Goal: Transaction & Acquisition: Purchase product/service

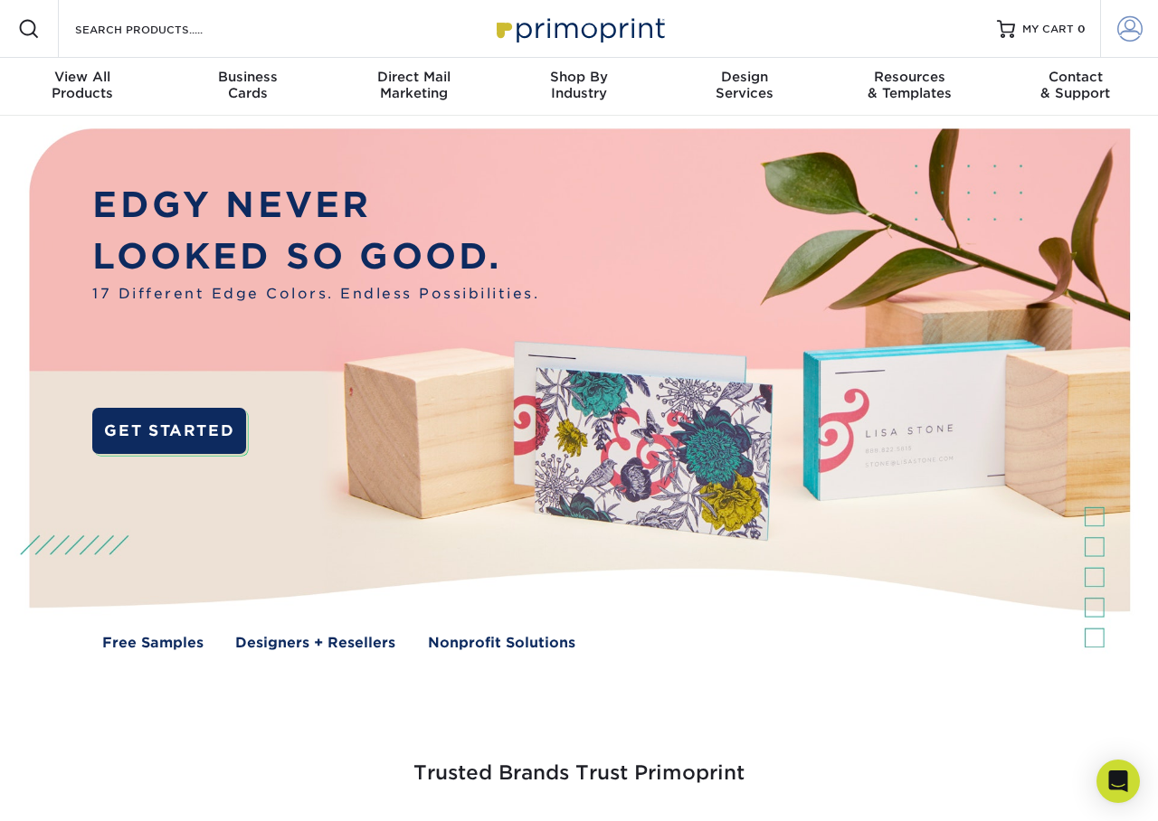
type input "[EMAIL_ADDRESS][DOMAIN_NAME]"
click at [1129, 36] on span at bounding box center [1129, 28] width 25 height 25
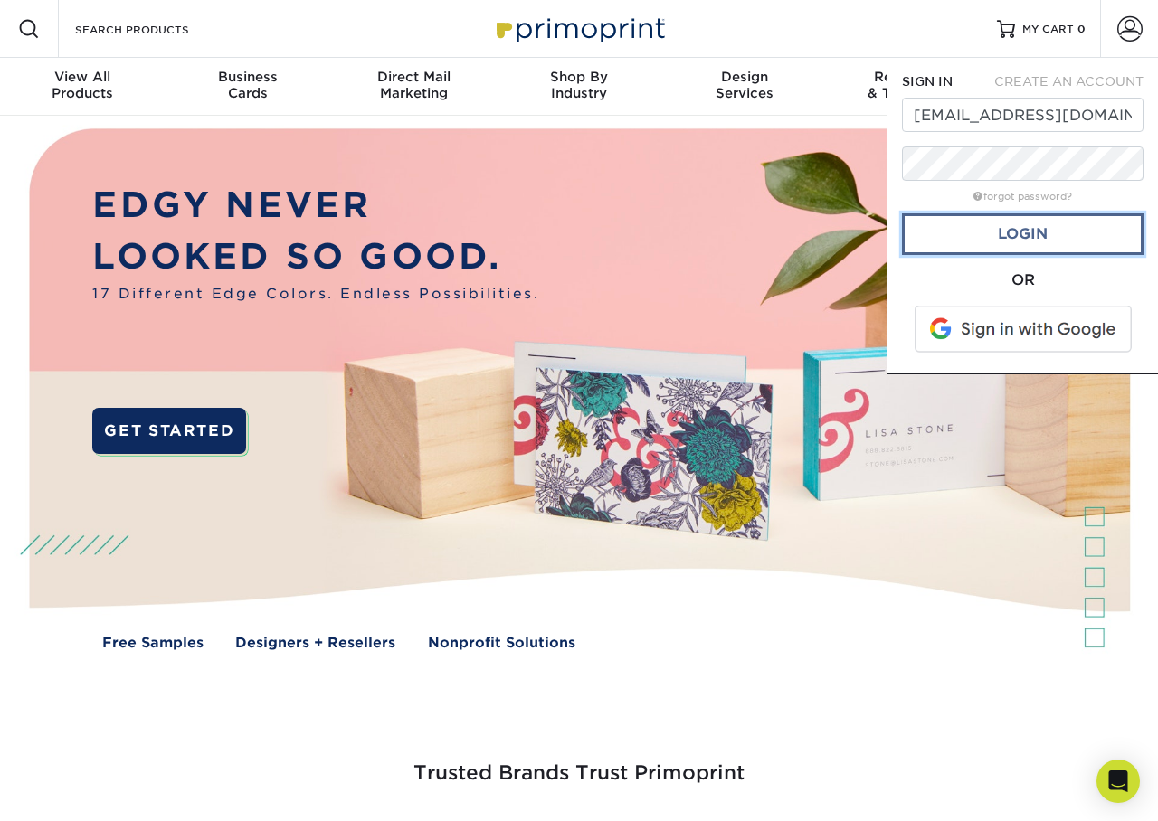
click at [1008, 235] on link "Login" at bounding box center [1023, 234] width 242 height 42
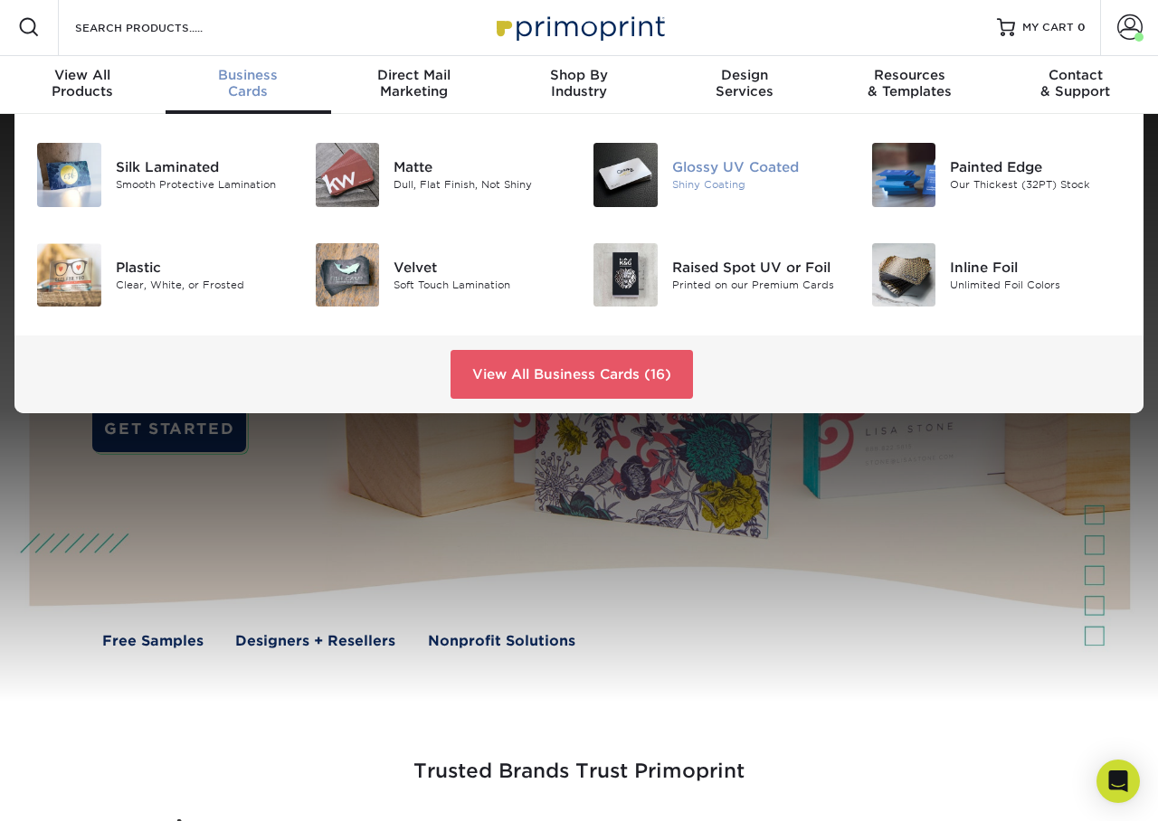
scroll to position [3, 0]
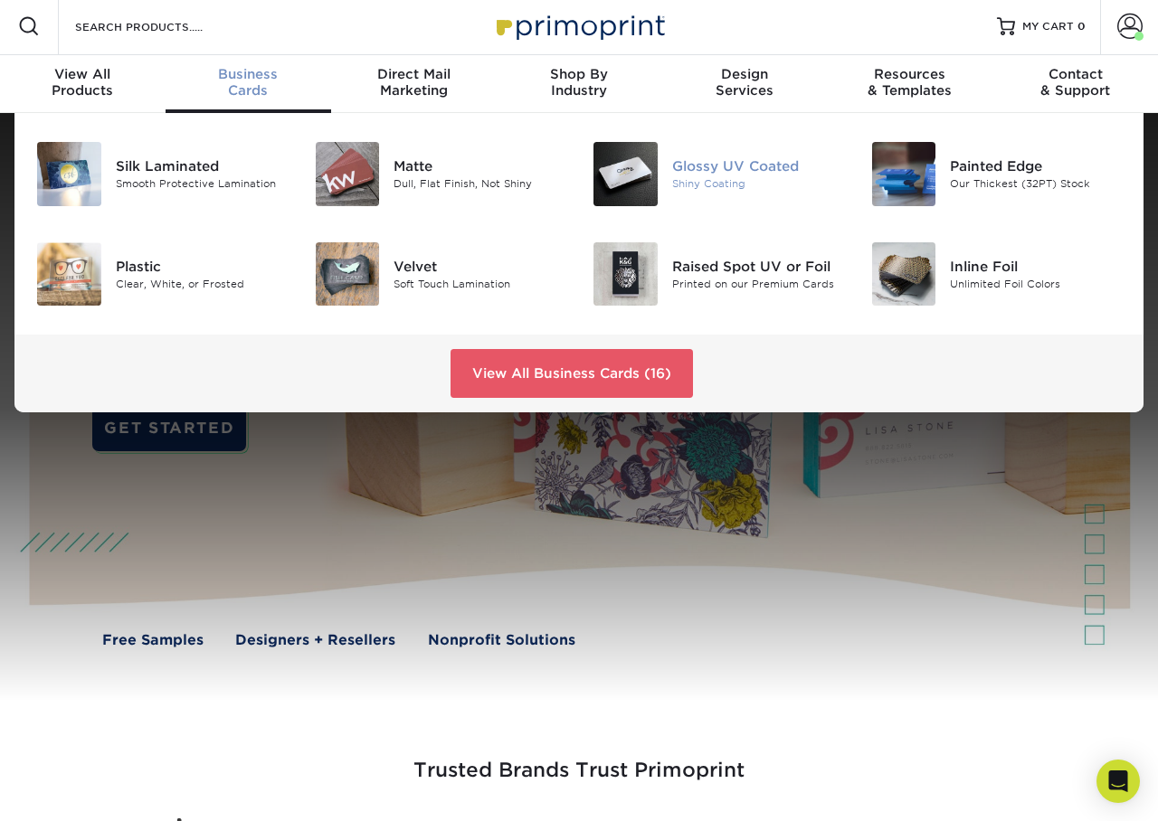
click at [623, 173] on img at bounding box center [625, 174] width 64 height 64
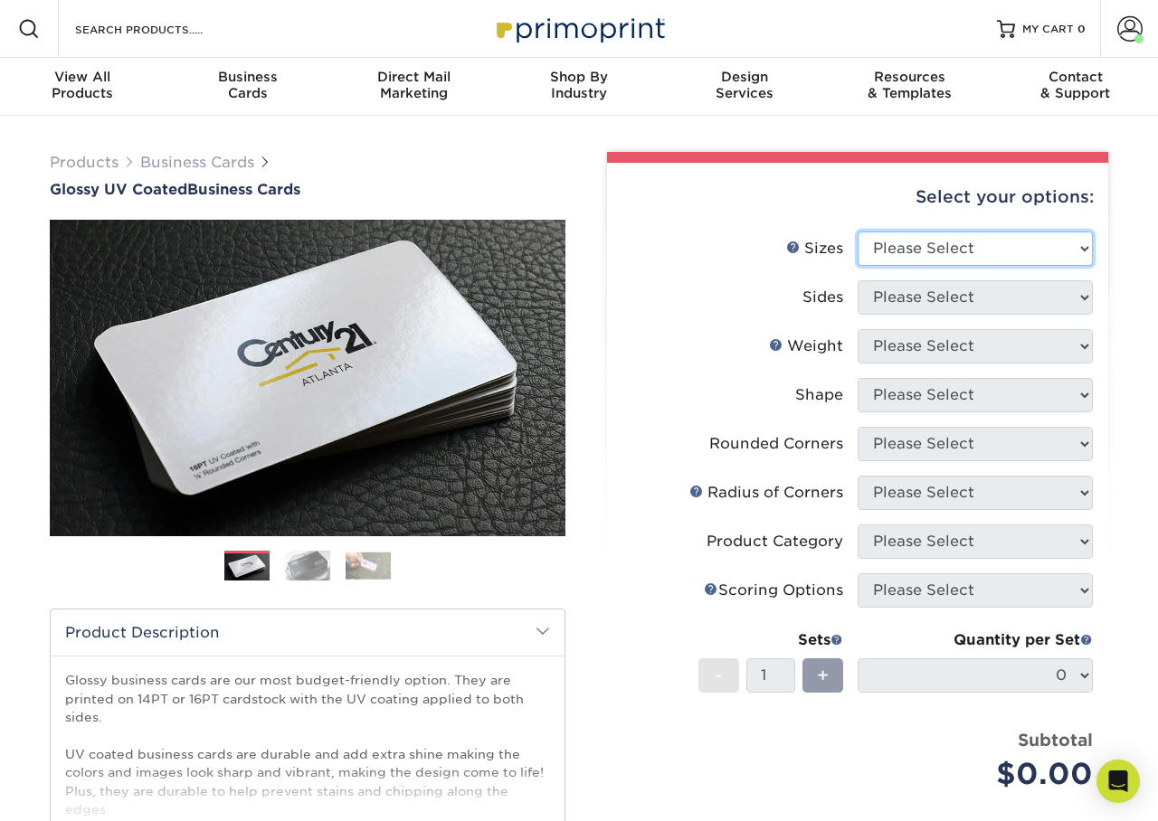
click at [983, 249] on select "Please Select 1.5" x 3.5" - Mini 1.75" x 3.5" - Mini 2" x 2" - Square 2" x 3" -…" at bounding box center [975, 249] width 235 height 34
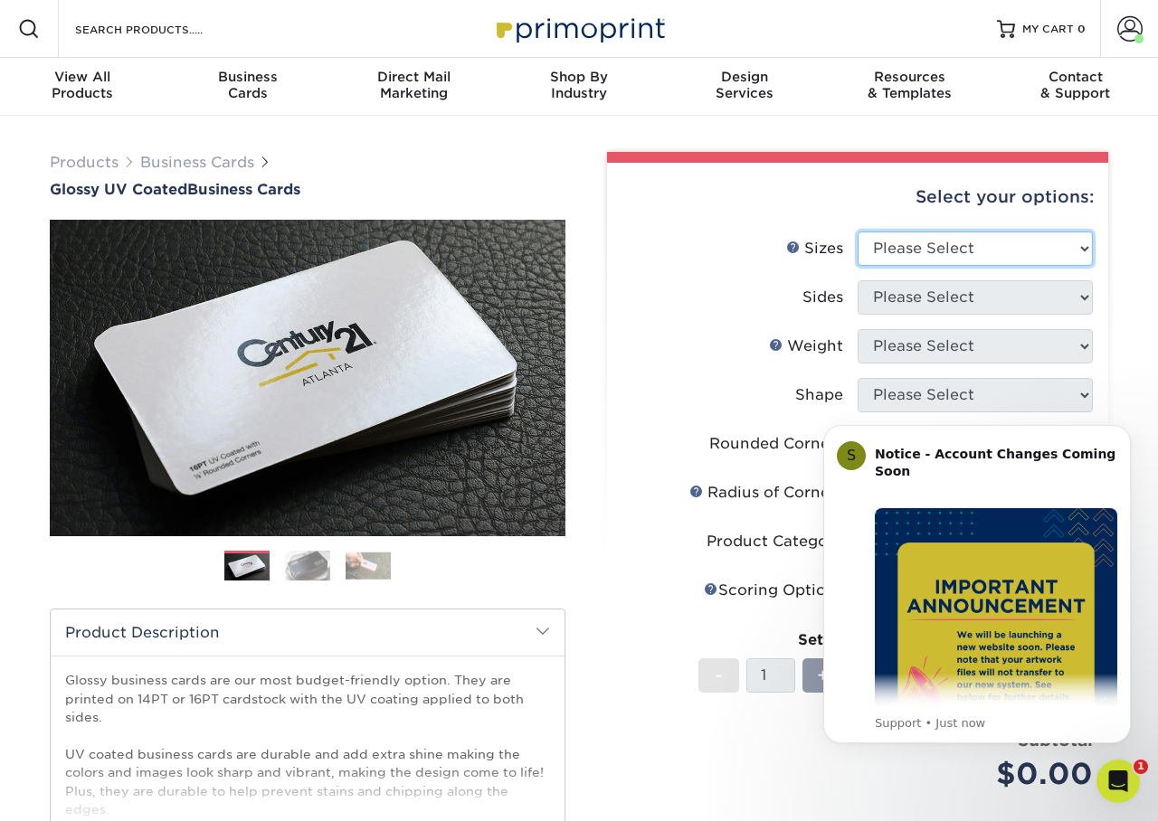
select select "2.00x3.50"
click at [858, 232] on select "Please Select 1.5" x 3.5" - Mini 1.75" x 3.5" - Mini 2" x 2" - Square 2" x 3" -…" at bounding box center [975, 249] width 235 height 34
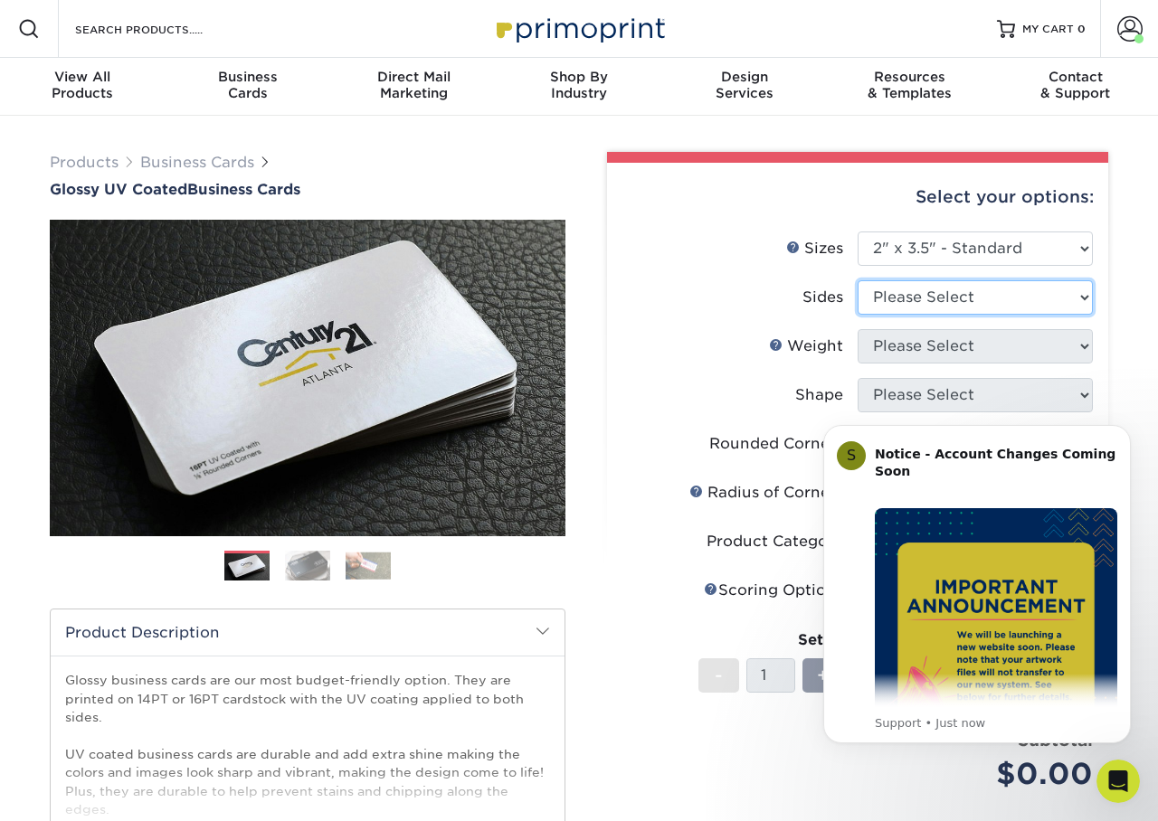
click at [905, 294] on select "Please Select Print Both Sides Print Front Only" at bounding box center [975, 297] width 235 height 34
select select "32d3c223-f82c-492b-b915-ba065a00862f"
click at [858, 280] on select "Please Select Print Both Sides Print Front Only" at bounding box center [975, 297] width 235 height 34
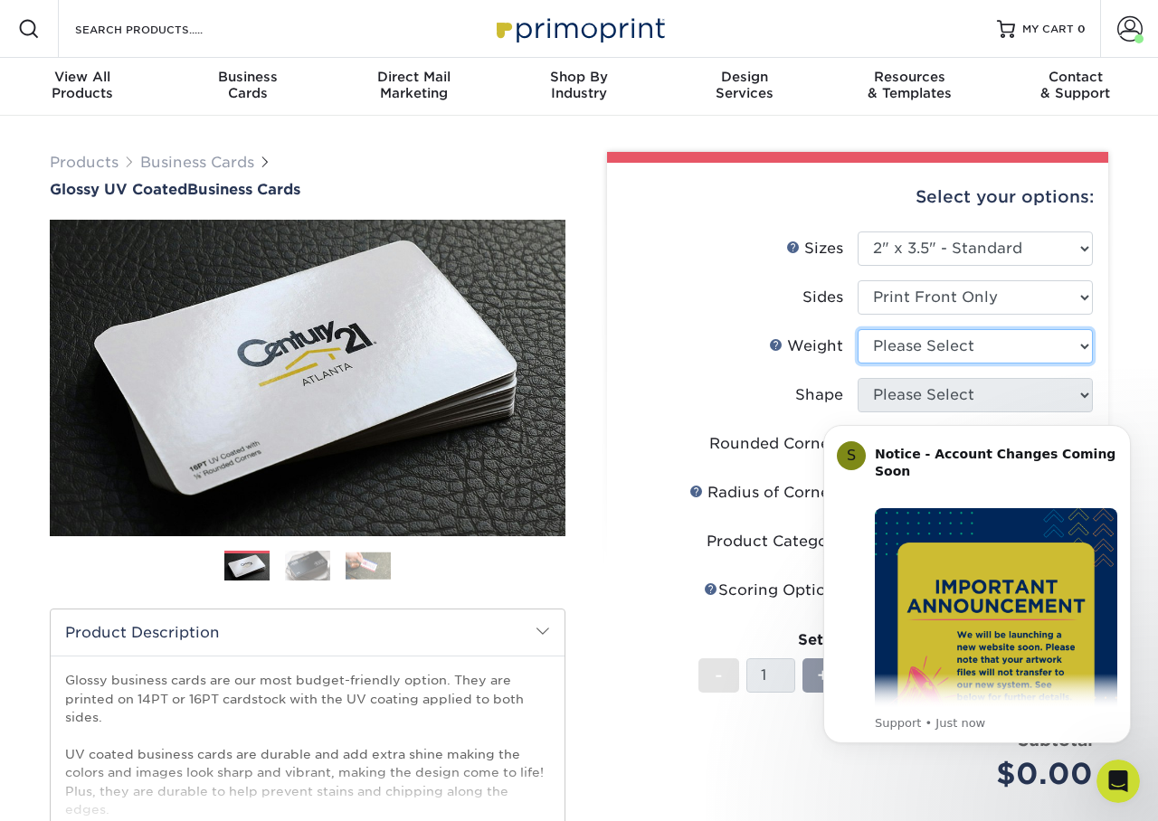
click at [993, 349] on select "Please Select 16PT 14PT" at bounding box center [975, 346] width 235 height 34
select select "16PT"
click at [858, 329] on select "Please Select 16PT 14PT" at bounding box center [975, 346] width 235 height 34
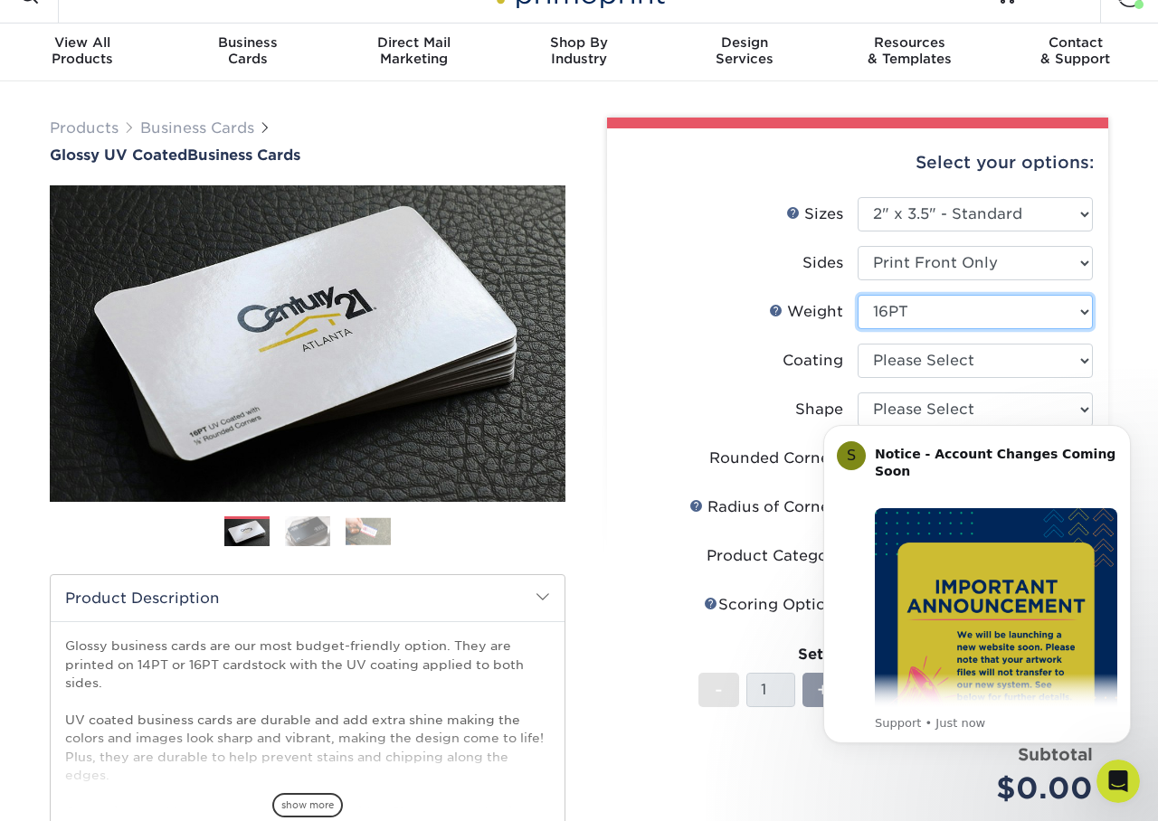
scroll to position [48, 0]
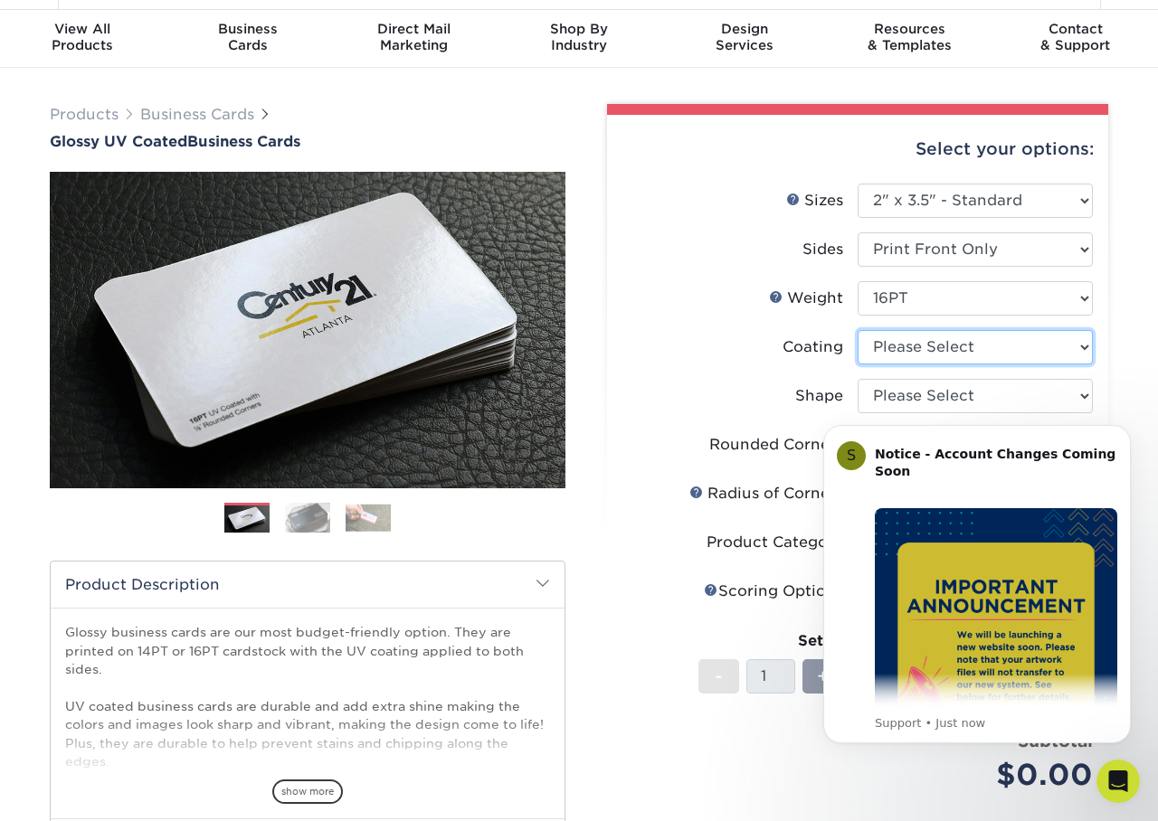
click at [960, 352] on select at bounding box center [975, 347] width 235 height 34
select select "1e8116af-acfc-44b1-83dc-8181aa338834"
click at [858, 330] on select at bounding box center [975, 347] width 235 height 34
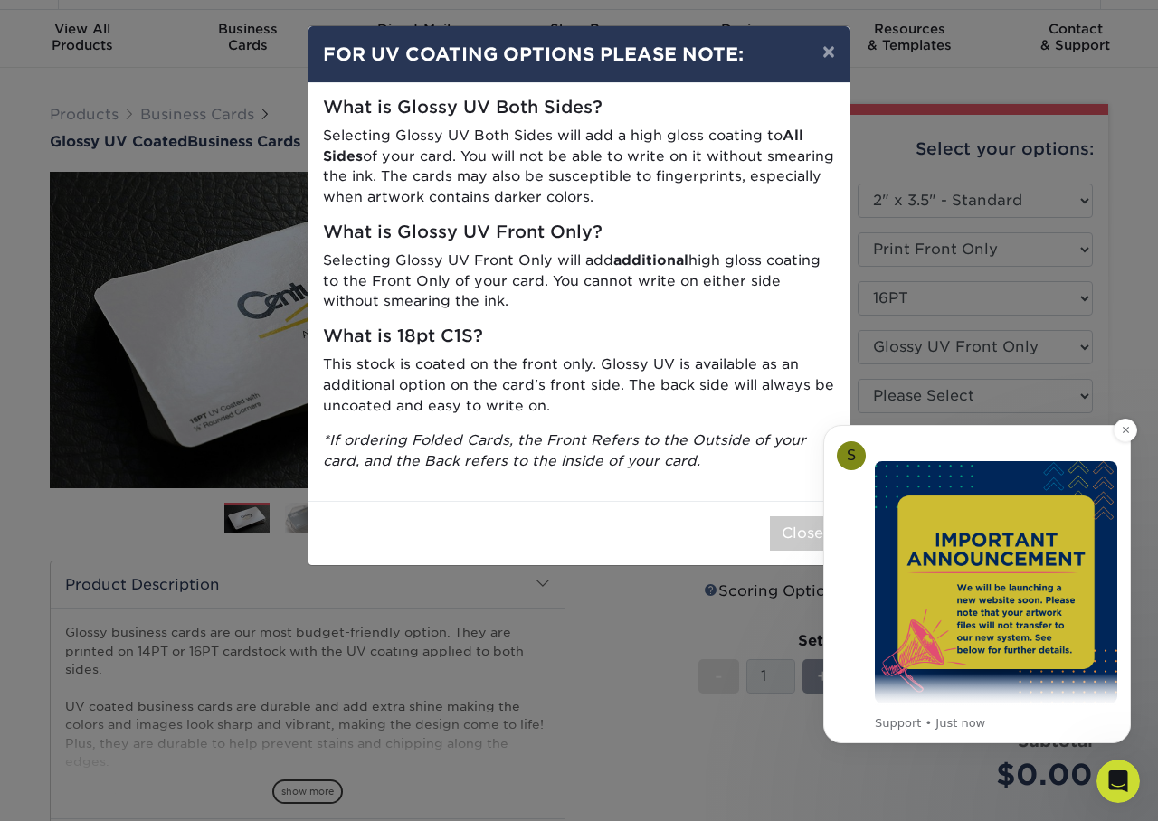
scroll to position [51, 0]
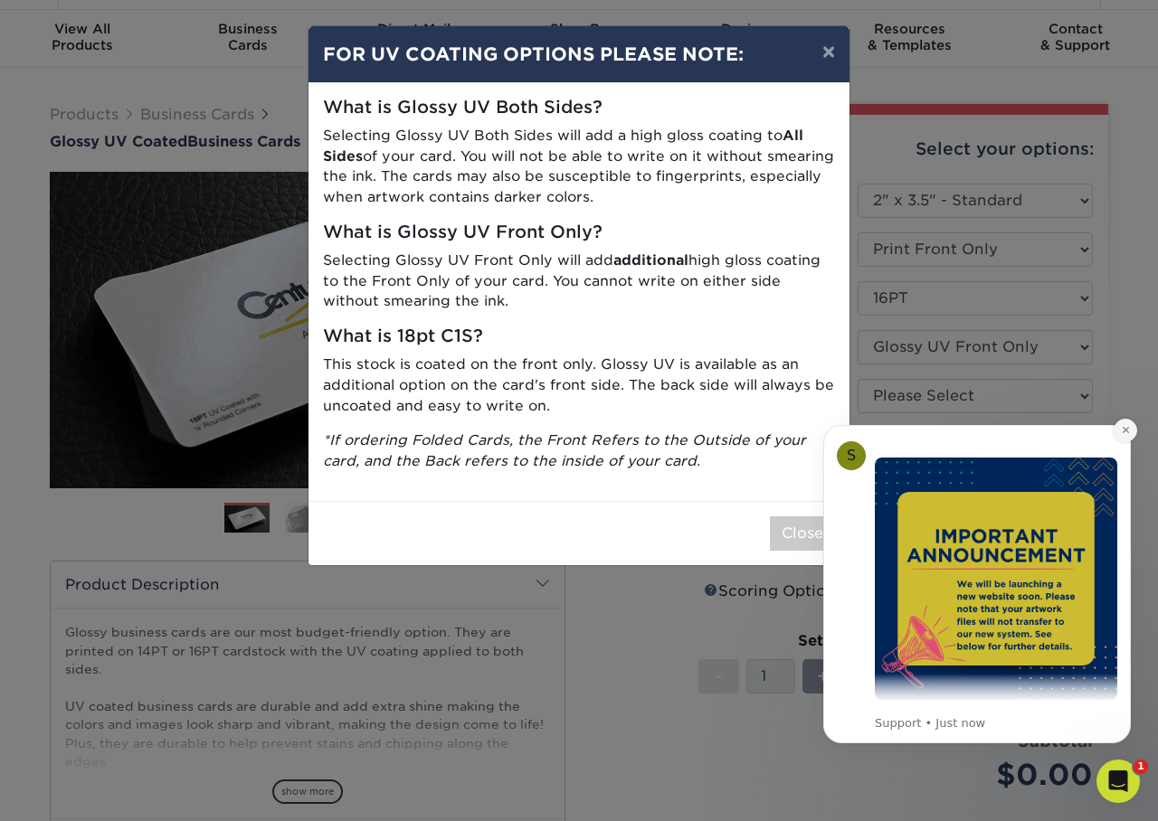
click at [1131, 429] on button "Dismiss notification" at bounding box center [1126, 431] width 24 height 24
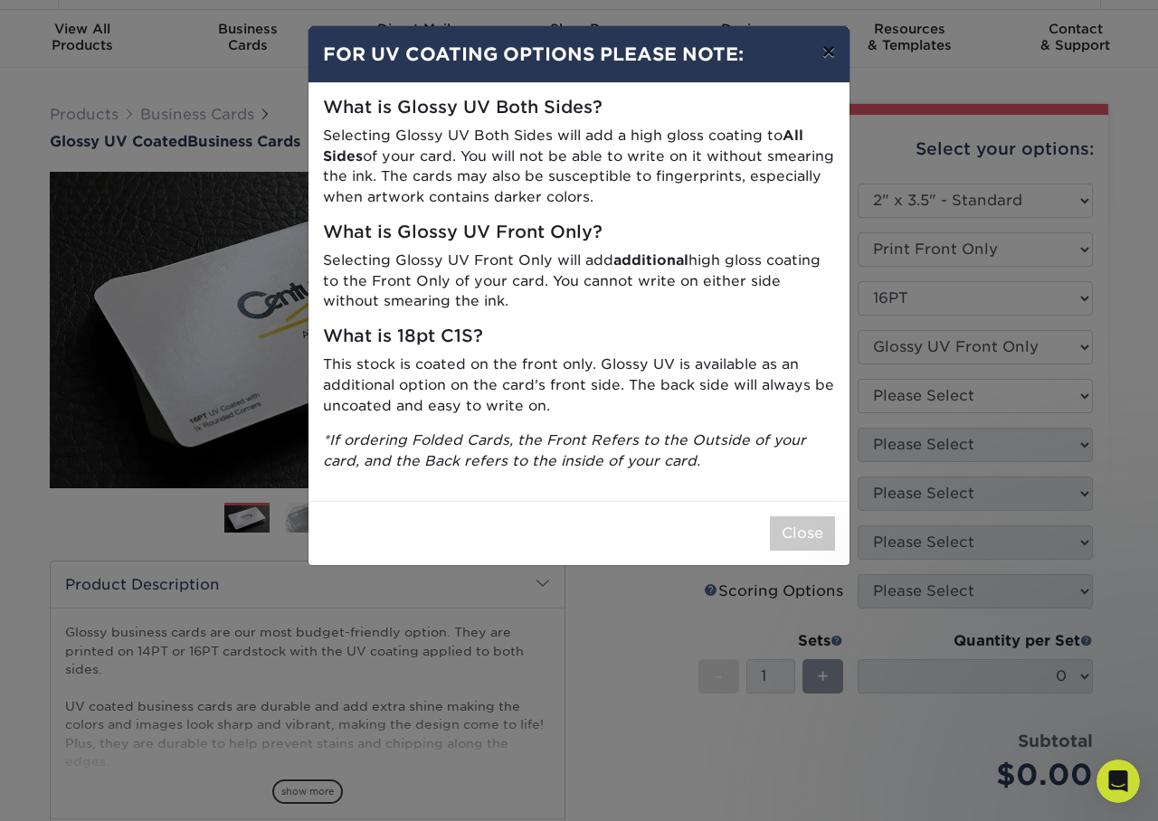
click at [832, 60] on button "×" at bounding box center [829, 51] width 42 height 51
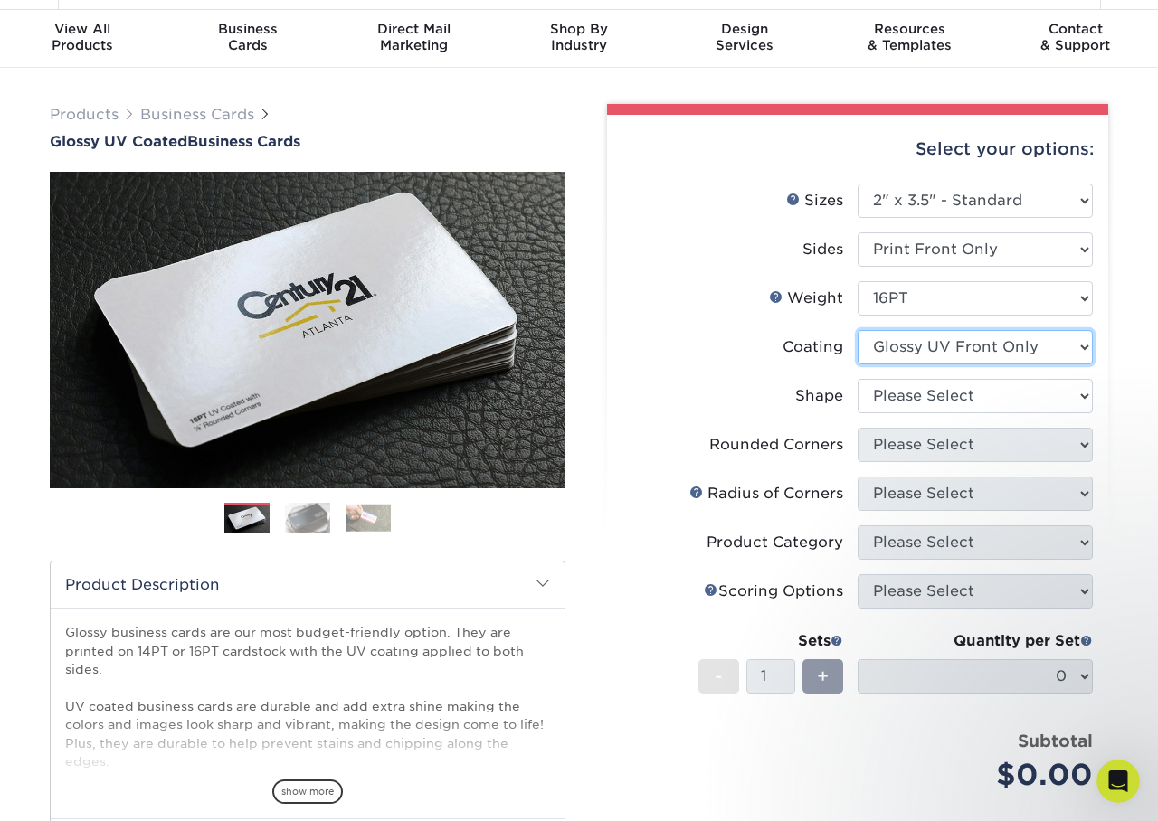
click at [1019, 350] on select at bounding box center [975, 347] width 235 height 34
click at [858, 330] on select at bounding box center [975, 347] width 235 height 34
click at [932, 398] on select "Please Select Standard" at bounding box center [975, 396] width 235 height 34
select select "standard"
click at [858, 379] on select "Please Select Standard" at bounding box center [975, 396] width 235 height 34
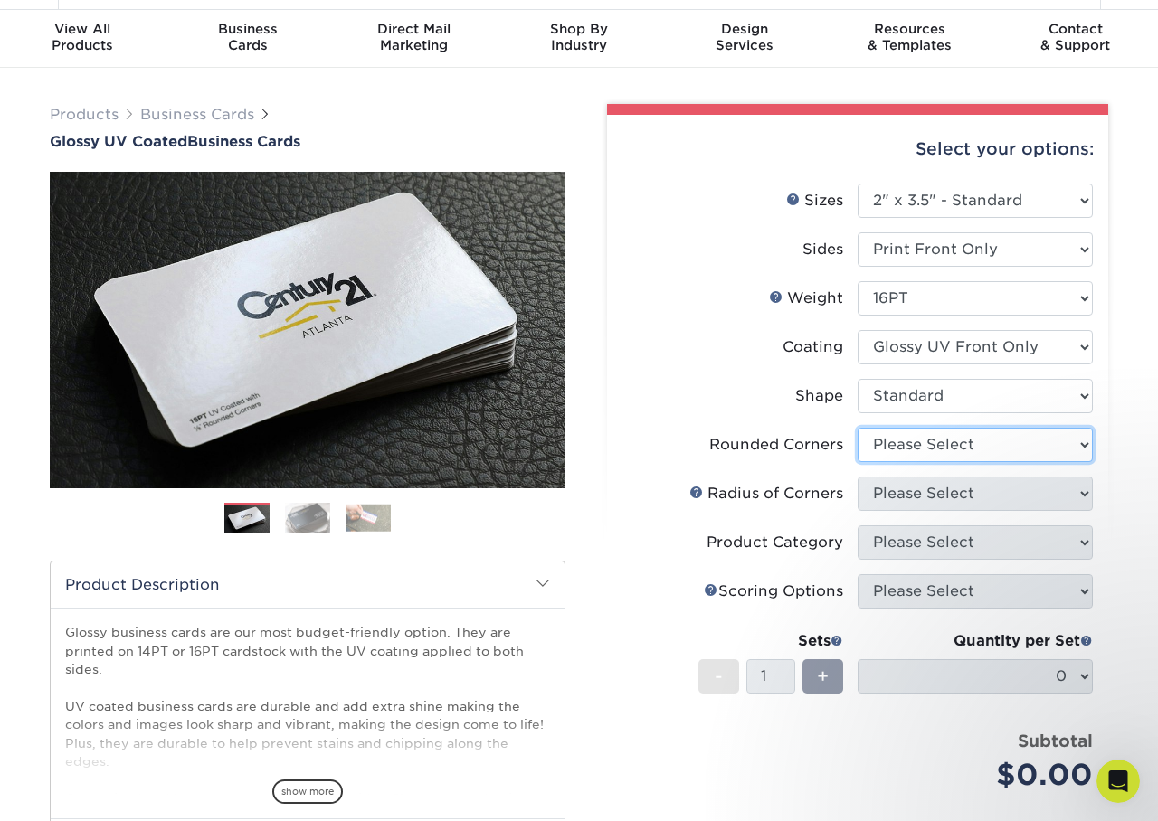
click at [1011, 437] on select "Please Select Yes - Round 2 Corners Yes - Round 4 Corners No" at bounding box center [975, 445] width 235 height 34
select select "0"
click at [858, 428] on select "Please Select Yes - Round 2 Corners Yes - Round 4 Corners No" at bounding box center [975, 445] width 235 height 34
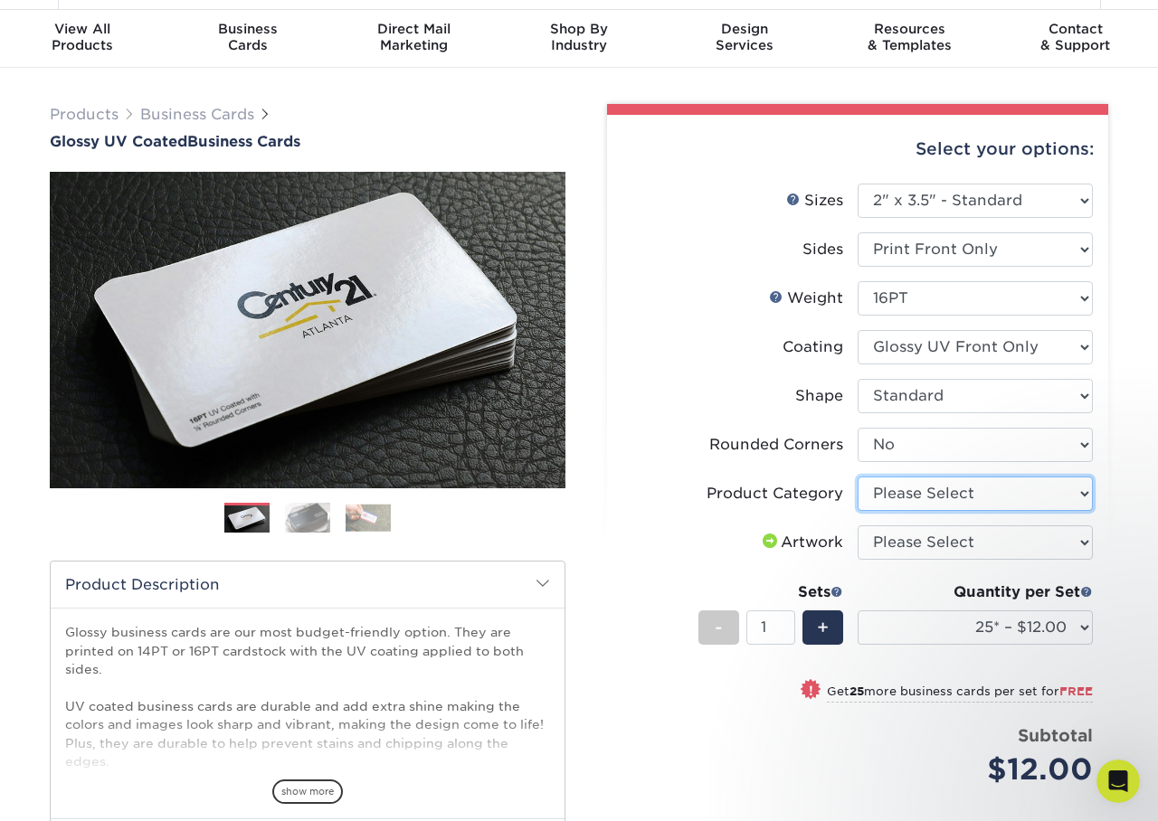
click at [909, 493] on select "Please Select Business Cards" at bounding box center [975, 494] width 235 height 34
select select "3b5148f1-0588-4f88-a218-97bcfdce65c1"
click at [858, 477] on select "Please Select Business Cards" at bounding box center [975, 494] width 235 height 34
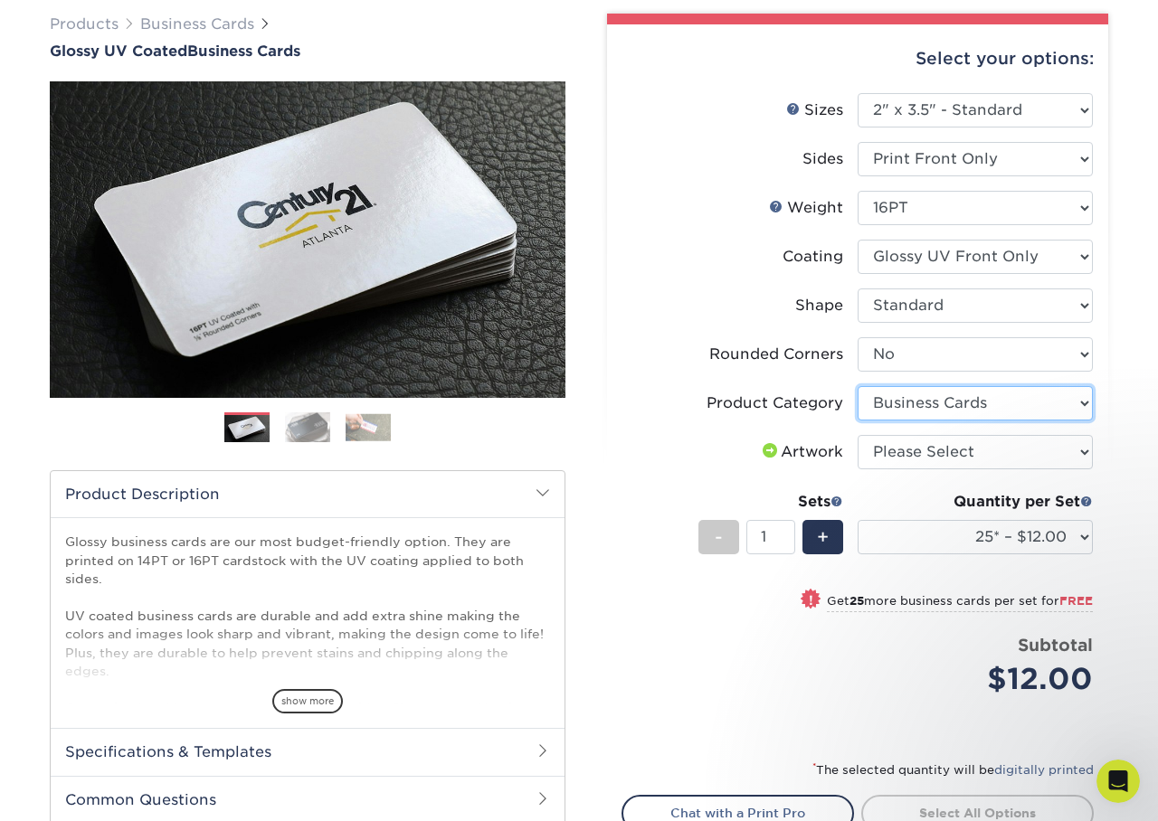
scroll to position [142, 0]
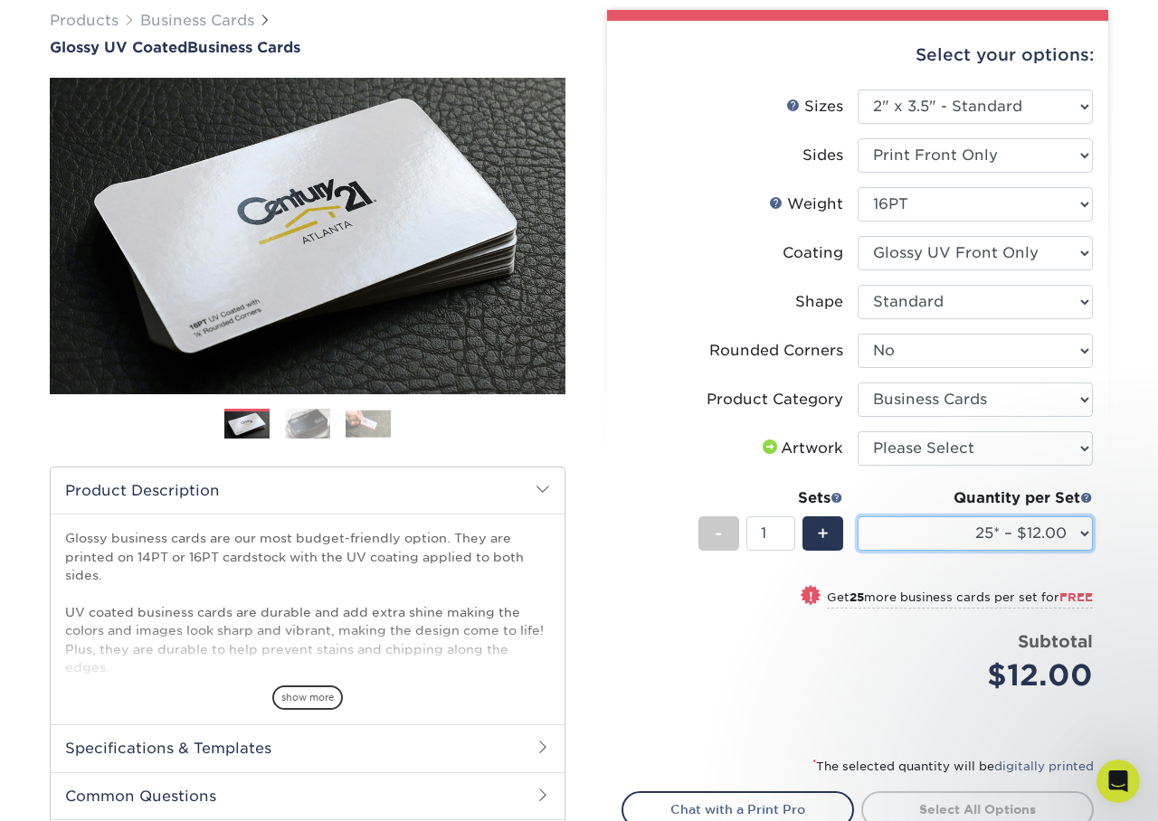
click at [1088, 531] on select "25* – $12.00 50* – $12.00 100* – $12.00 250* – $21.00 500 – $42.00 1000 – $53.0…" at bounding box center [975, 533] width 235 height 34
select select "500 – $42.00"
click at [858, 516] on select "25* – $12.00 50* – $12.00 100* – $12.00 250* – $21.00 500 – $42.00 1000 – $53.0…" at bounding box center [975, 533] width 235 height 34
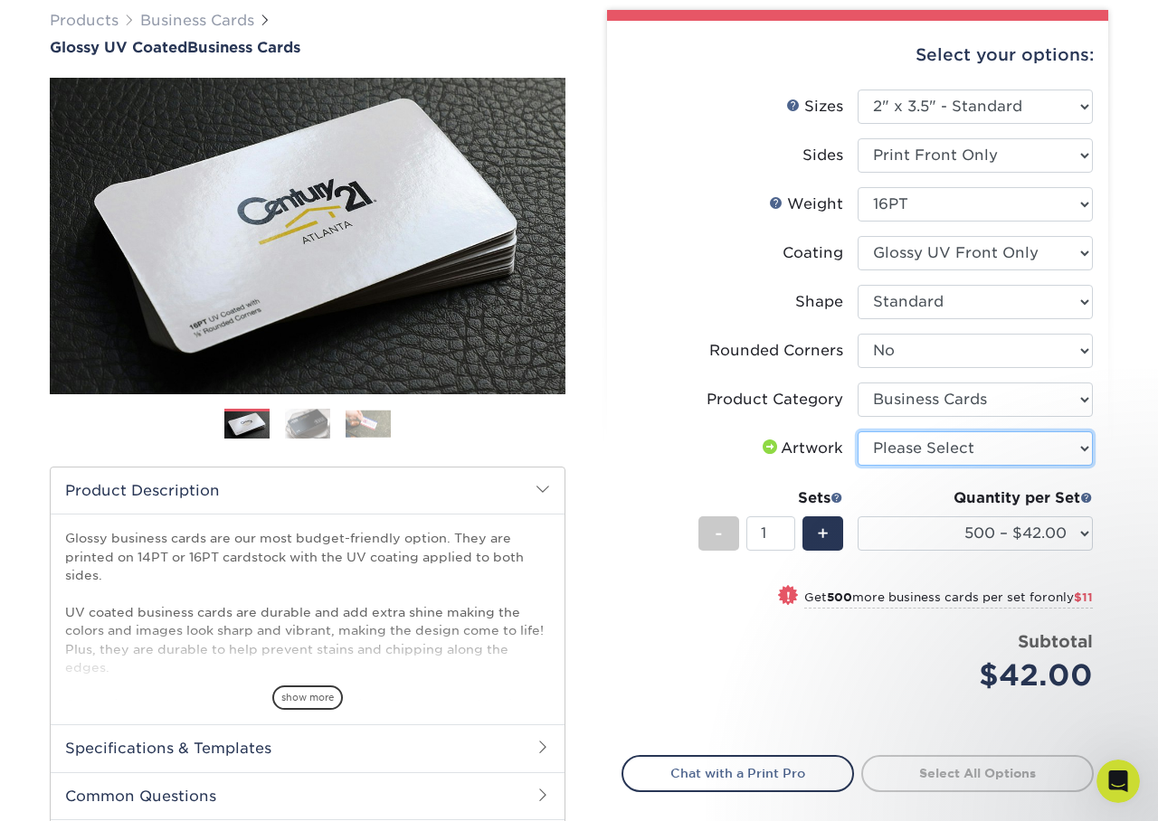
click at [943, 442] on select "Please Select I will upload files I need a design - $100" at bounding box center [975, 448] width 235 height 34
select select "upload"
click at [858, 431] on select "Please Select I will upload files I need a design - $100" at bounding box center [975, 448] width 235 height 34
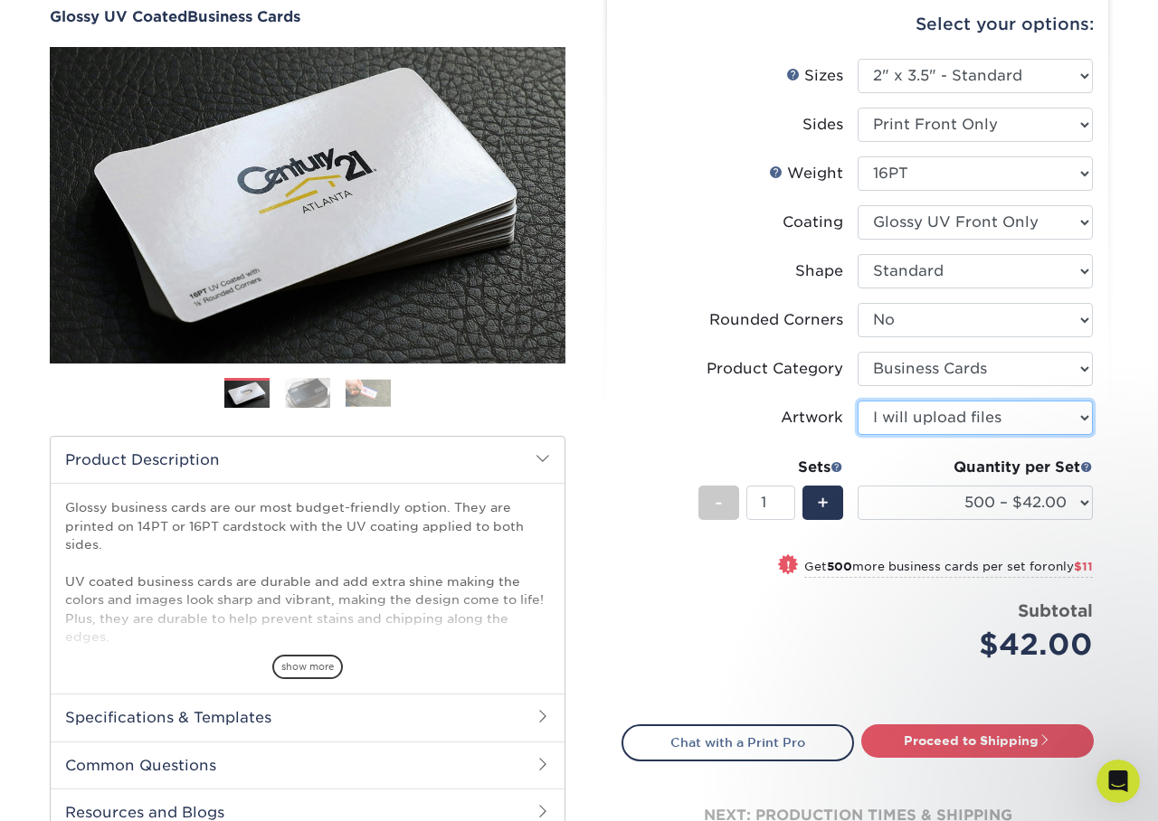
scroll to position [204, 0]
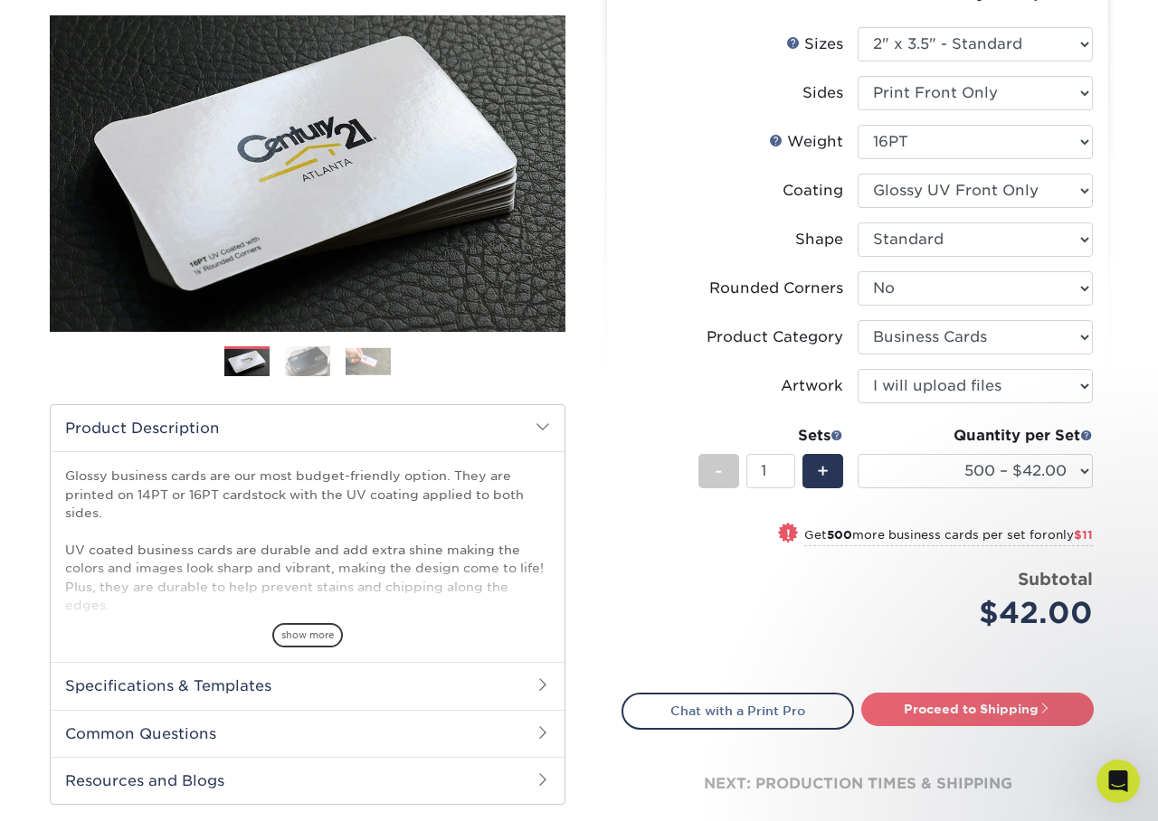
click at [962, 711] on link "Proceed to Shipping" at bounding box center [977, 709] width 232 height 33
type input "Set 1"
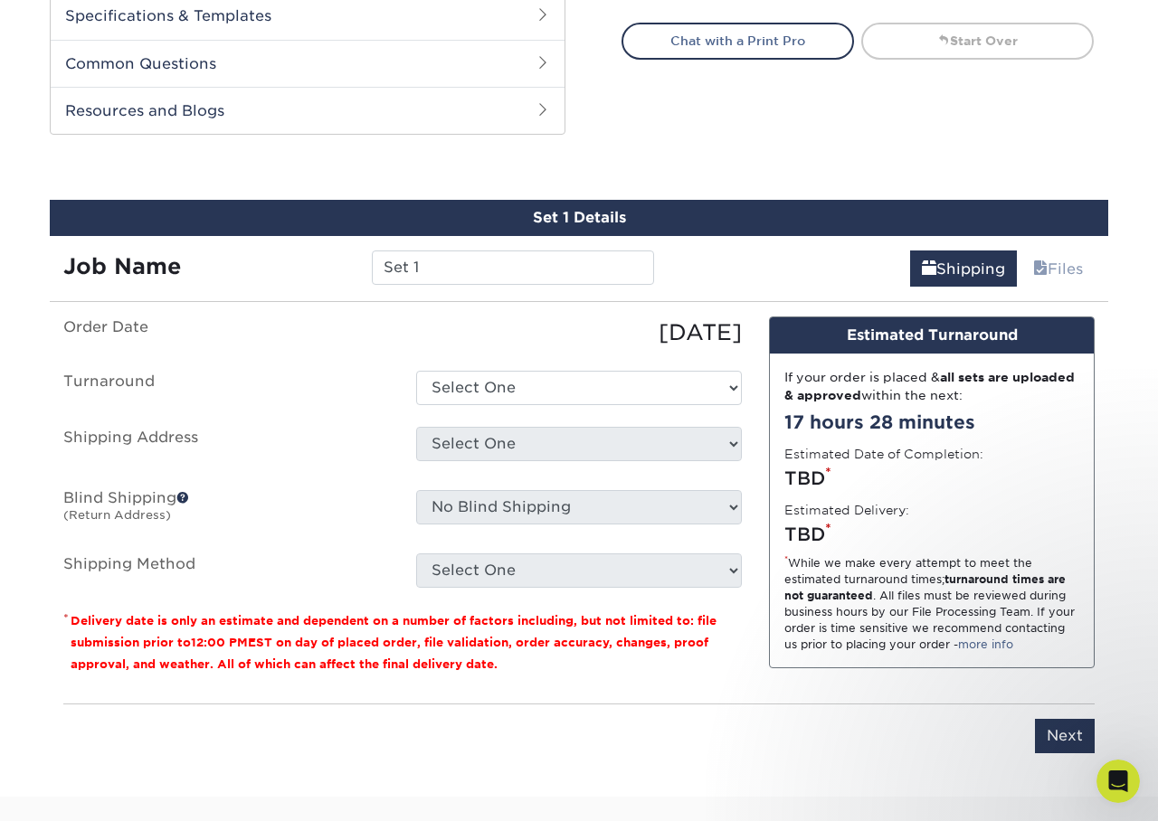
scroll to position [946, 0]
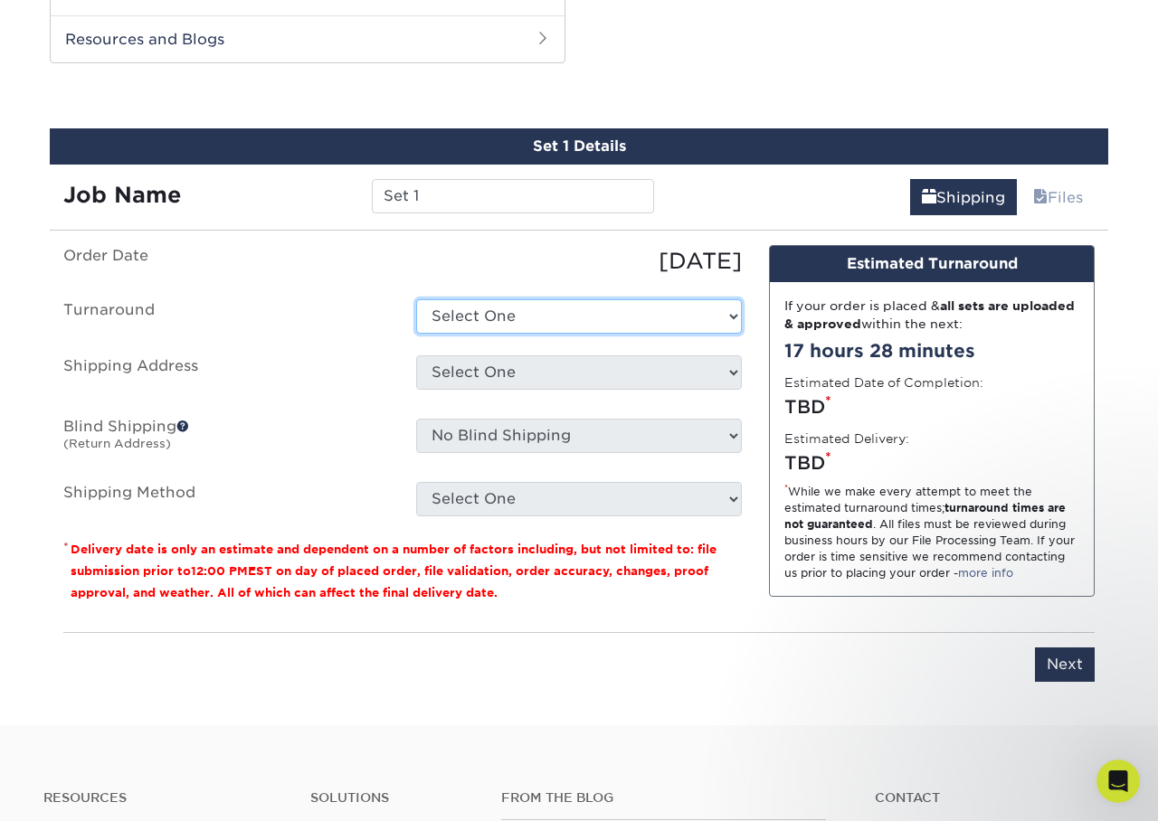
click at [521, 315] on select "Select One 2-4 Business Days 2 Day Next Business Day" at bounding box center [579, 316] width 326 height 34
select select "aceed033-6e52-4dcf-a4e3-62a72737fa53"
click at [416, 299] on select "Select One 2-4 Business Days 2 Day Next Business Day" at bounding box center [579, 316] width 326 height 34
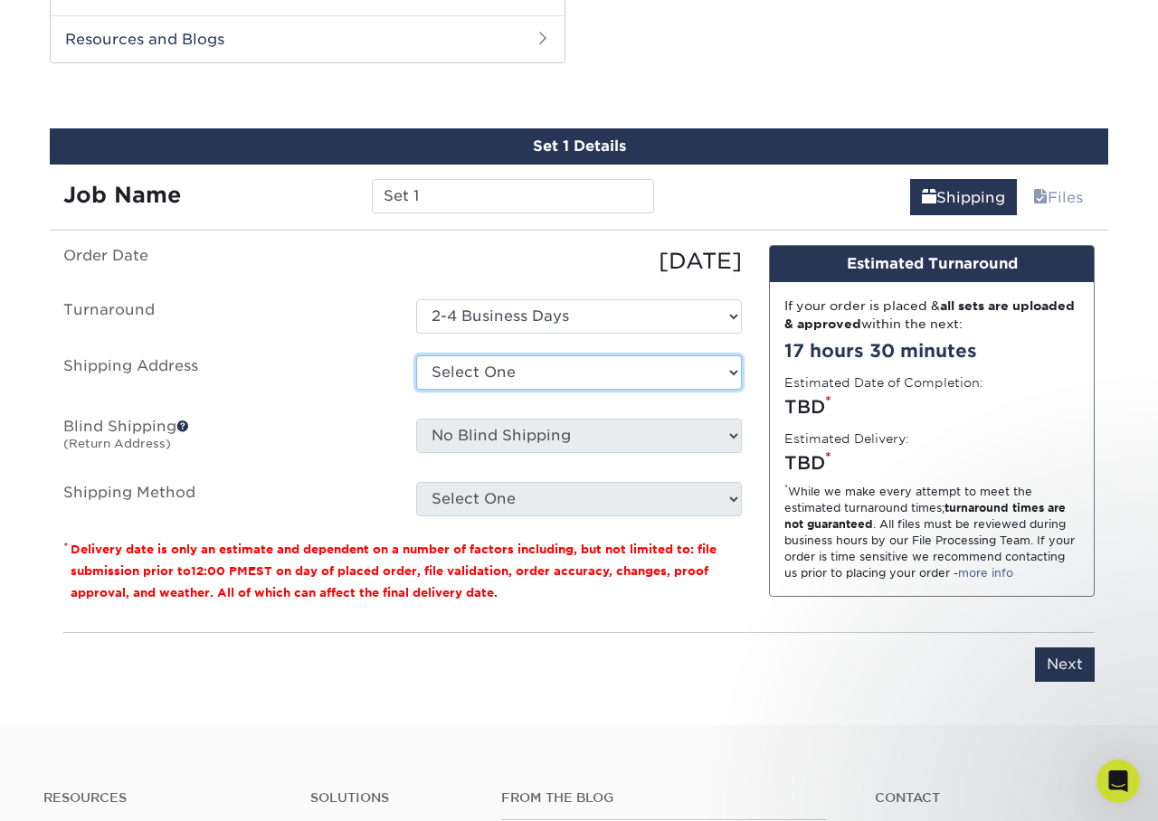
click at [481, 369] on select "Select One Office + Add New Address" at bounding box center [579, 372] width 326 height 34
select select "284261"
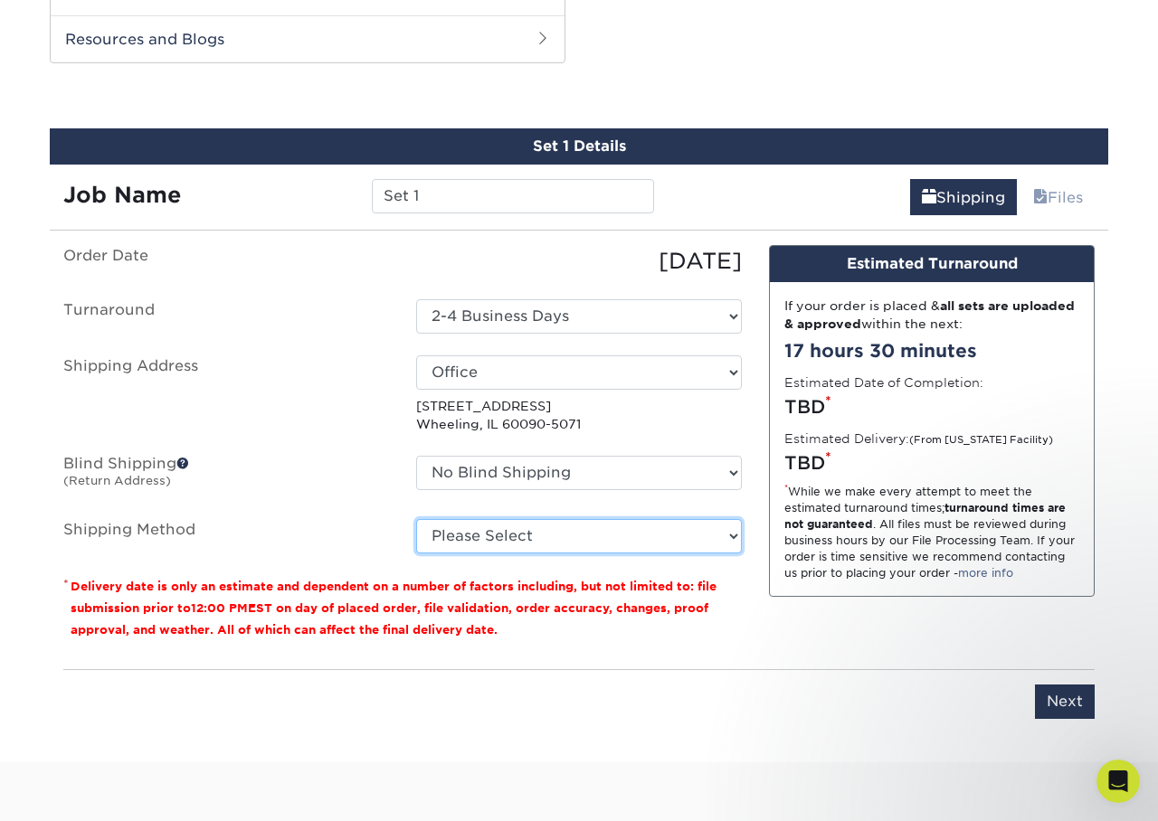
click at [515, 531] on select "Please Select Ground Shipping (+$8.96) 3 Day Shipping Service (+$15.36) 2 Day A…" at bounding box center [579, 536] width 326 height 34
select select "03"
click at [416, 519] on select "Please Select Ground Shipping (+$8.96) 3 Day Shipping Service (+$15.36) 2 Day A…" at bounding box center [579, 536] width 326 height 34
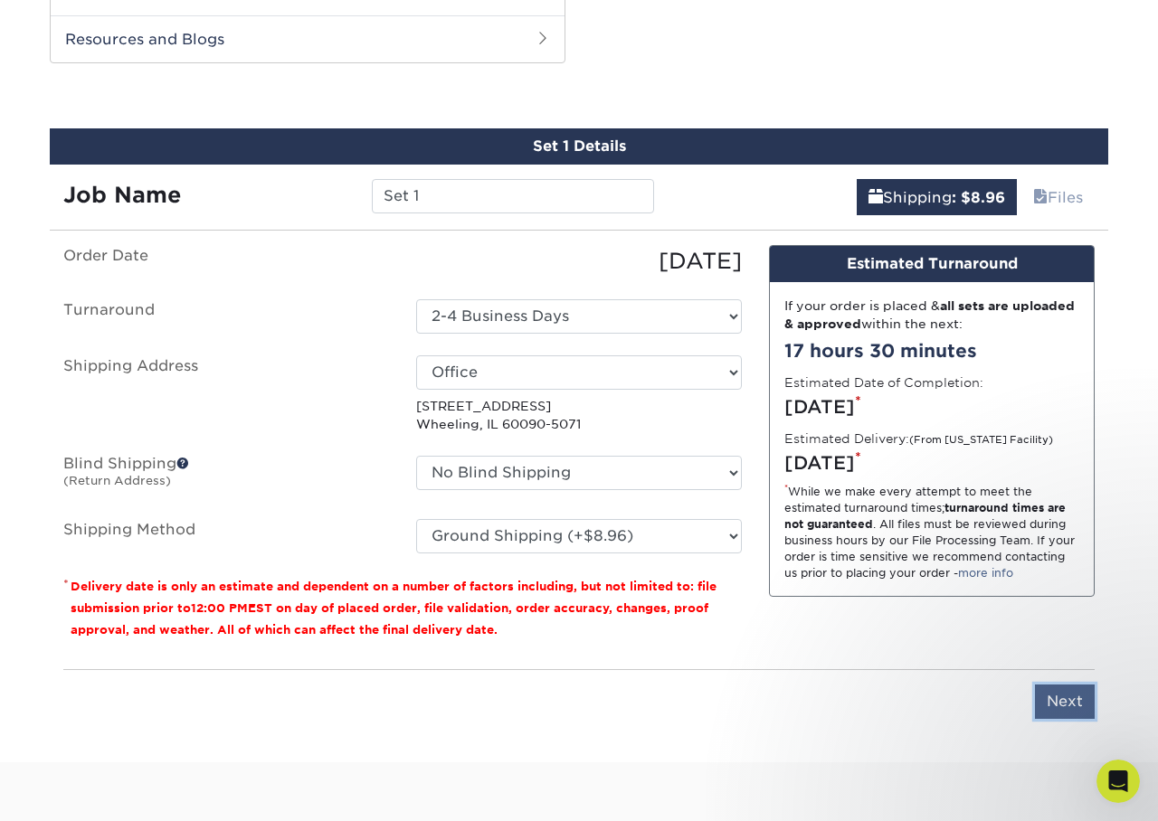
click at [1059, 700] on input "Next" at bounding box center [1065, 702] width 60 height 34
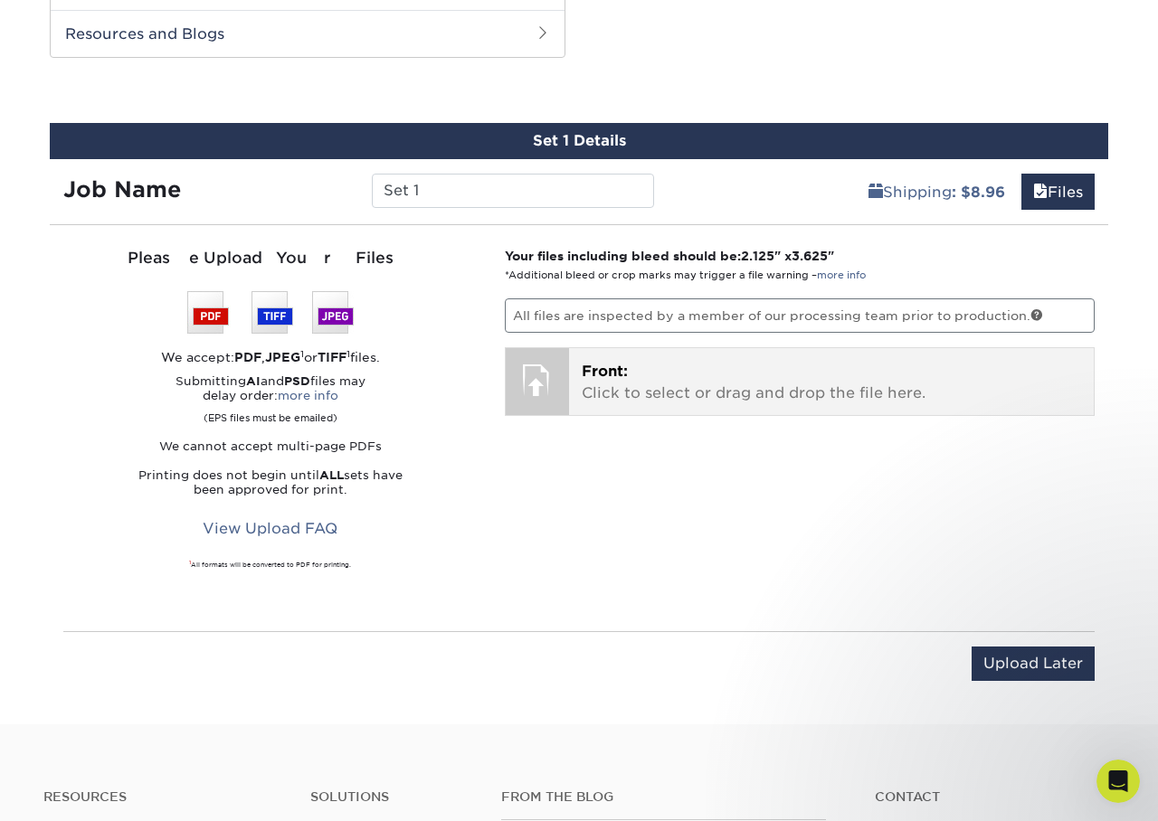
scroll to position [956, 0]
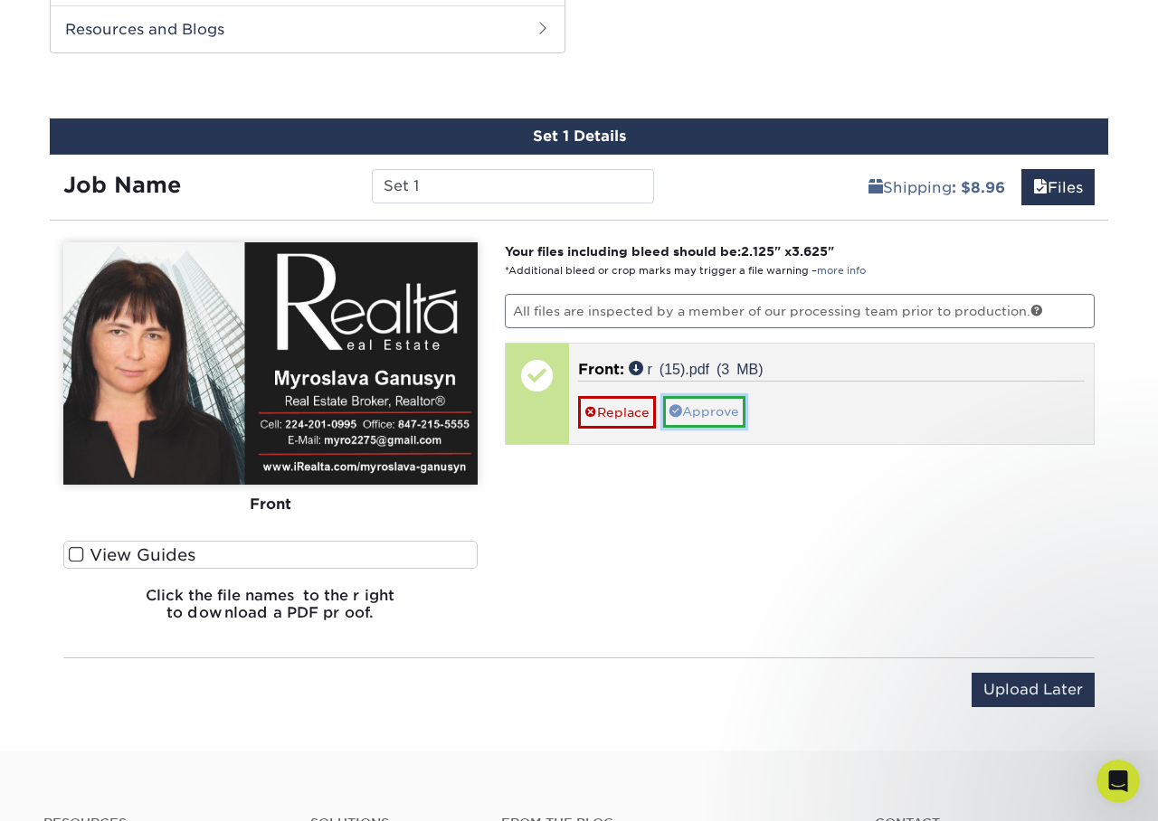
click at [710, 412] on link "Approve" at bounding box center [704, 411] width 82 height 31
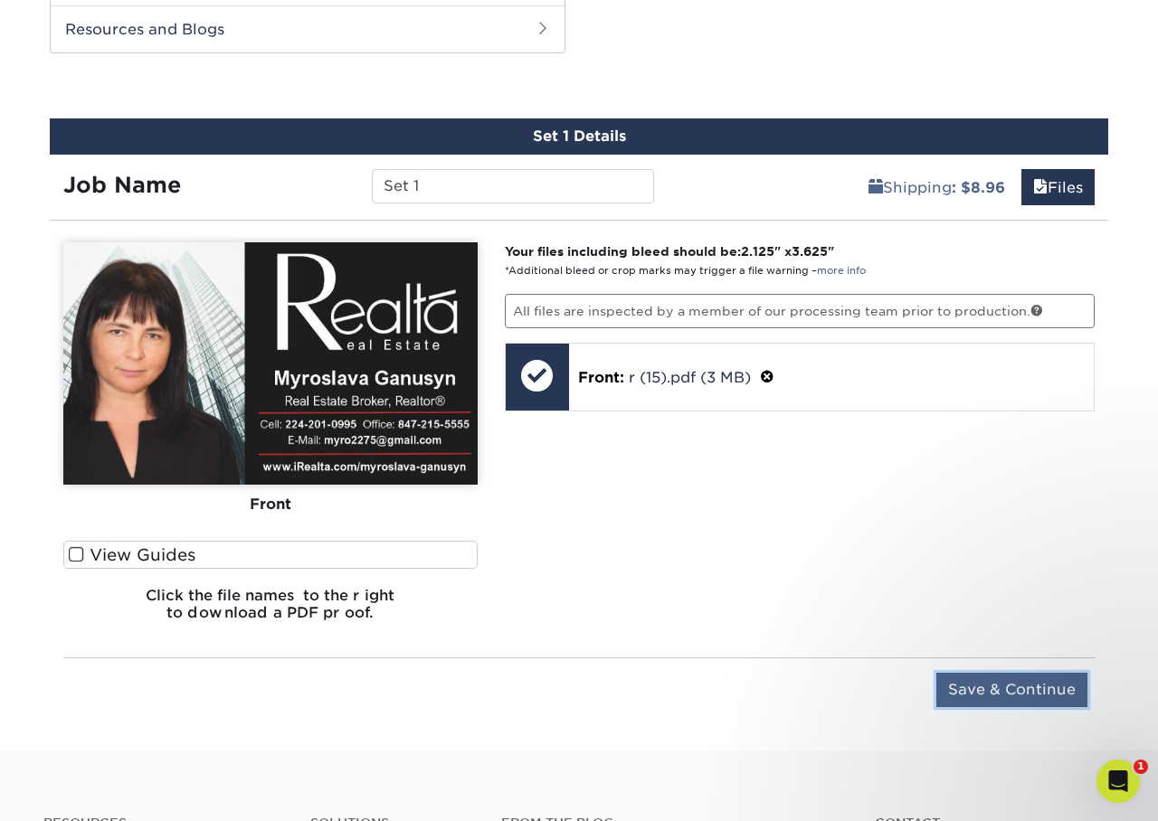
click at [1030, 694] on input "Save & Continue" at bounding box center [1011, 690] width 151 height 34
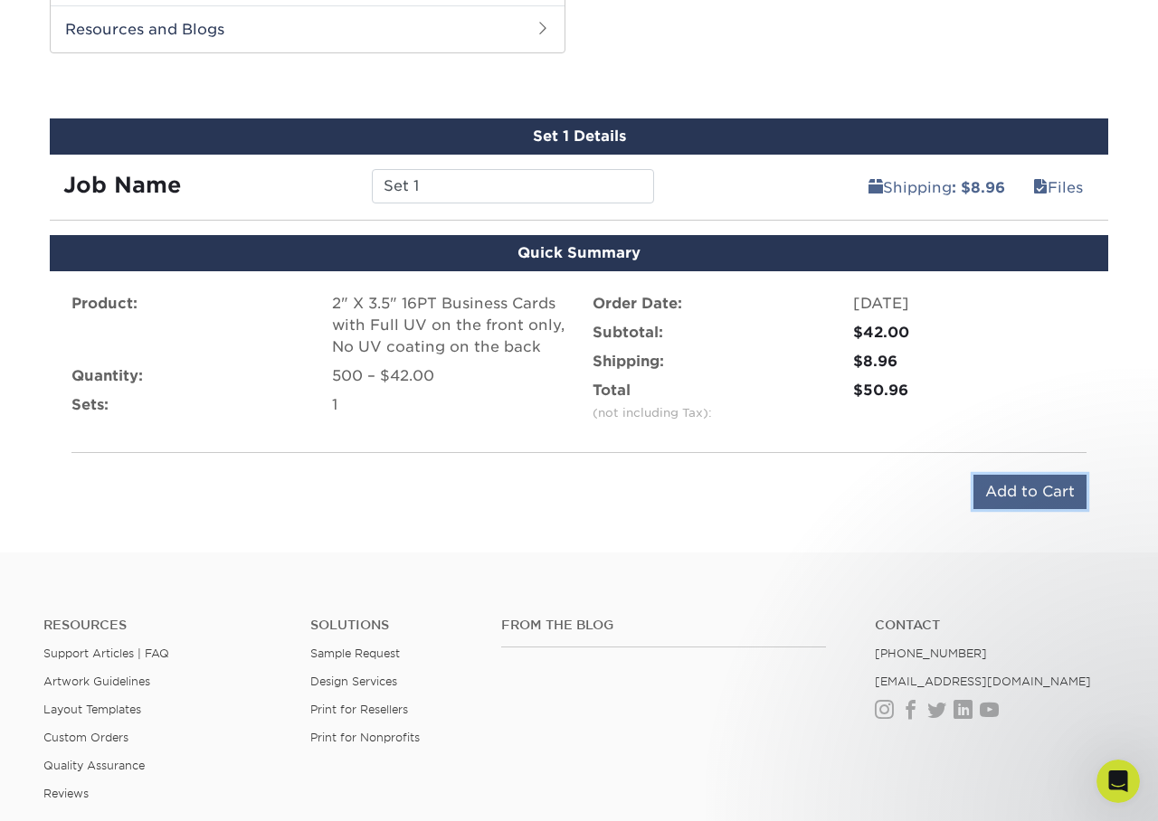
click at [1022, 496] on input "Add to Cart" at bounding box center [1029, 492] width 113 height 34
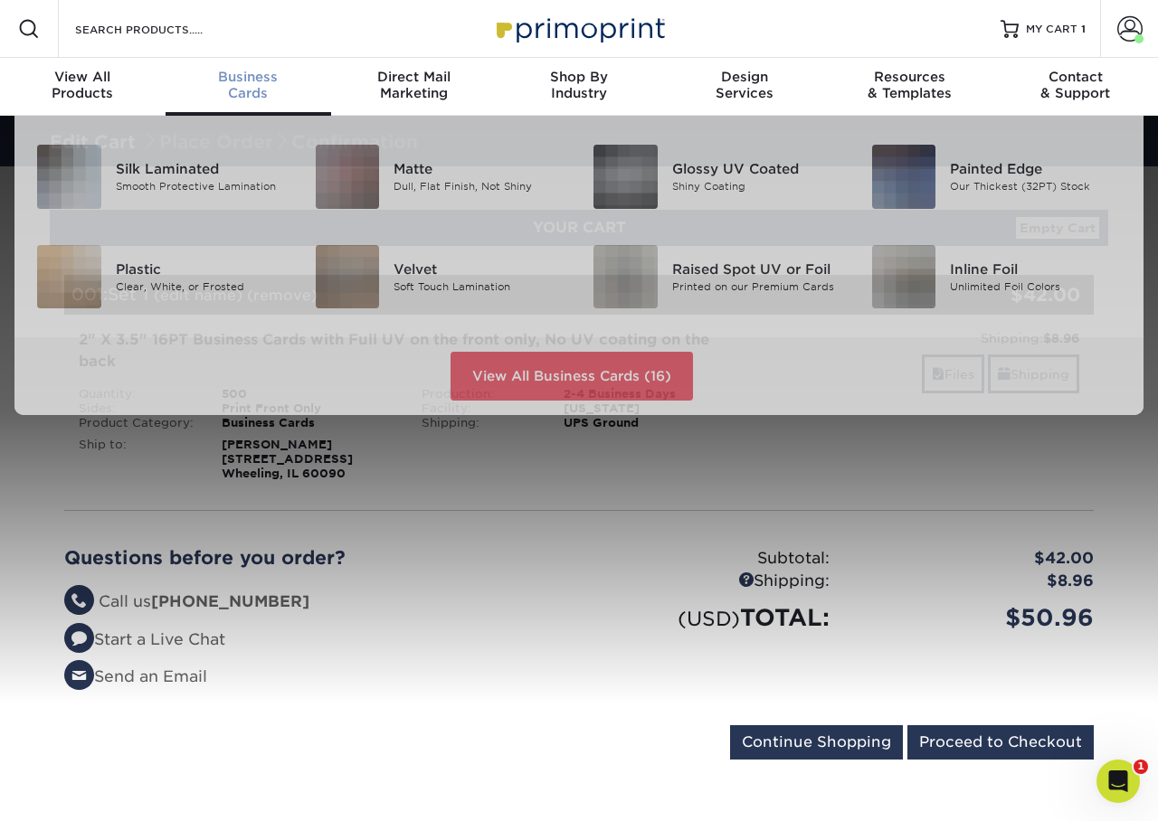
click at [257, 90] on div "Business Cards" at bounding box center [249, 85] width 166 height 33
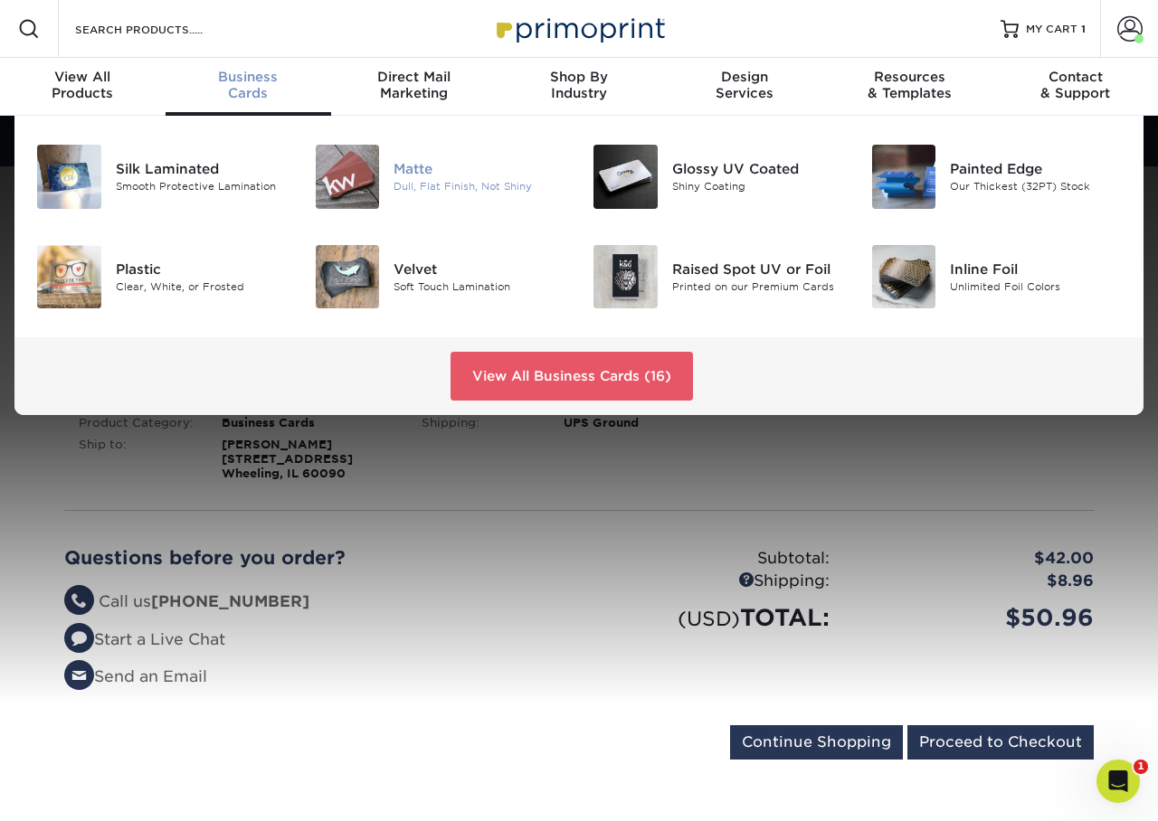
click at [426, 170] on div "Matte" at bounding box center [479, 169] width 172 height 20
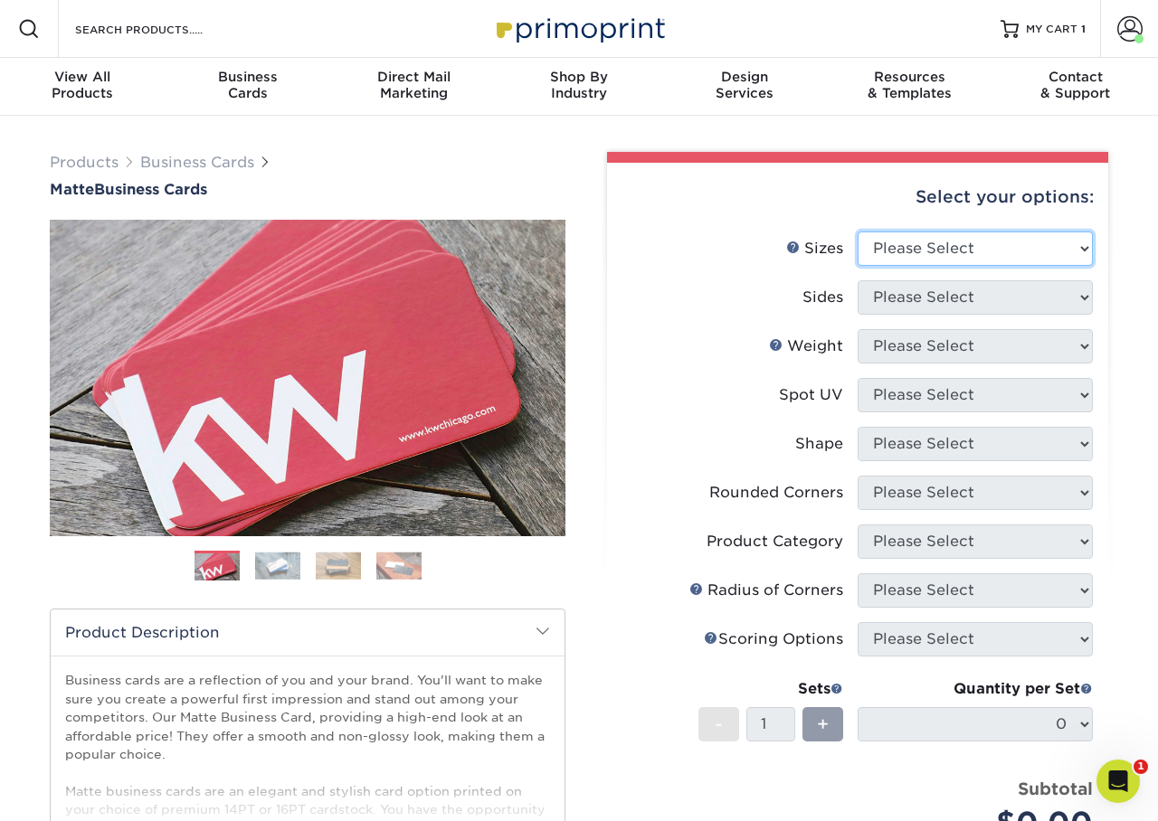
click at [946, 251] on select "Please Select 1.5" x 3.5" - Mini 1.75" x 3.5" - Mini 2" x 2" - Square 2" x 3" -…" at bounding box center [975, 249] width 235 height 34
select select "2.00x3.50"
click at [858, 232] on select "Please Select 1.5" x 3.5" - Mini 1.75" x 3.5" - Mini 2" x 2" - Square 2" x 3" -…" at bounding box center [975, 249] width 235 height 34
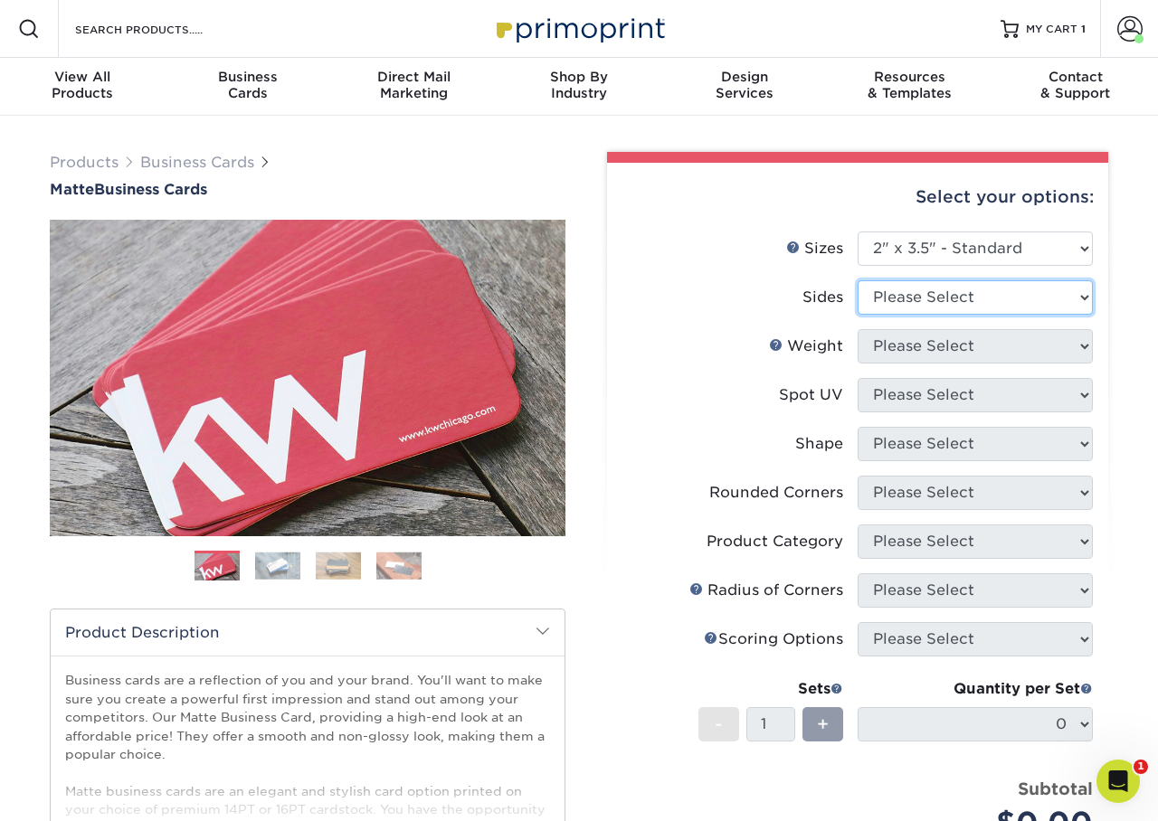
click at [927, 299] on select "Please Select Print Both Sides Print Front Only" at bounding box center [975, 297] width 235 height 34
select select "32d3c223-f82c-492b-b915-ba065a00862f"
click at [858, 280] on select "Please Select Print Both Sides Print Front Only" at bounding box center [975, 297] width 235 height 34
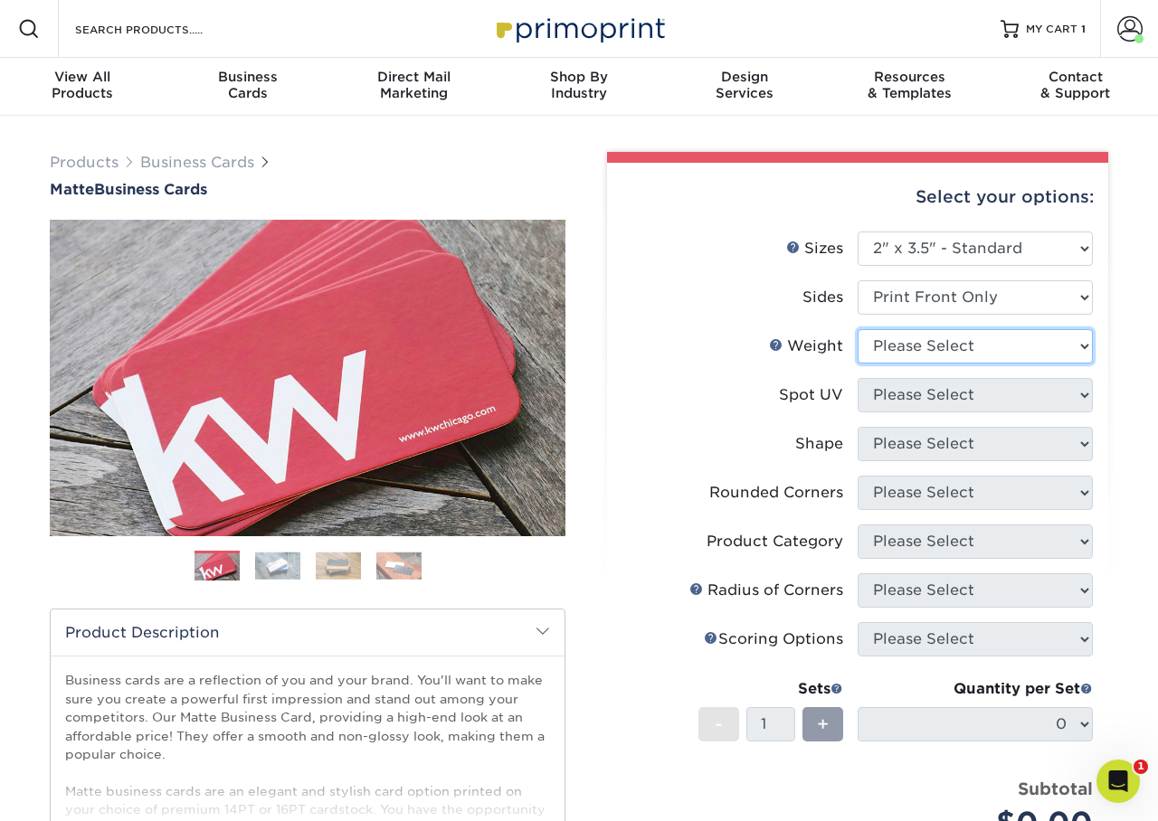
click at [900, 352] on select "Please Select 16PT 14PT" at bounding box center [975, 346] width 235 height 34
select select "16PT"
click at [858, 329] on select "Please Select 16PT 14PT" at bounding box center [975, 346] width 235 height 34
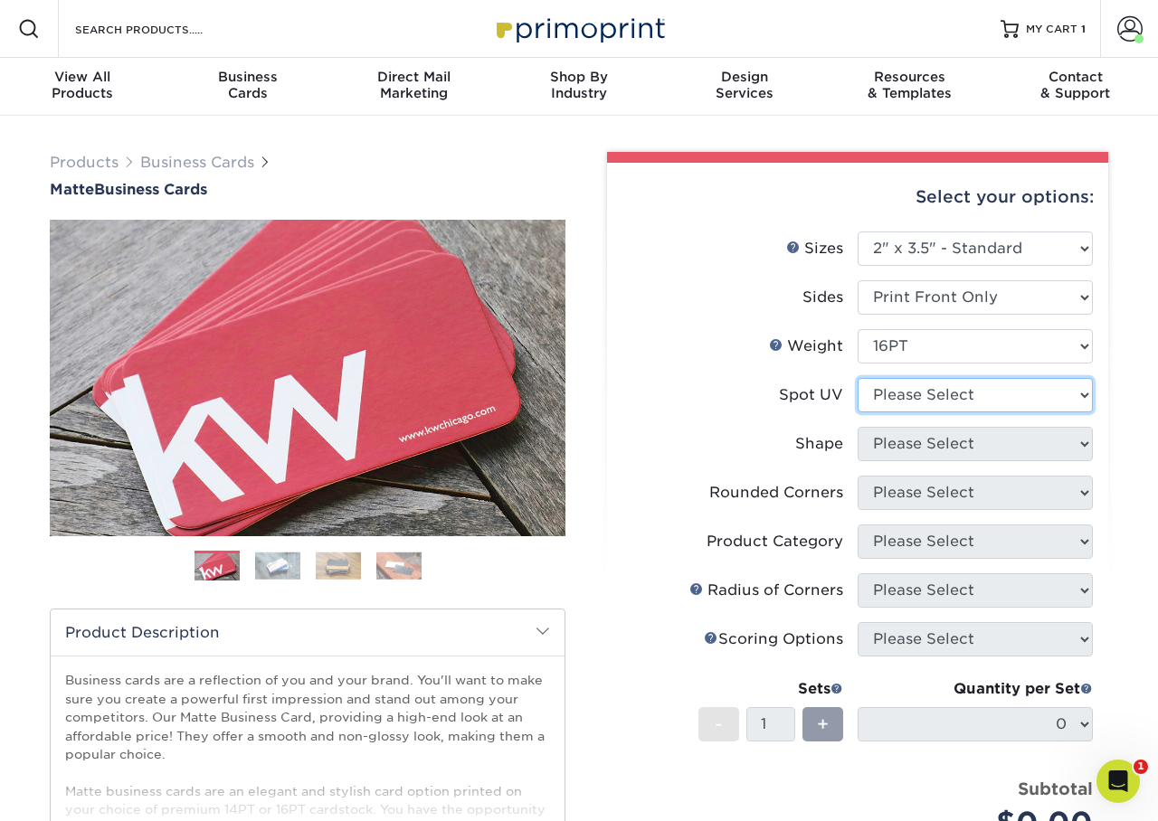
click at [900, 393] on select "Please Select No Spot UV Front Only" at bounding box center [975, 395] width 235 height 34
select select "3"
click at [858, 378] on select "Please Select No Spot UV Front Only" at bounding box center [975, 395] width 235 height 34
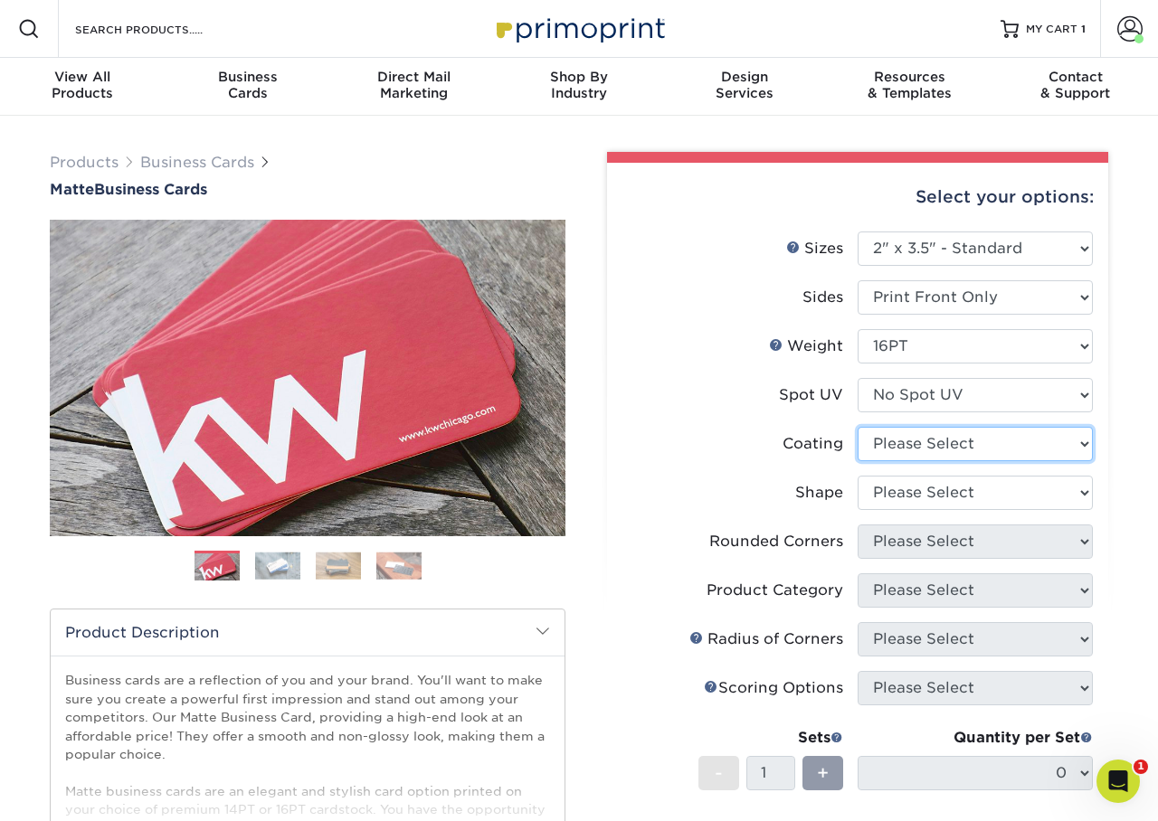
click at [910, 443] on select at bounding box center [975, 444] width 235 height 34
select select "121bb7b5-3b4d-429f-bd8d-bbf80e953313"
click at [858, 427] on select at bounding box center [975, 444] width 235 height 34
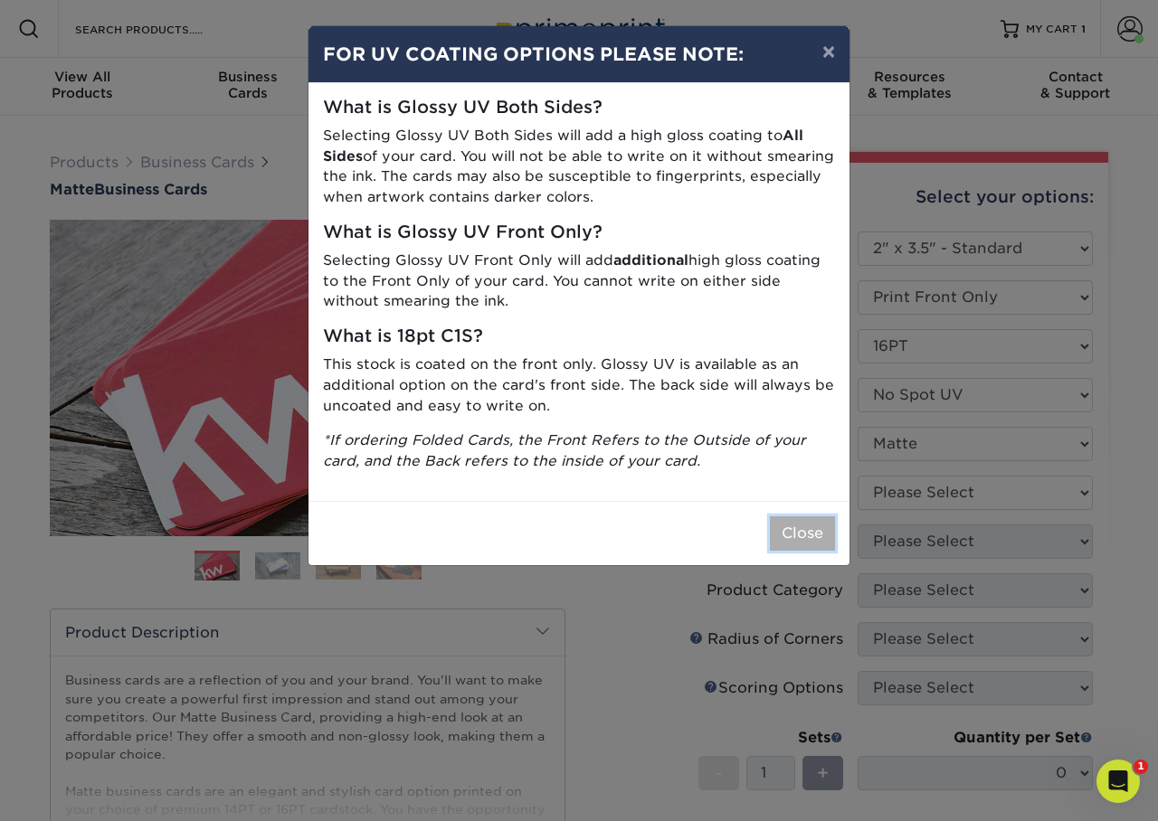
click at [800, 533] on button "Close" at bounding box center [802, 533] width 65 height 34
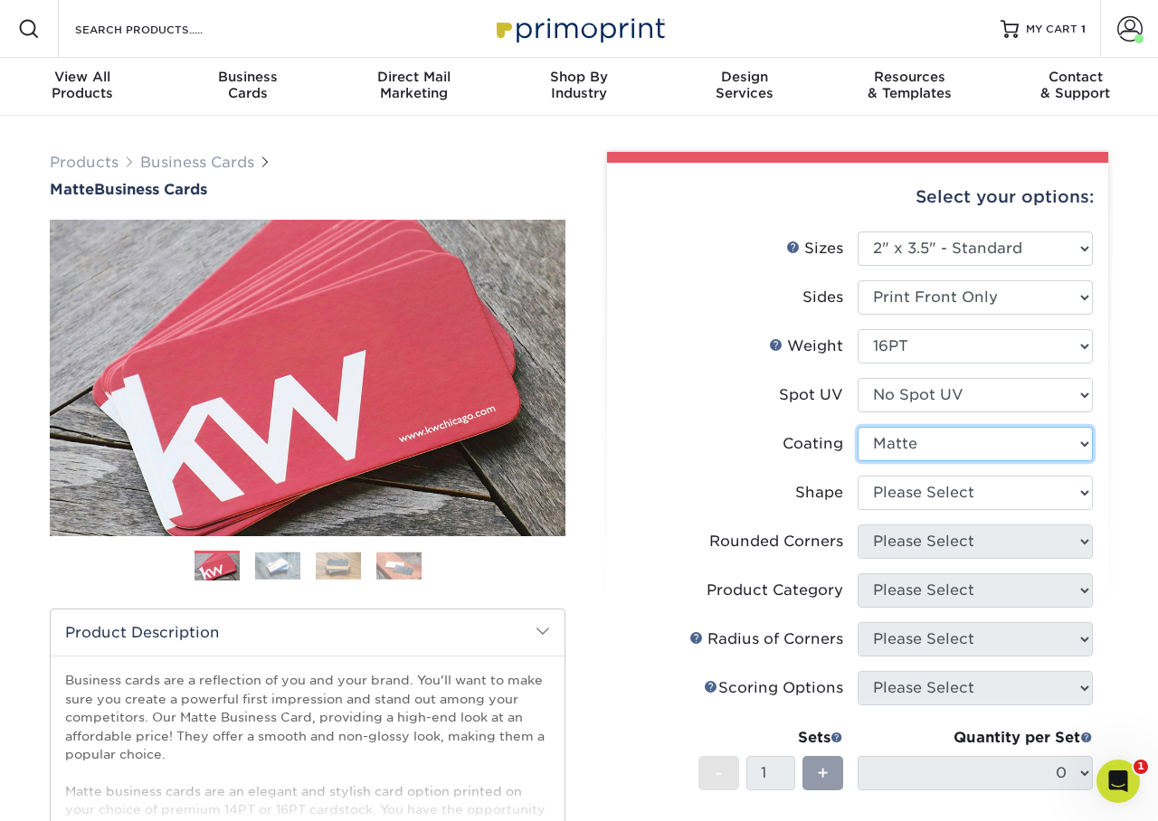
click at [896, 443] on select at bounding box center [975, 444] width 235 height 34
click at [858, 427] on select at bounding box center [975, 444] width 235 height 34
click at [903, 498] on select "Please Select Standard Oval" at bounding box center [975, 493] width 235 height 34
select select "standard"
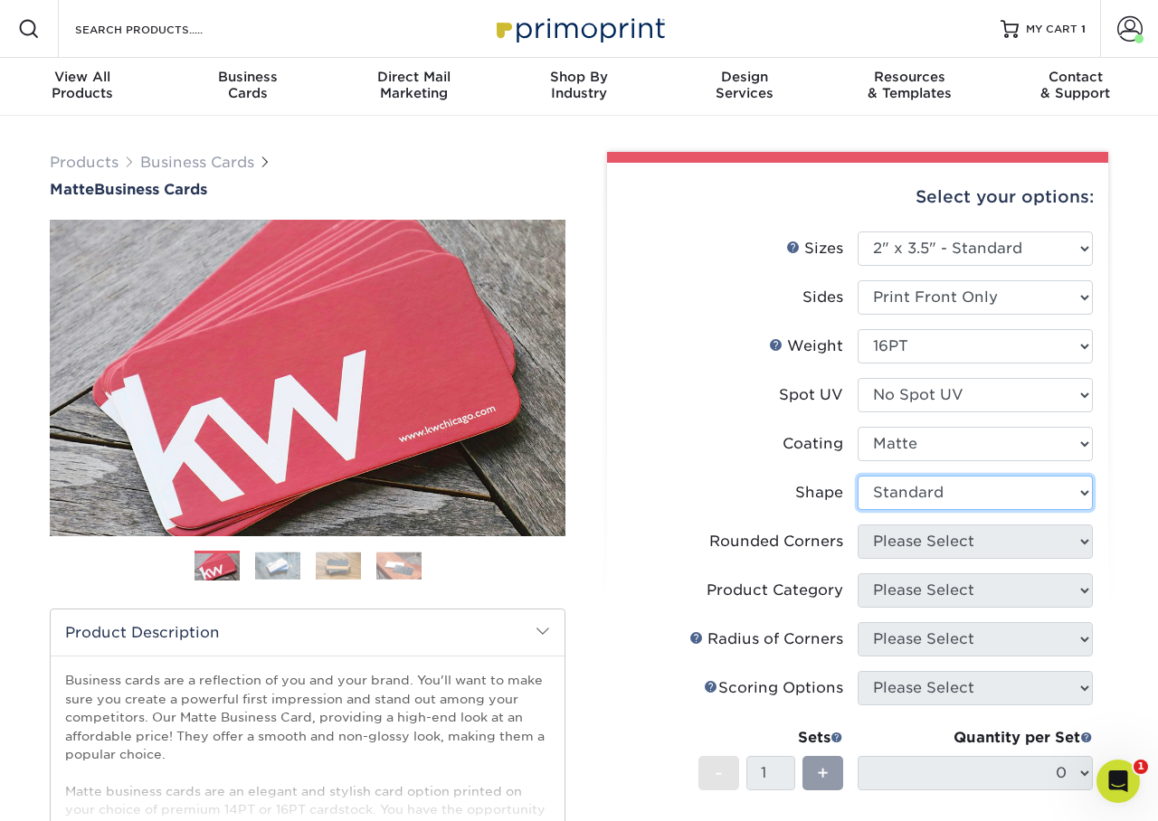
click at [858, 476] on select "Please Select Standard Oval" at bounding box center [975, 493] width 235 height 34
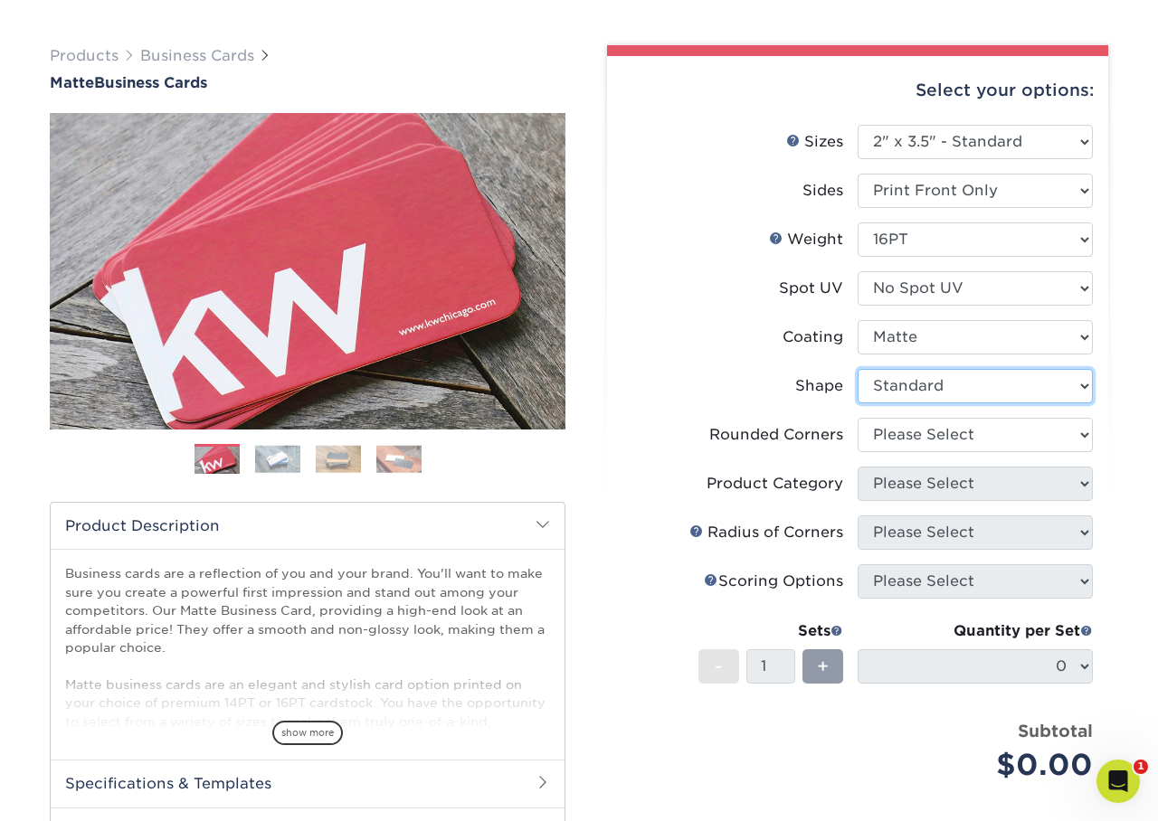
scroll to position [109, 0]
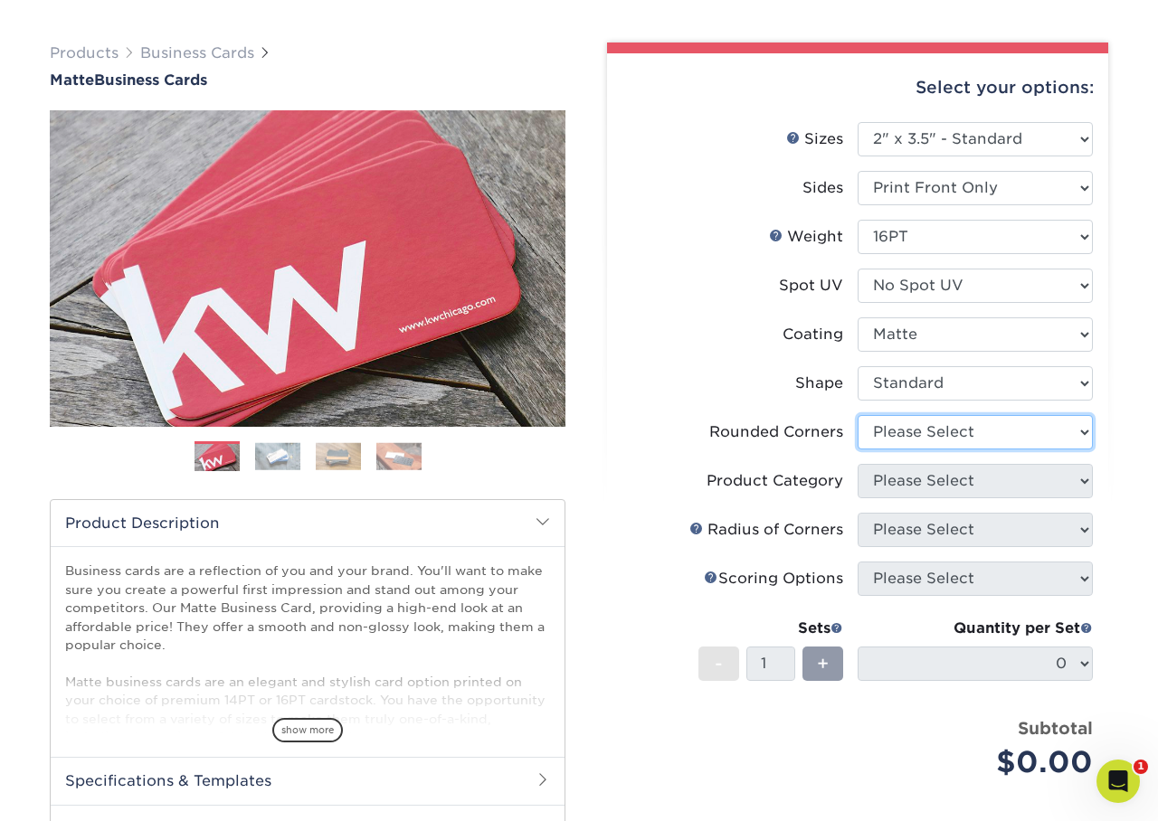
click at [933, 433] on select "Please Select Yes - Round 2 Corners Yes - Round 4 Corners No" at bounding box center [975, 432] width 235 height 34
select select "0"
click at [858, 415] on select "Please Select Yes - Round 2 Corners Yes - Round 4 Corners No" at bounding box center [975, 432] width 235 height 34
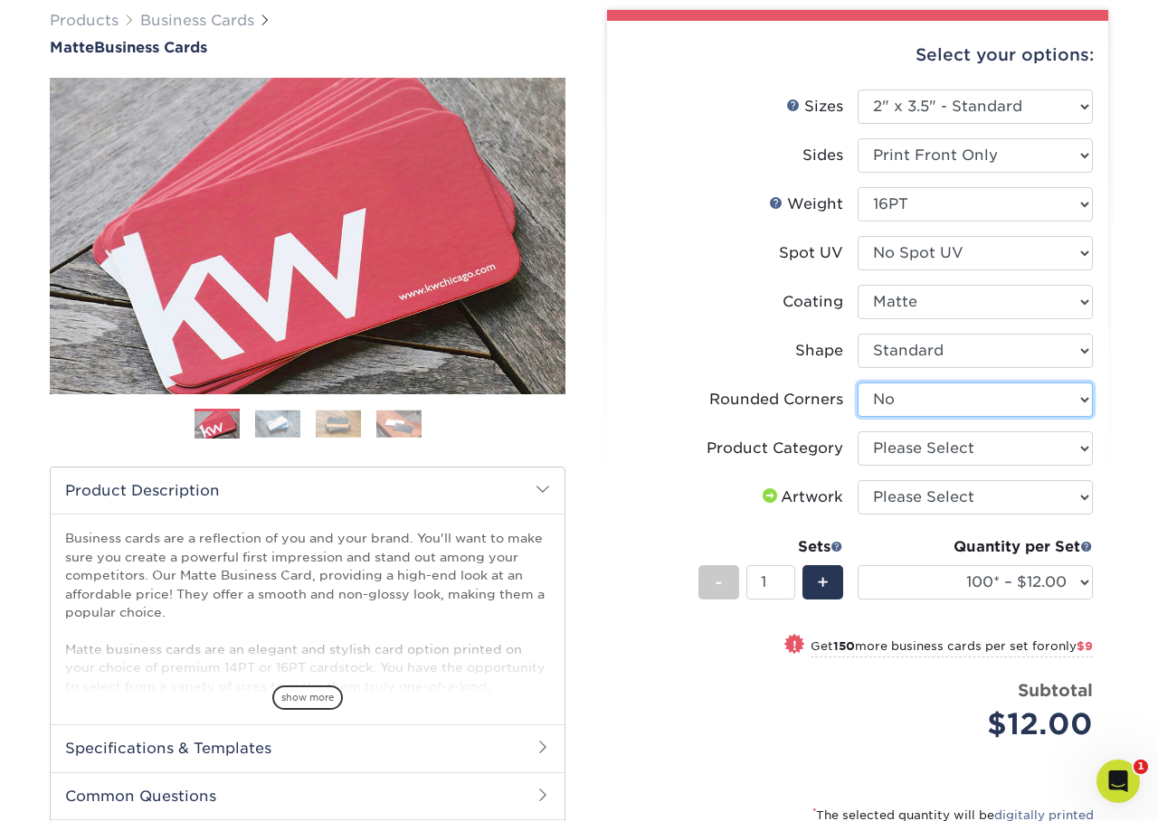
scroll to position [148, 0]
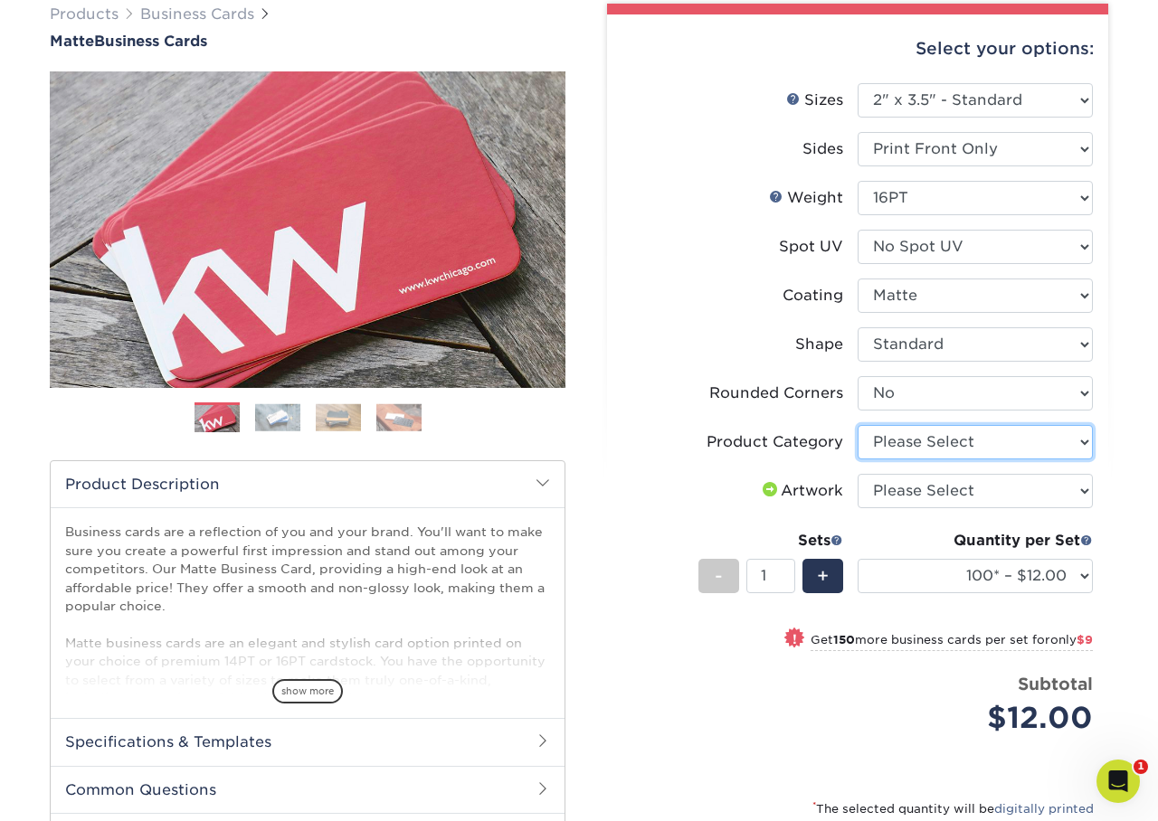
click at [936, 445] on select "Please Select Business Cards" at bounding box center [975, 442] width 235 height 34
select select "3b5148f1-0588-4f88-a218-97bcfdce65c1"
click at [858, 425] on select "Please Select Business Cards" at bounding box center [975, 442] width 235 height 34
click at [962, 490] on select "Please Select I will upload files I need a design - $100" at bounding box center [975, 491] width 235 height 34
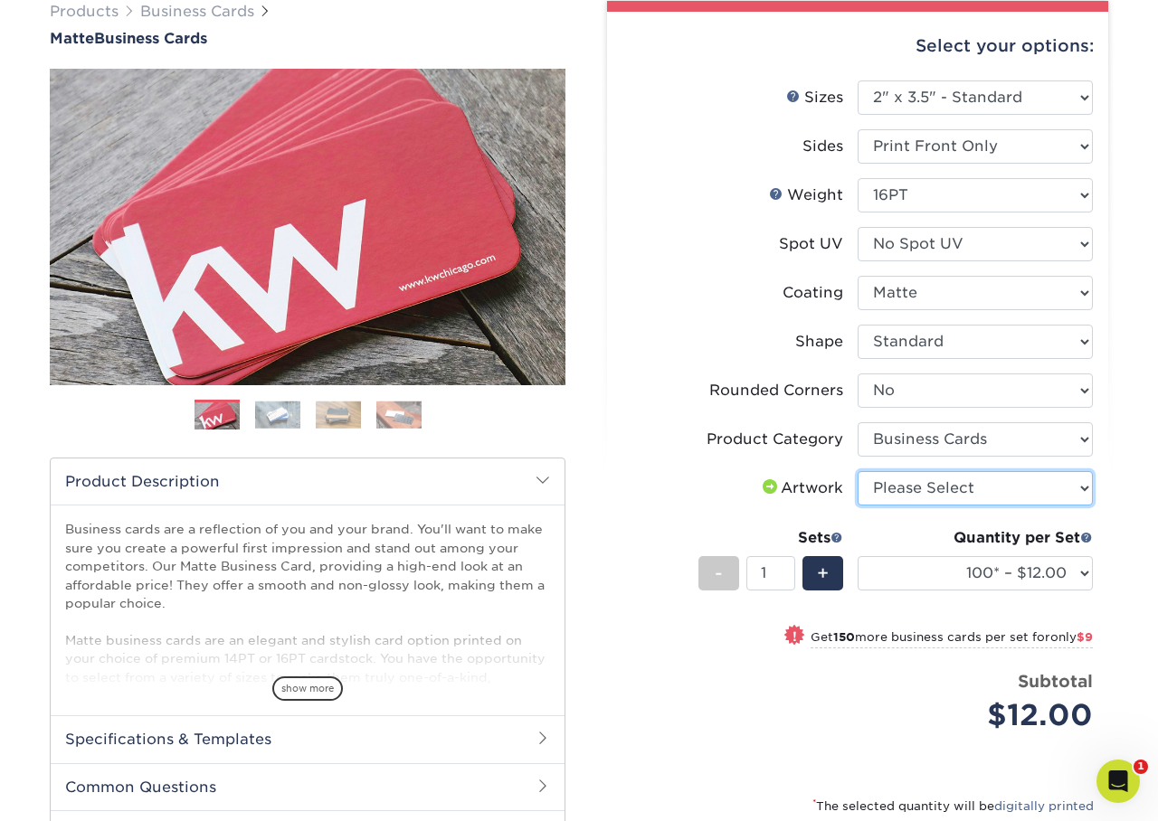
select select "upload"
click at [858, 471] on select "Please Select I will upload files I need a design - $100" at bounding box center [975, 488] width 235 height 34
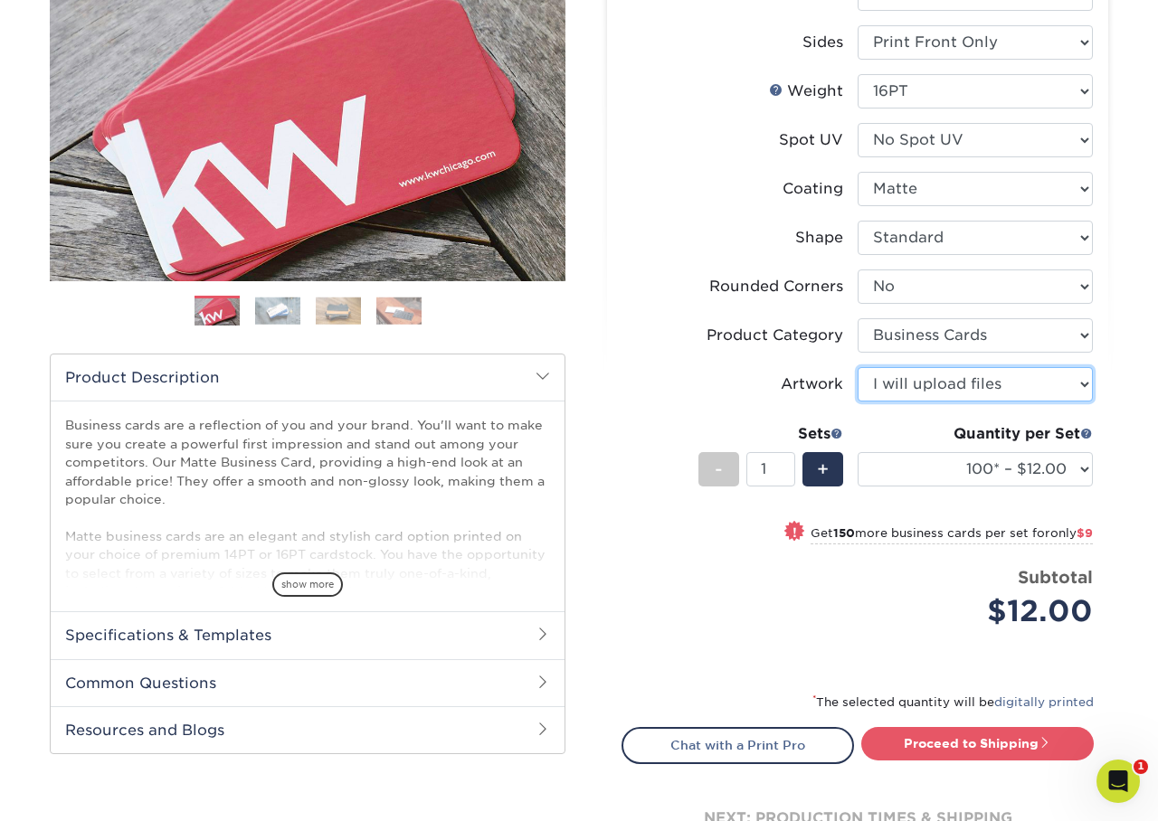
scroll to position [257, 0]
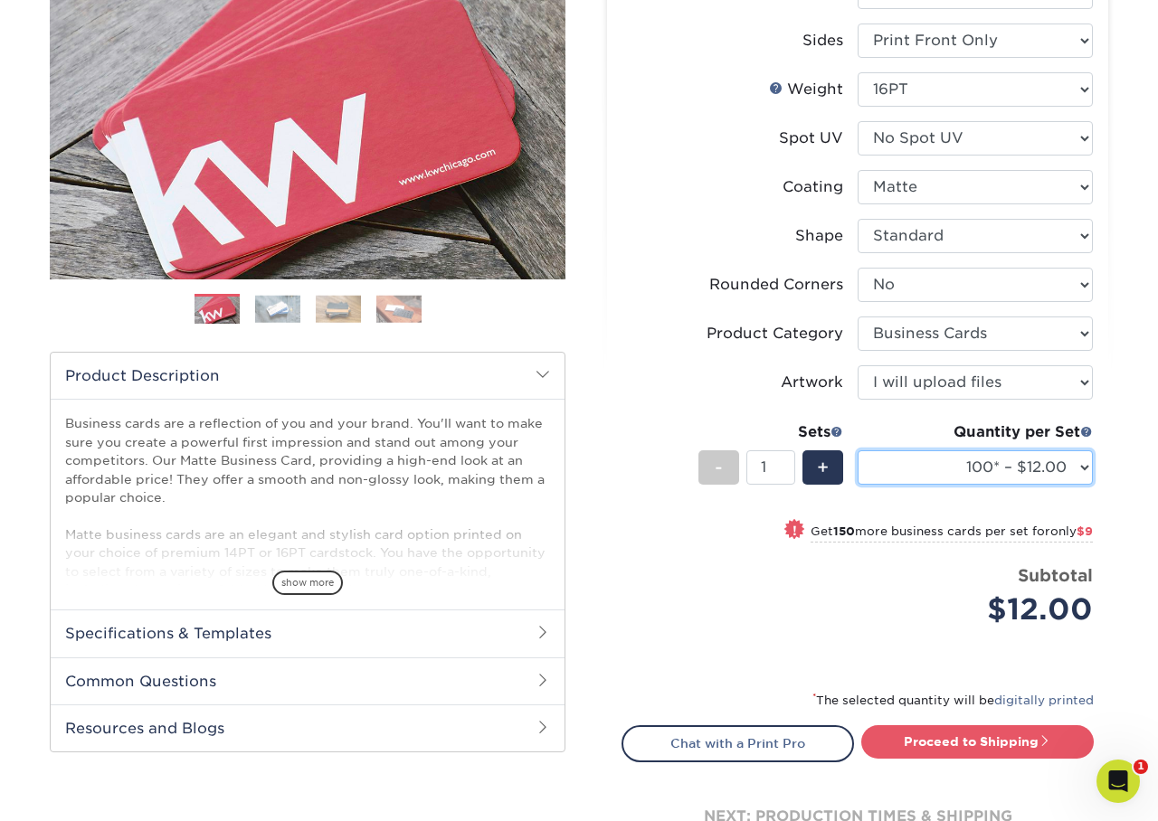
click at [966, 465] on select "100* – $12.00 250* – $21.00 500 – $42.00 1000 – $53.00 2500 – $95.00 5000 – $18…" at bounding box center [975, 467] width 235 height 34
select select "500 – $42.00"
click at [858, 450] on select "100* – $12.00 250* – $21.00 500 – $42.00 1000 – $53.00 2500 – $95.00 5000 – $18…" at bounding box center [975, 467] width 235 height 34
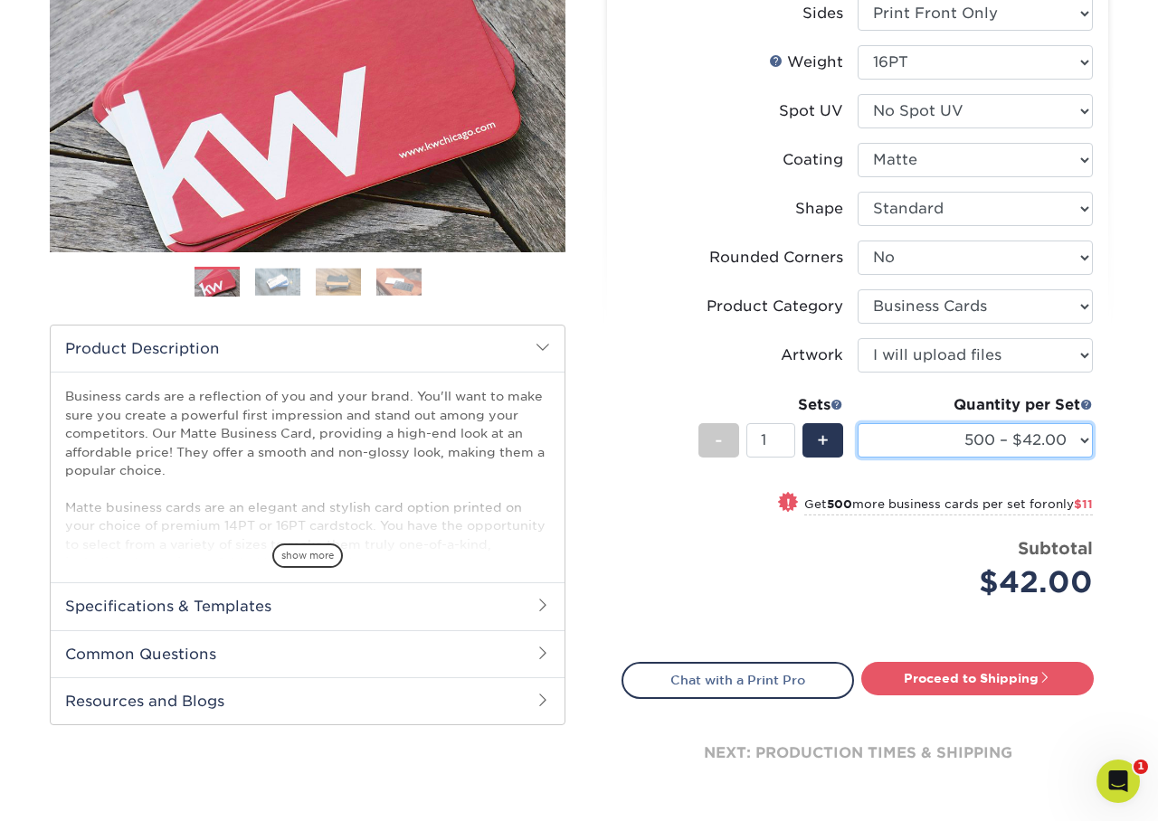
scroll to position [286, 0]
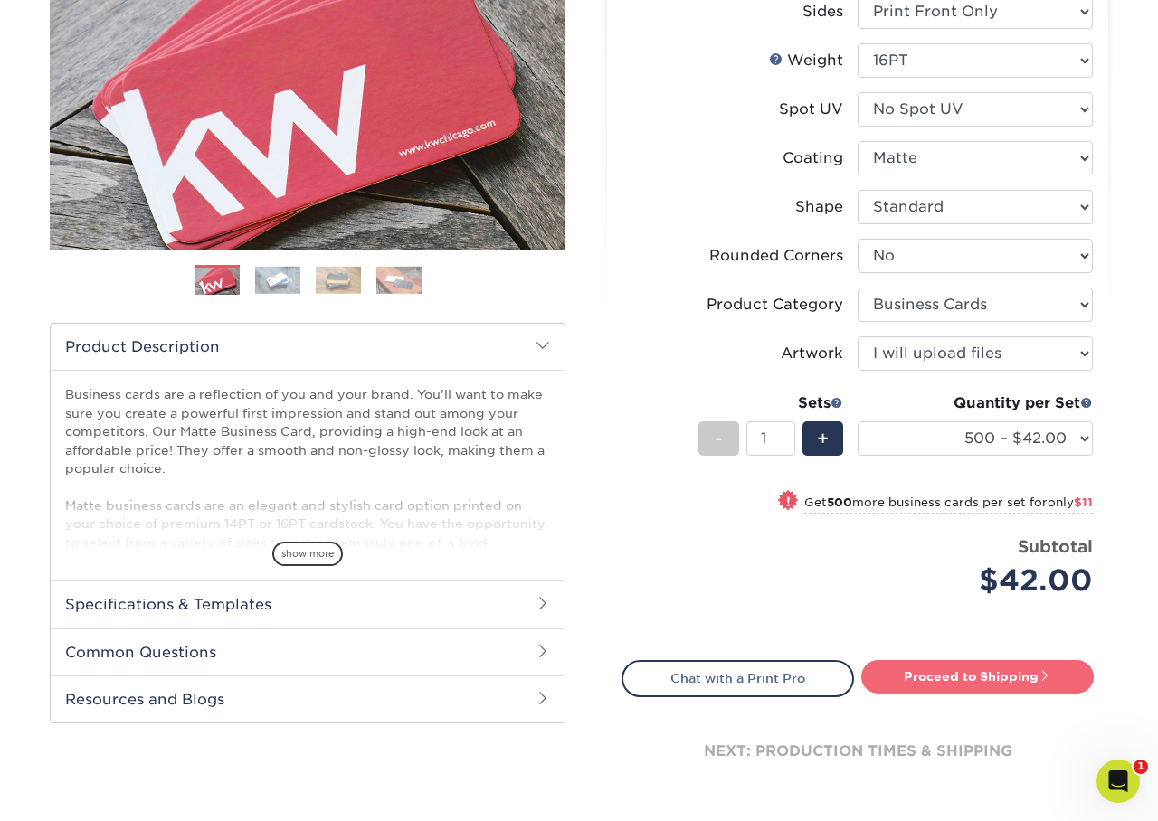
click at [962, 679] on link "Proceed to Shipping" at bounding box center [977, 676] width 232 height 33
type input "Set 1"
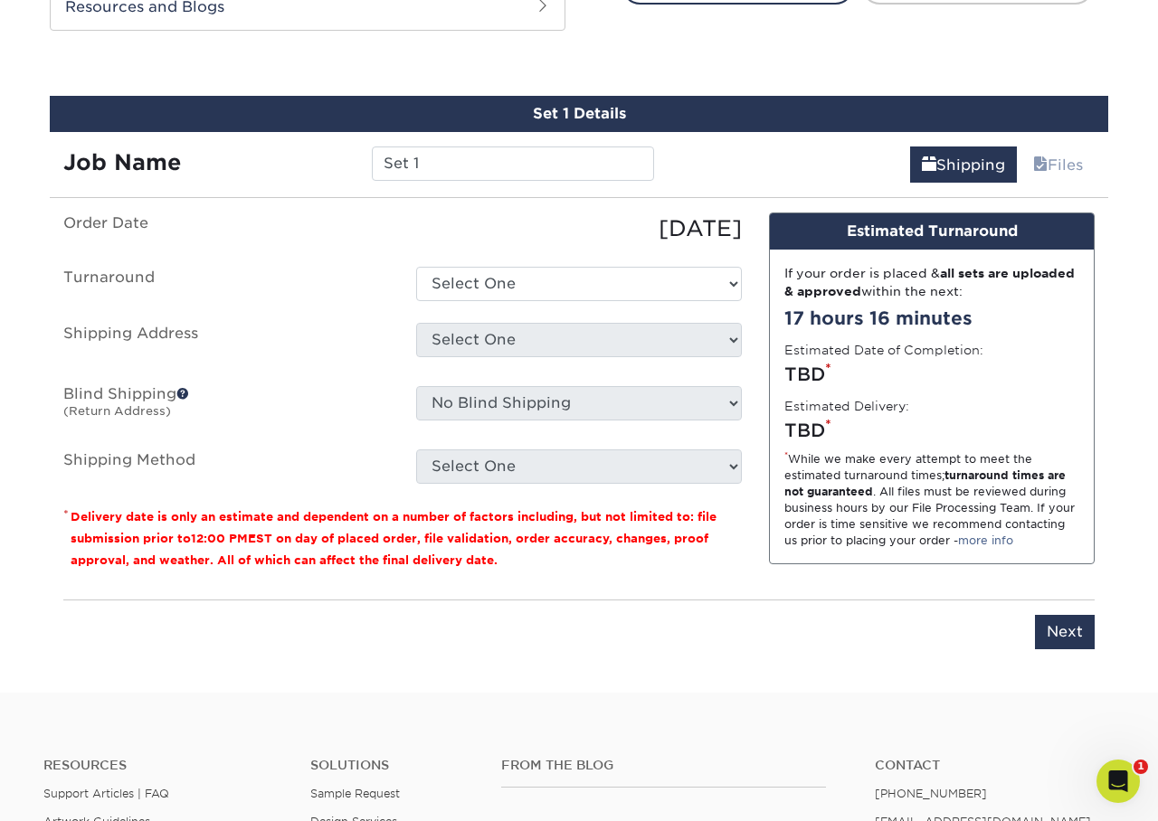
scroll to position [995, 0]
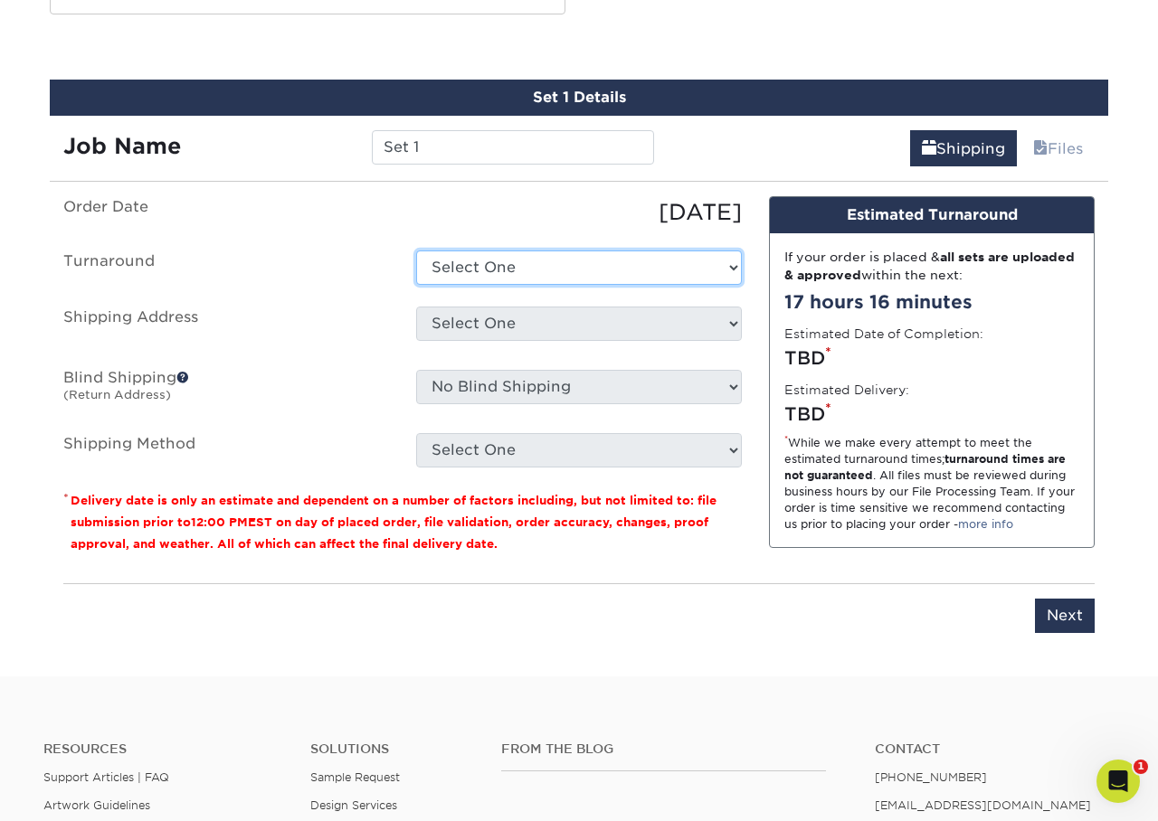
click at [496, 272] on select "Select One 2-4 Business Days 2 Day Next Business Day" at bounding box center [579, 268] width 326 height 34
select select "7fd2479d-672a-4ade-96ee-4e6d759262f5"
click at [416, 251] on select "Select One 2-4 Business Days 2 Day Next Business Day" at bounding box center [579, 268] width 326 height 34
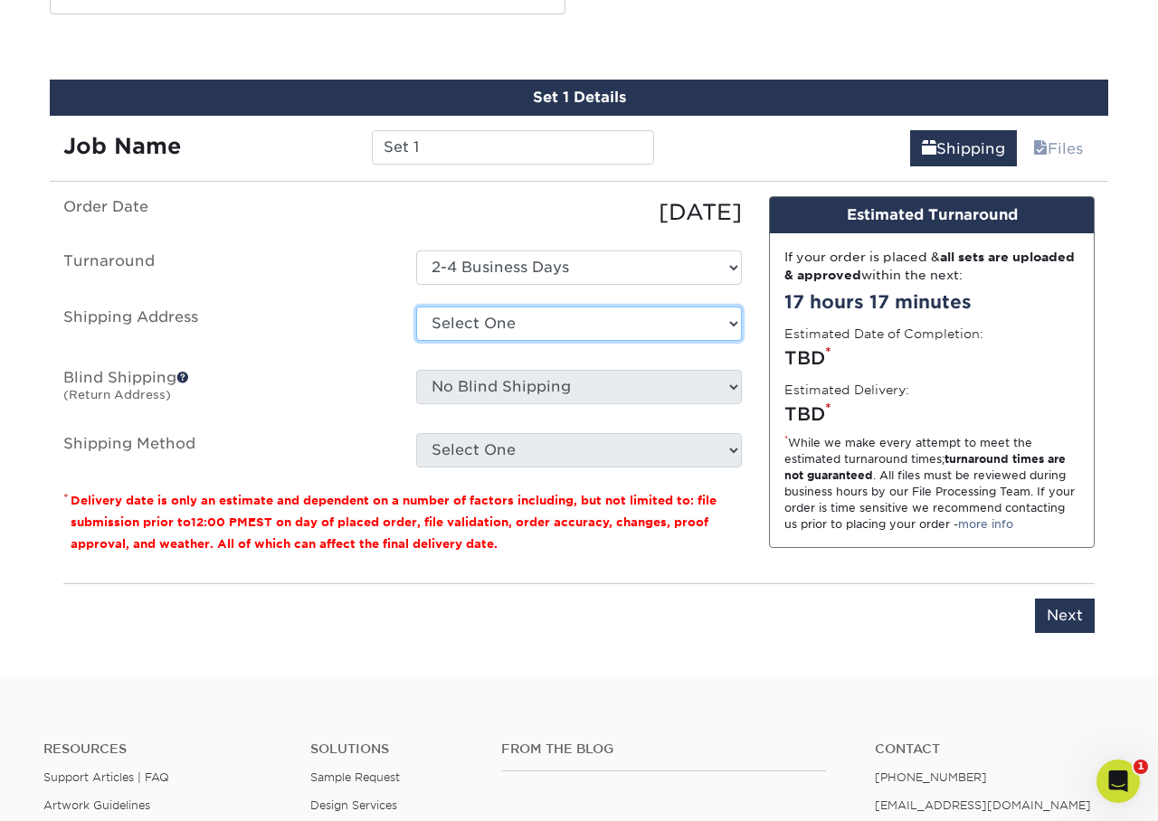
click at [489, 324] on select "Select One Office + Add New Address" at bounding box center [579, 324] width 326 height 34
select select "284261"
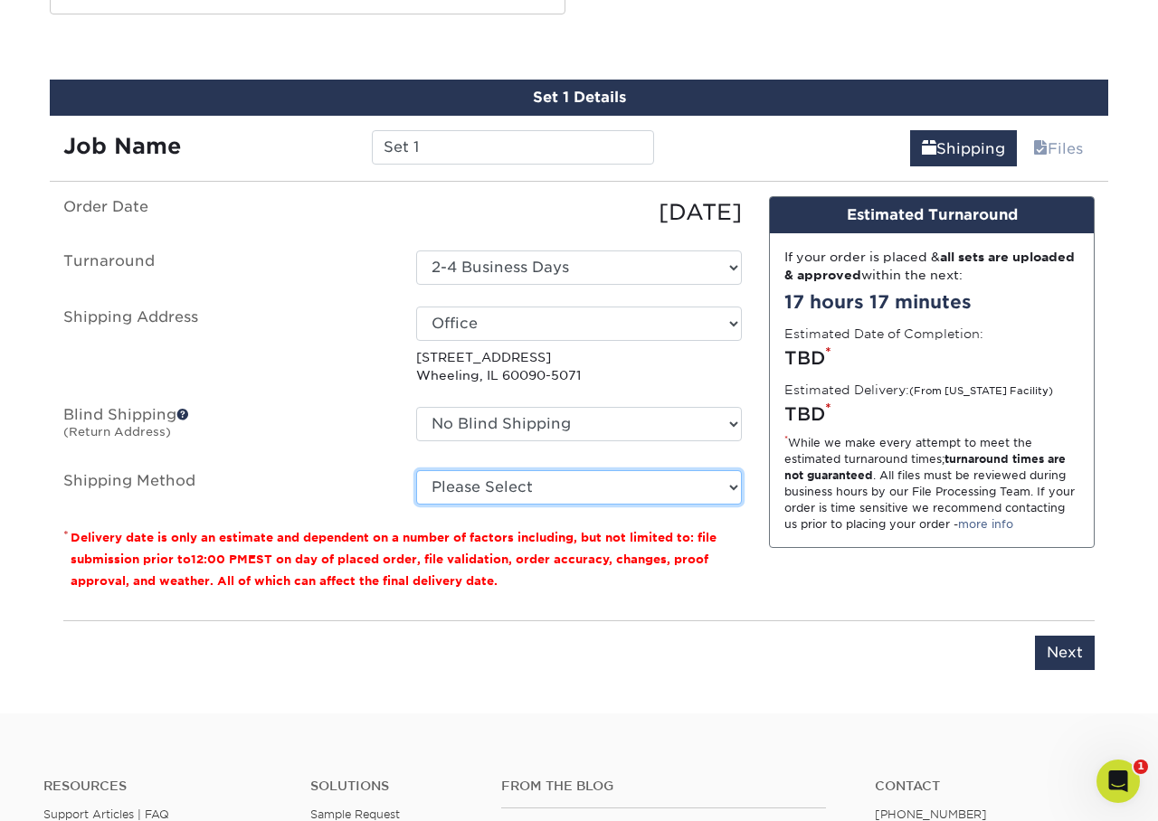
click at [484, 483] on select "Please Select Ground Shipping (+$8.96) 3 Day Shipping Service (+$15.36) 2 Day A…" at bounding box center [579, 487] width 326 height 34
select select "03"
click at [416, 470] on select "Please Select Ground Shipping (+$8.96) 3 Day Shipping Service (+$15.36) 2 Day A…" at bounding box center [579, 487] width 326 height 34
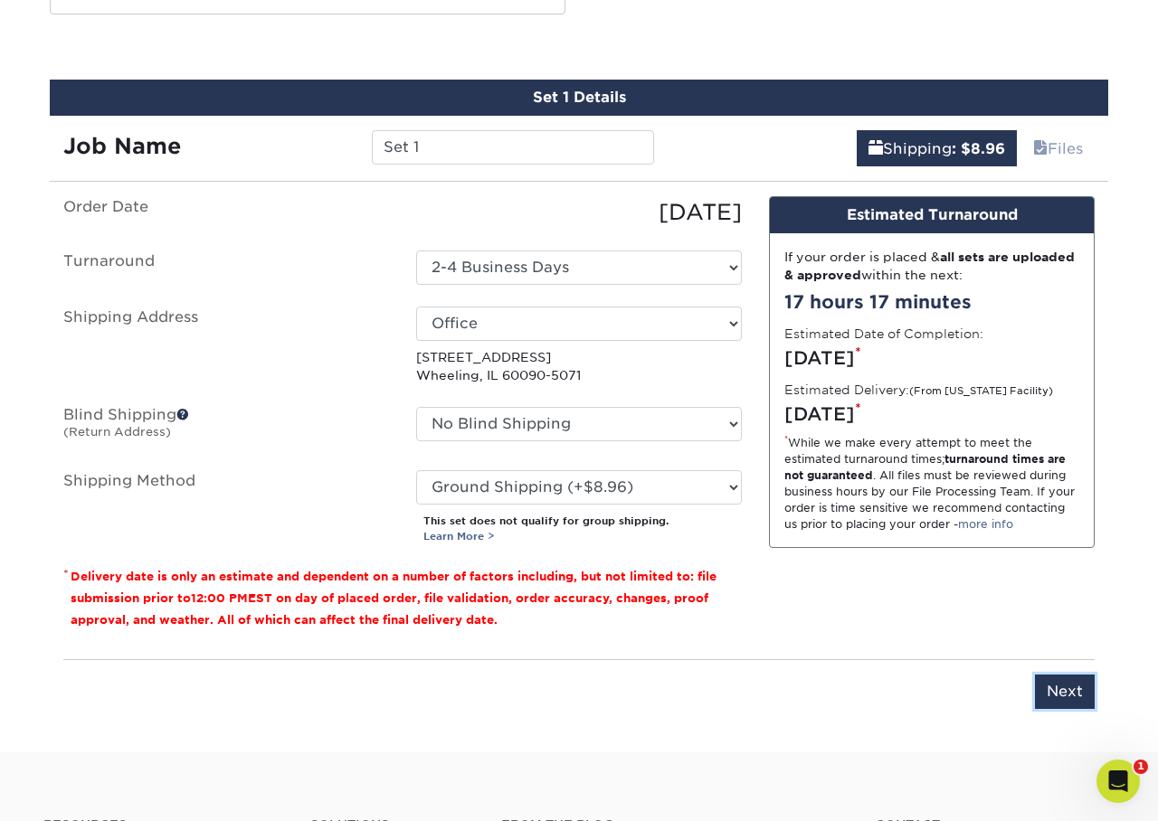
drag, startPoint x: 1066, startPoint y: 687, endPoint x: 1064, endPoint y: 677, distance: 10.1
click at [1067, 686] on input "Next" at bounding box center [1065, 692] width 60 height 34
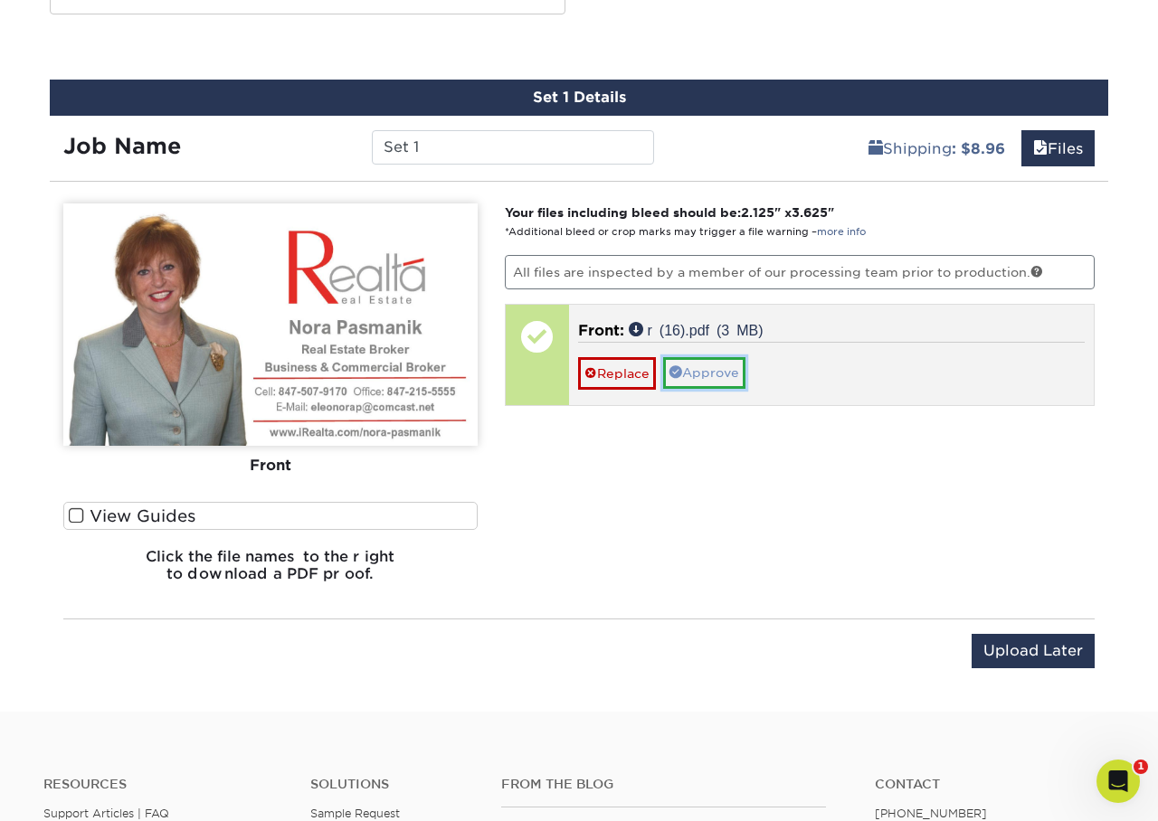
click at [718, 375] on link "Approve" at bounding box center [704, 372] width 82 height 31
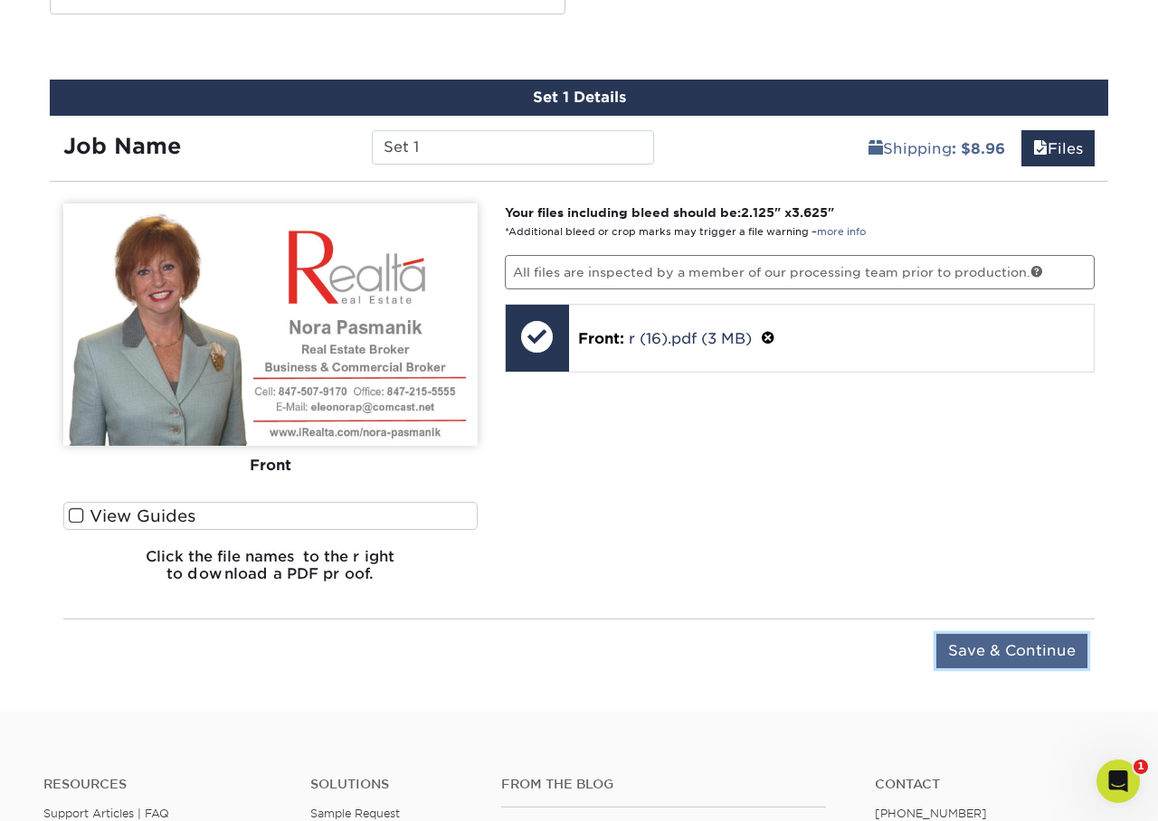
click at [1013, 654] on input "Save & Continue" at bounding box center [1011, 651] width 151 height 34
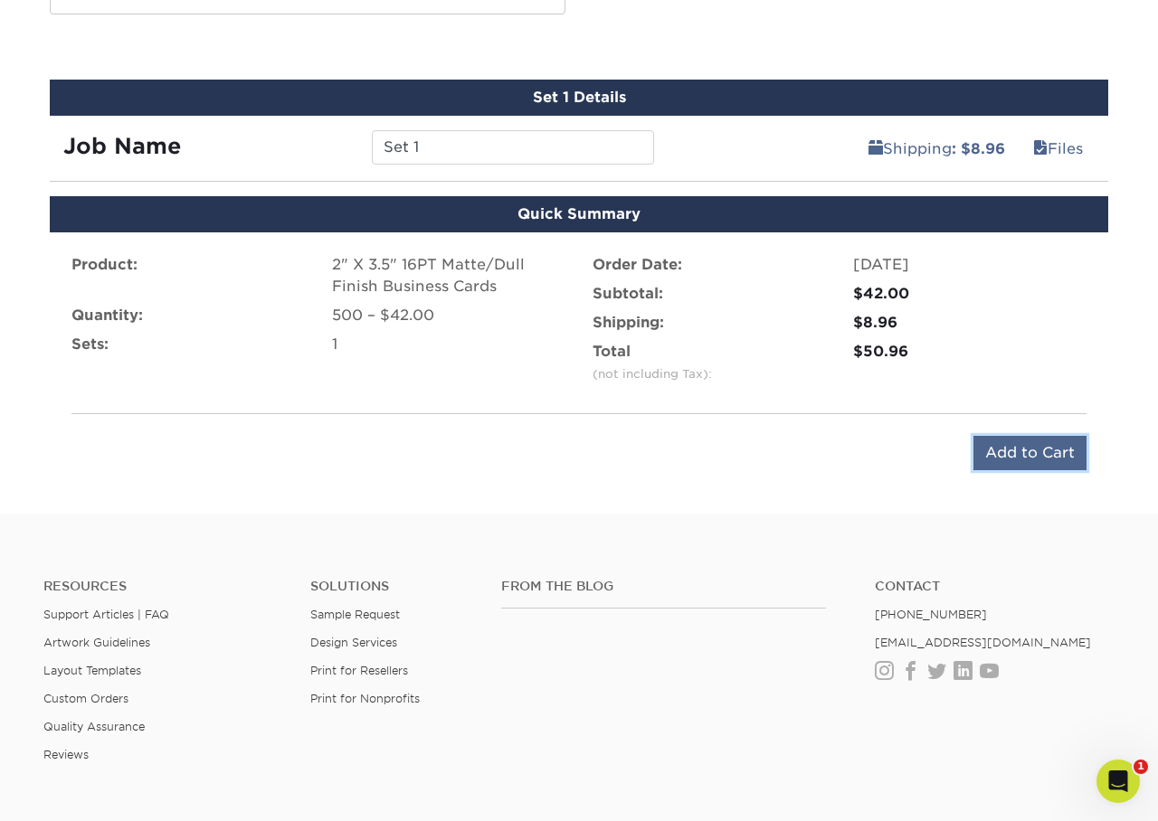
click at [1039, 454] on input "Add to Cart" at bounding box center [1029, 453] width 113 height 34
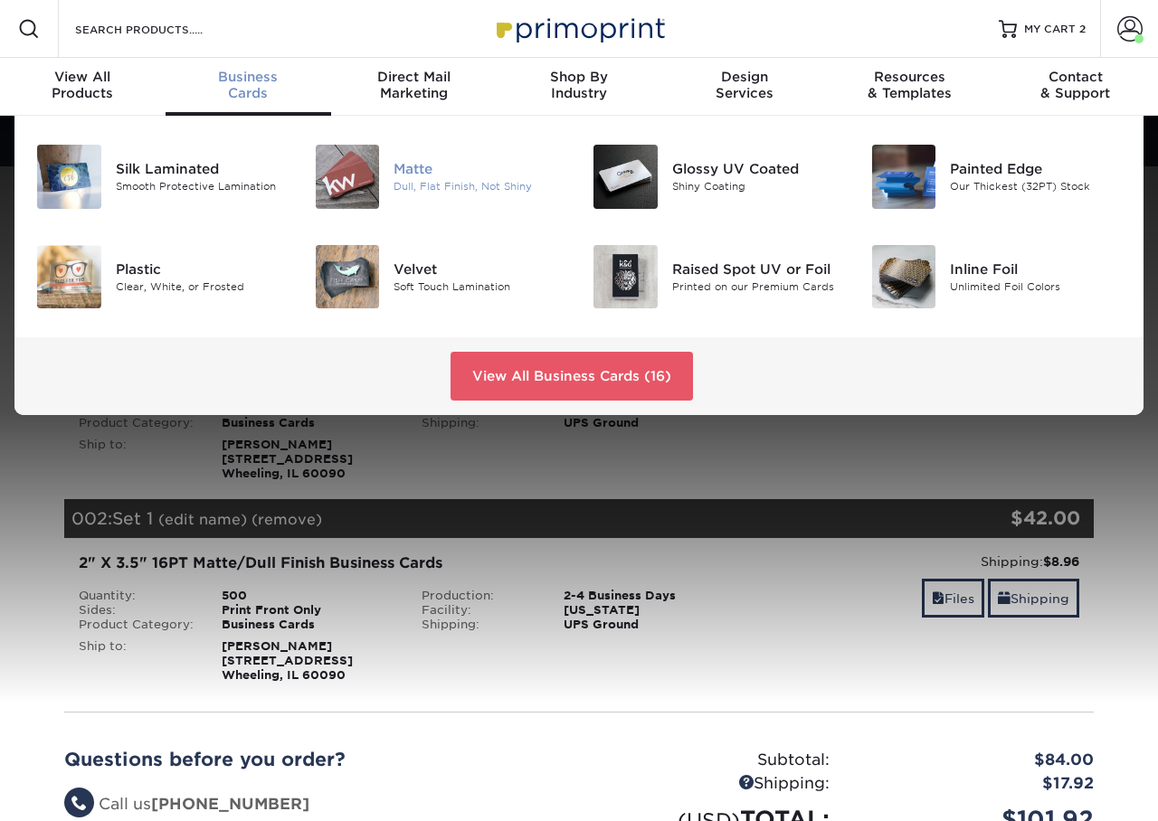
click at [431, 180] on div "Dull, Flat Finish, Not Shiny" at bounding box center [479, 186] width 172 height 15
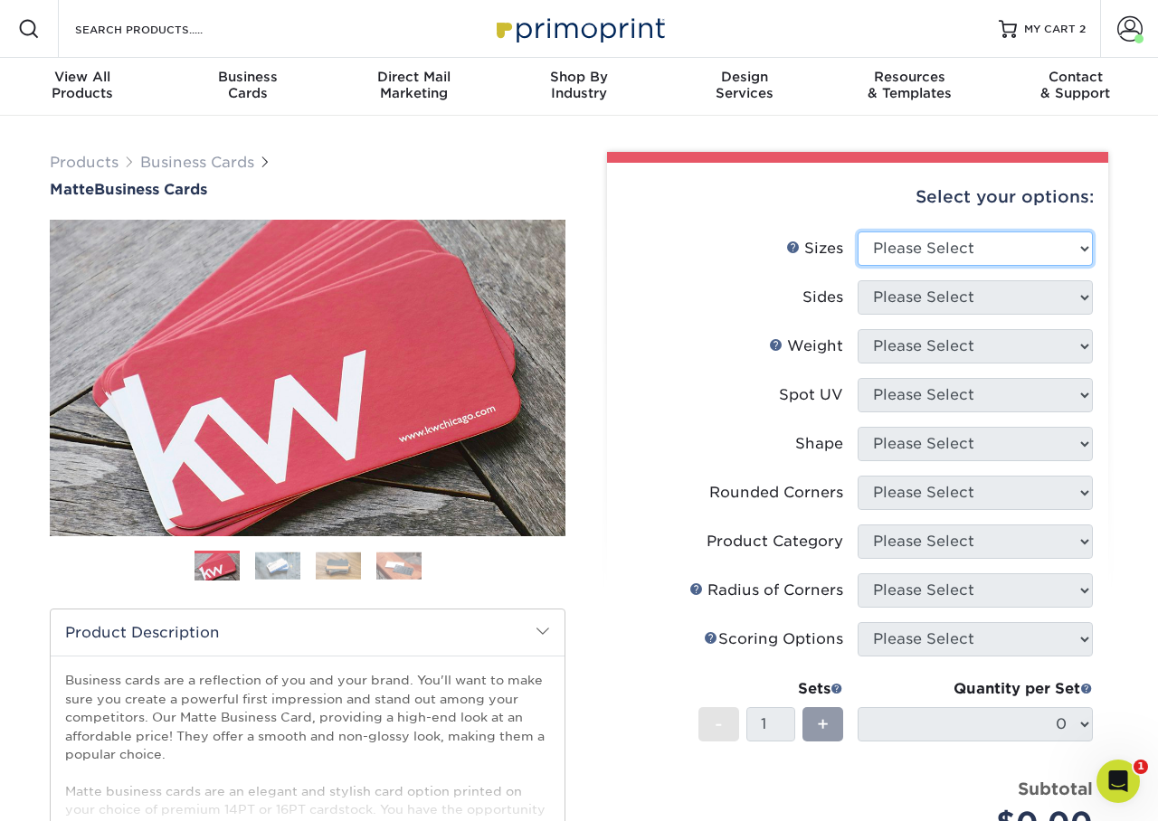
click at [912, 248] on select "Please Select 1.5" x 3.5" - Mini 1.75" x 3.5" - Mini 2" x 2" - Square 2" x 3" -…" at bounding box center [975, 249] width 235 height 34
select select "2.00x3.50"
click at [858, 232] on select "Please Select 1.5" x 3.5" - Mini 1.75" x 3.5" - Mini 2" x 2" - Square 2" x 3" -…" at bounding box center [975, 249] width 235 height 34
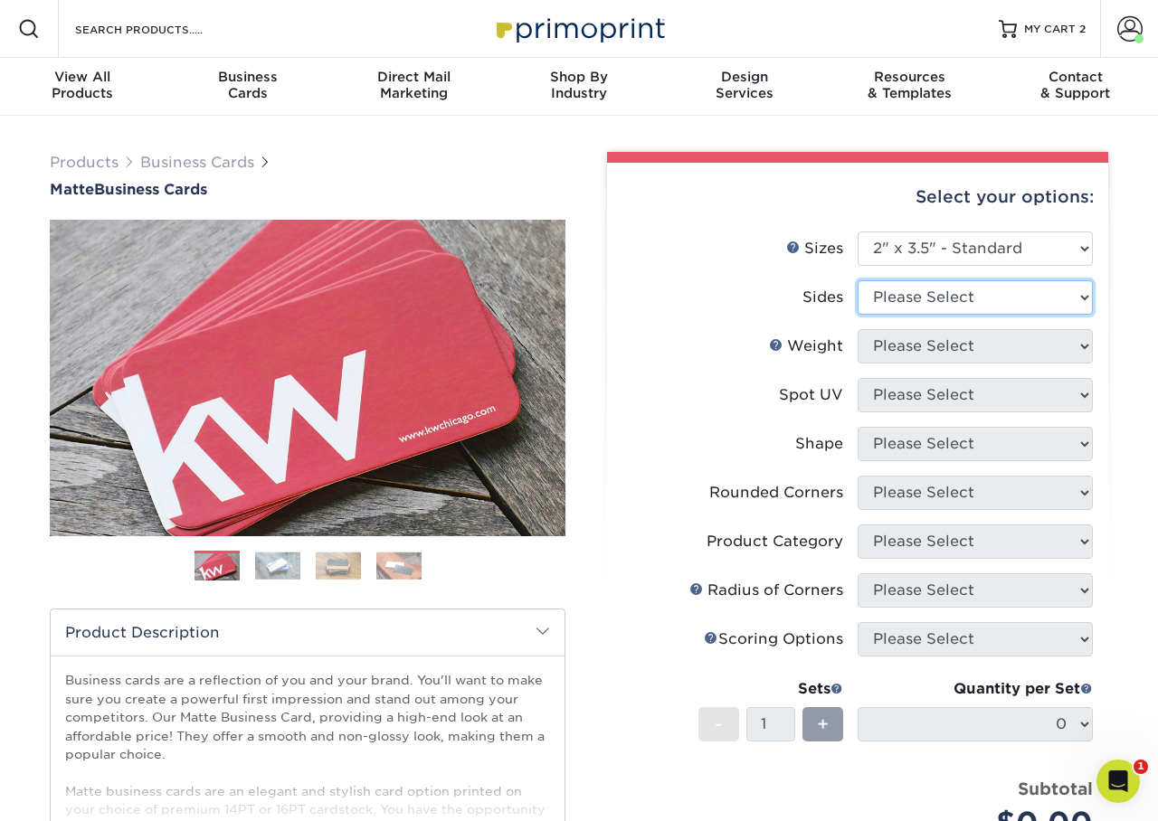
click at [932, 298] on select "Please Select Print Both Sides Print Front Only" at bounding box center [975, 297] width 235 height 34
select select "32d3c223-f82c-492b-b915-ba065a00862f"
click at [858, 280] on select "Please Select Print Both Sides Print Front Only" at bounding box center [975, 297] width 235 height 34
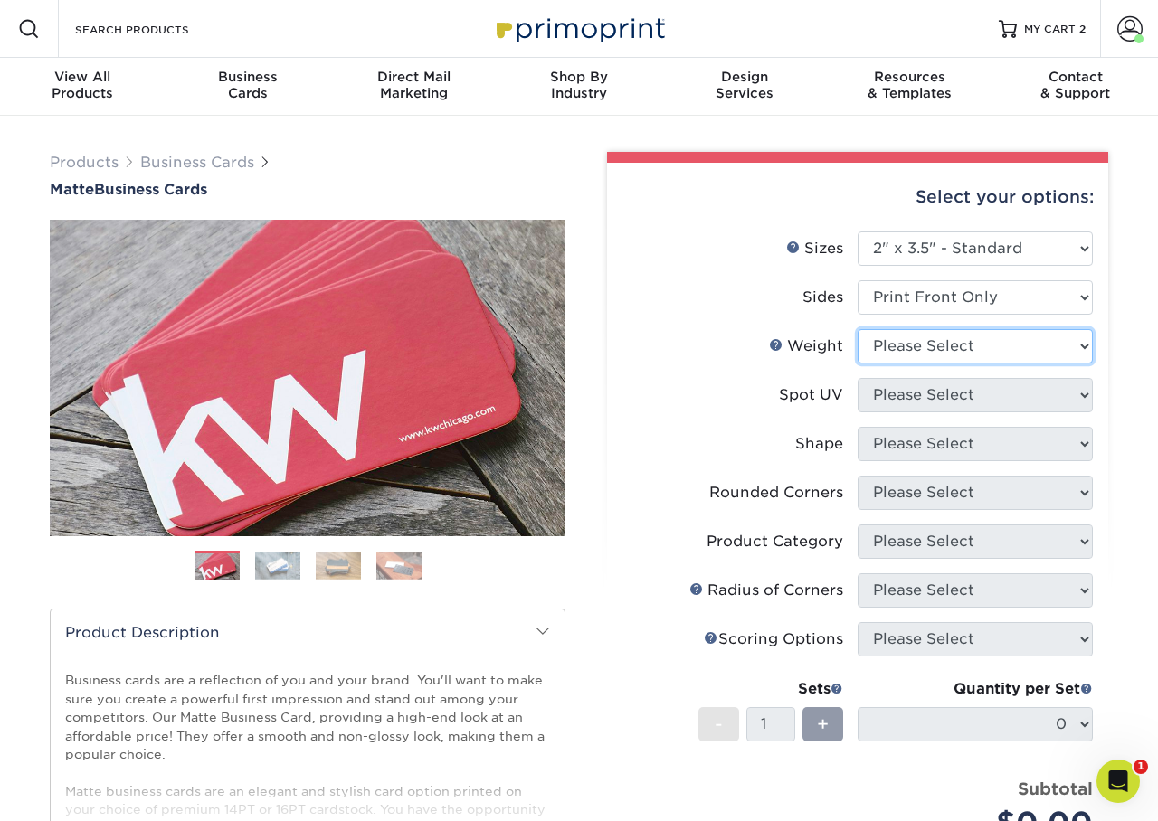
click at [898, 355] on select "Please Select 16PT 14PT" at bounding box center [975, 346] width 235 height 34
select select "16PT"
click at [858, 329] on select "Please Select 16PT 14PT" at bounding box center [975, 346] width 235 height 34
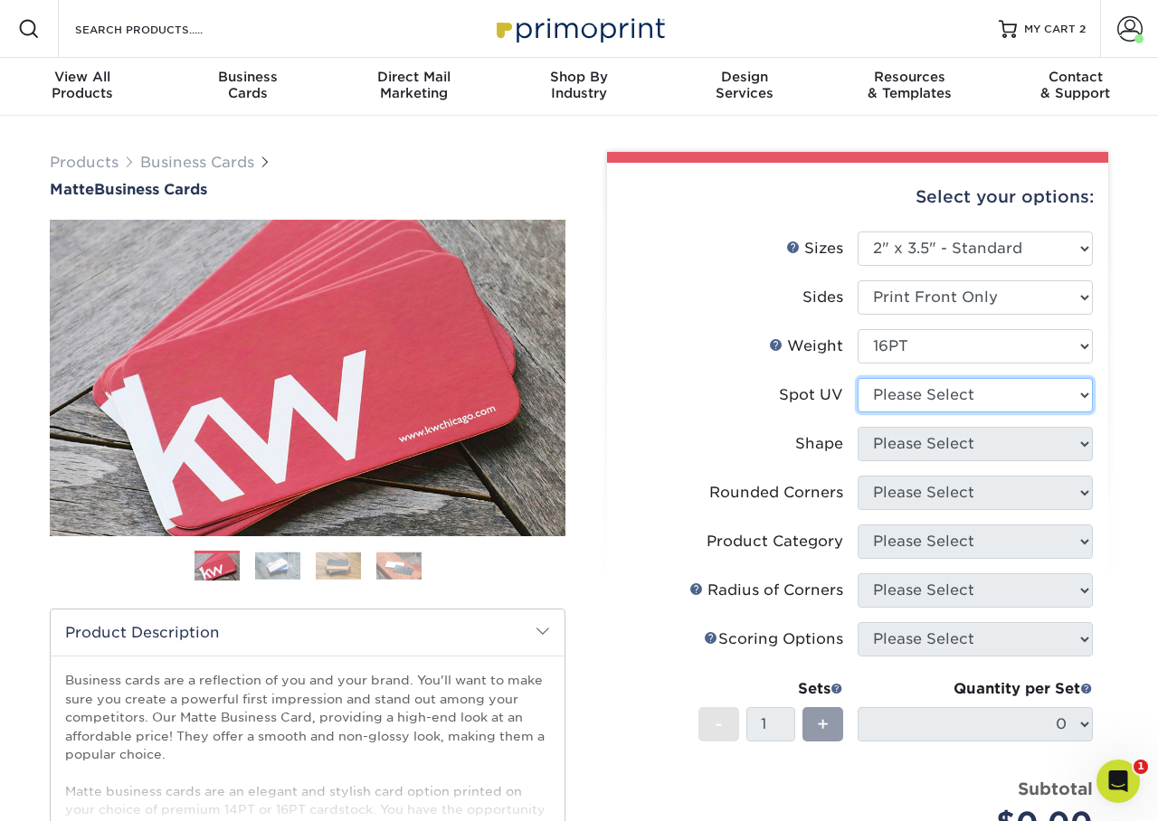
click at [894, 397] on select "Please Select No Spot UV Front Only" at bounding box center [975, 395] width 235 height 34
select select "3"
click at [858, 378] on select "Please Select No Spot UV Front Only" at bounding box center [975, 395] width 235 height 34
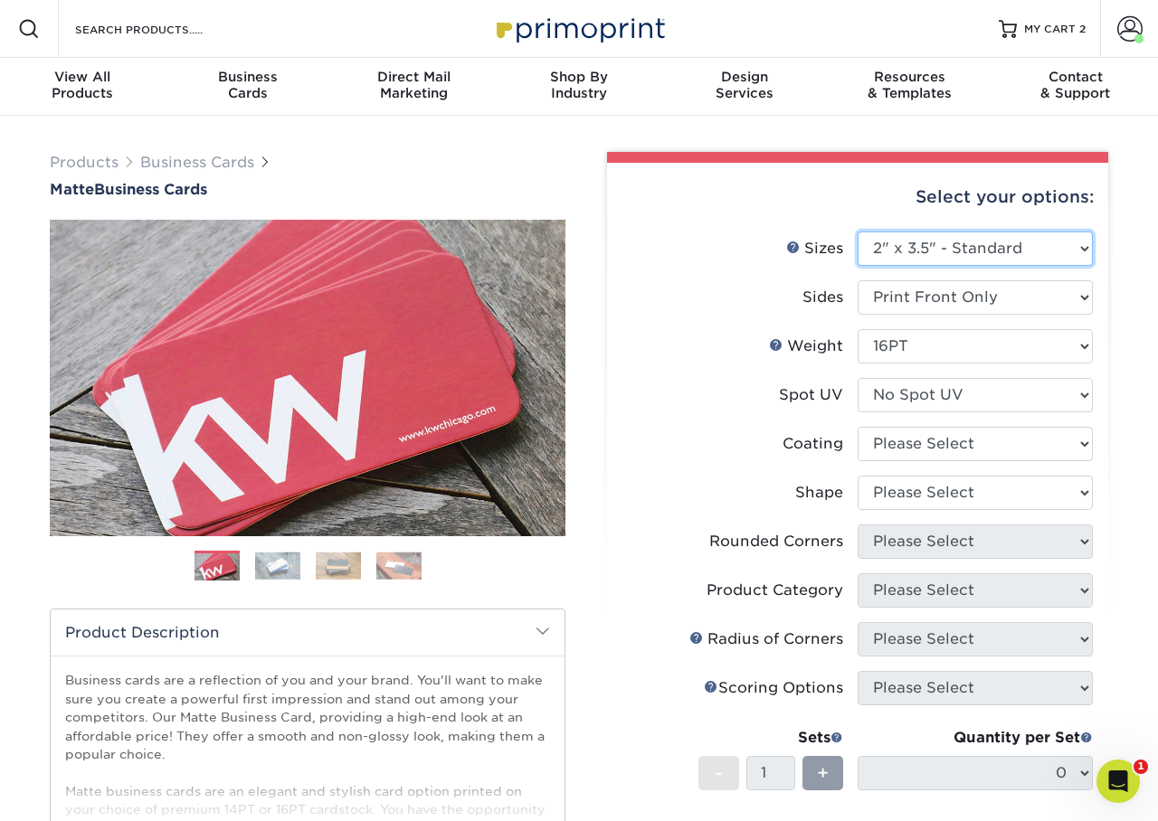
click at [1040, 240] on select "Please Select 1.5" x 3.5" - Mini 1.75" x 3.5" - Mini 2" x 2" - Square 2" x 3" -…" at bounding box center [975, 249] width 235 height 34
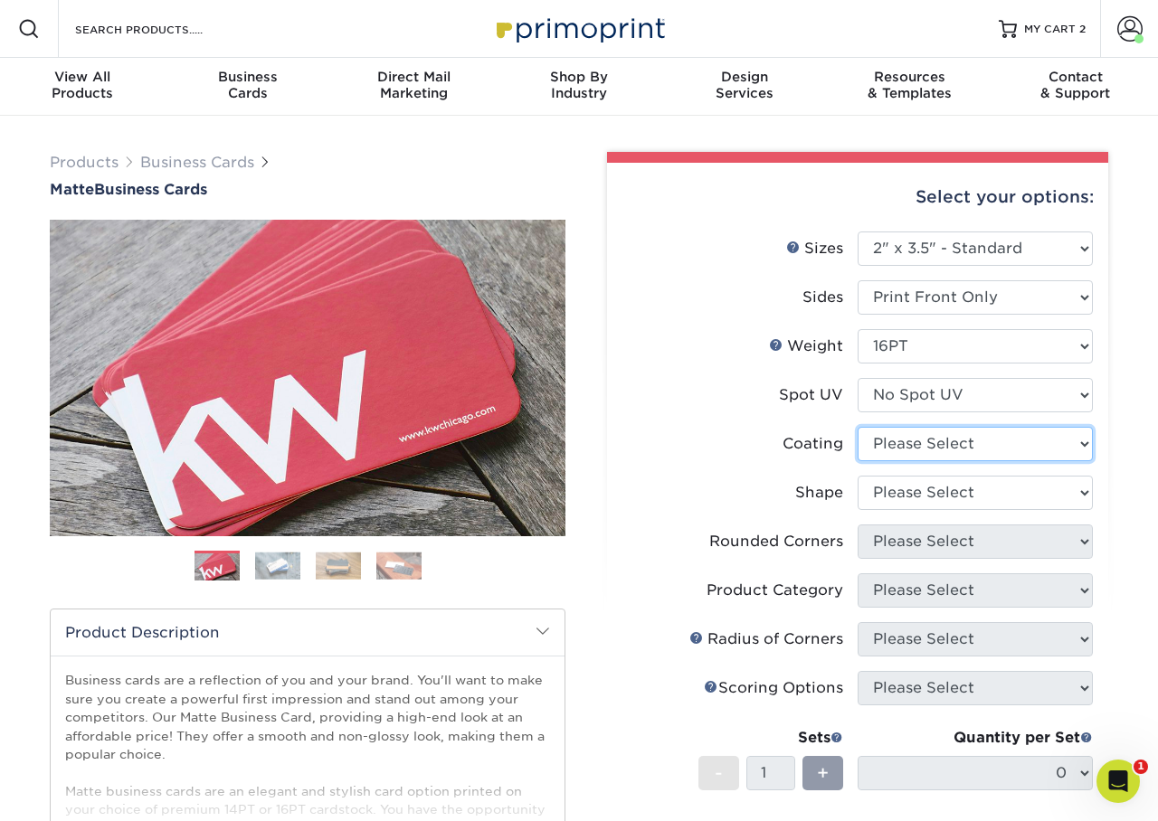
click at [899, 443] on select at bounding box center [975, 444] width 235 height 34
select select "121bb7b5-3b4d-429f-bd8d-bbf80e953313"
click at [858, 427] on select at bounding box center [975, 444] width 235 height 34
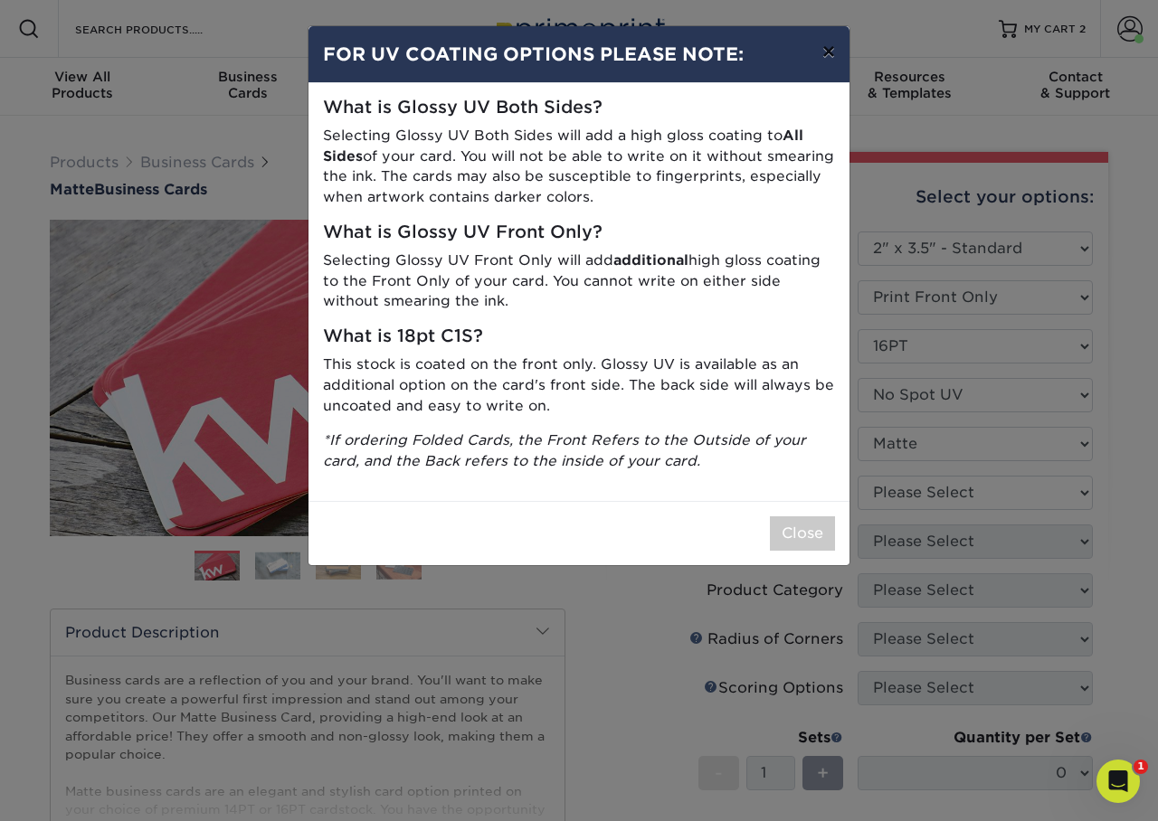
click at [835, 58] on button "×" at bounding box center [829, 51] width 42 height 51
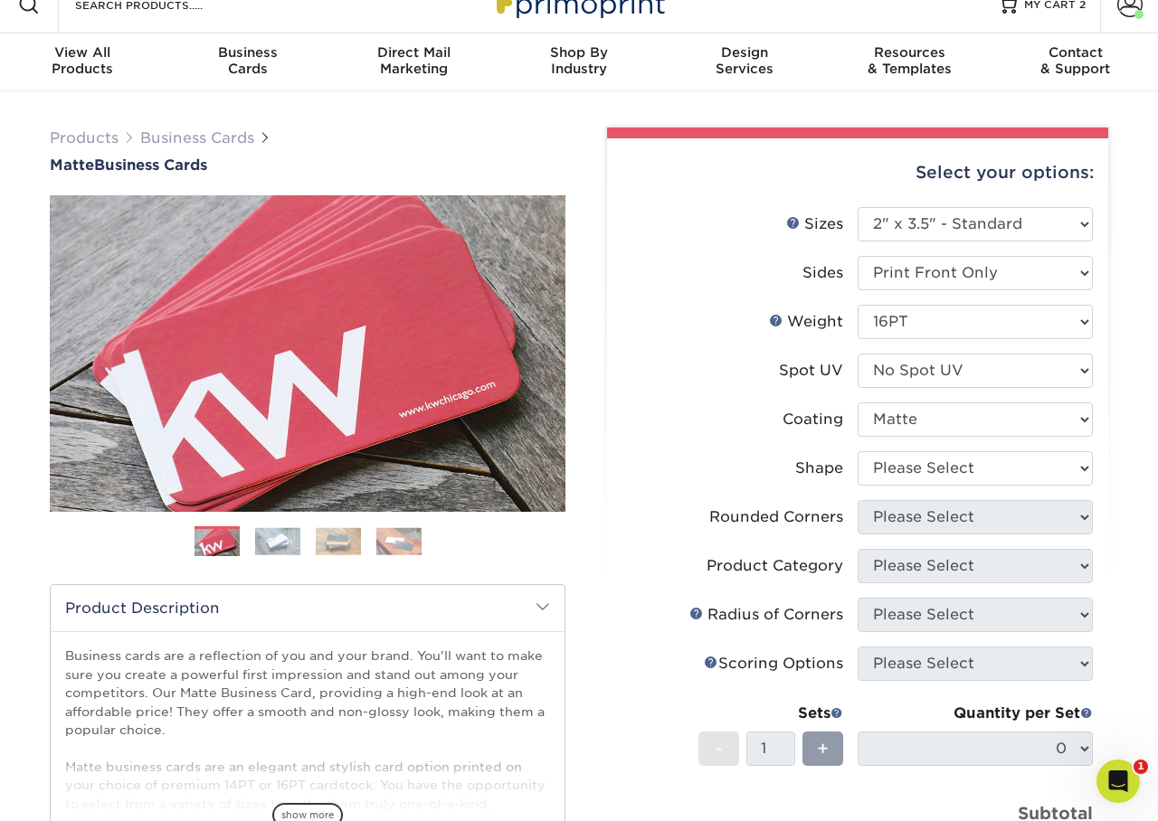
scroll to position [77, 0]
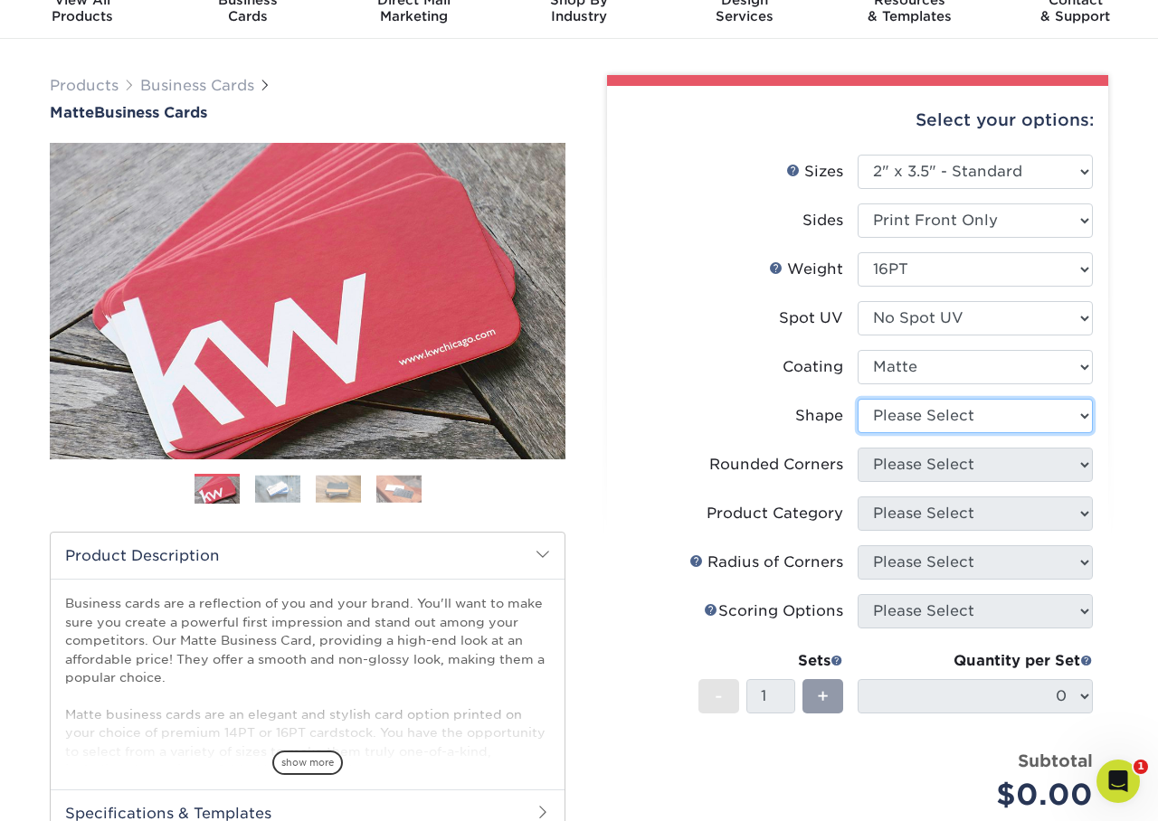
click at [920, 420] on select "Please Select Standard Oval" at bounding box center [975, 416] width 235 height 34
select select "standard"
click at [858, 399] on select "Please Select Standard Oval" at bounding box center [975, 416] width 235 height 34
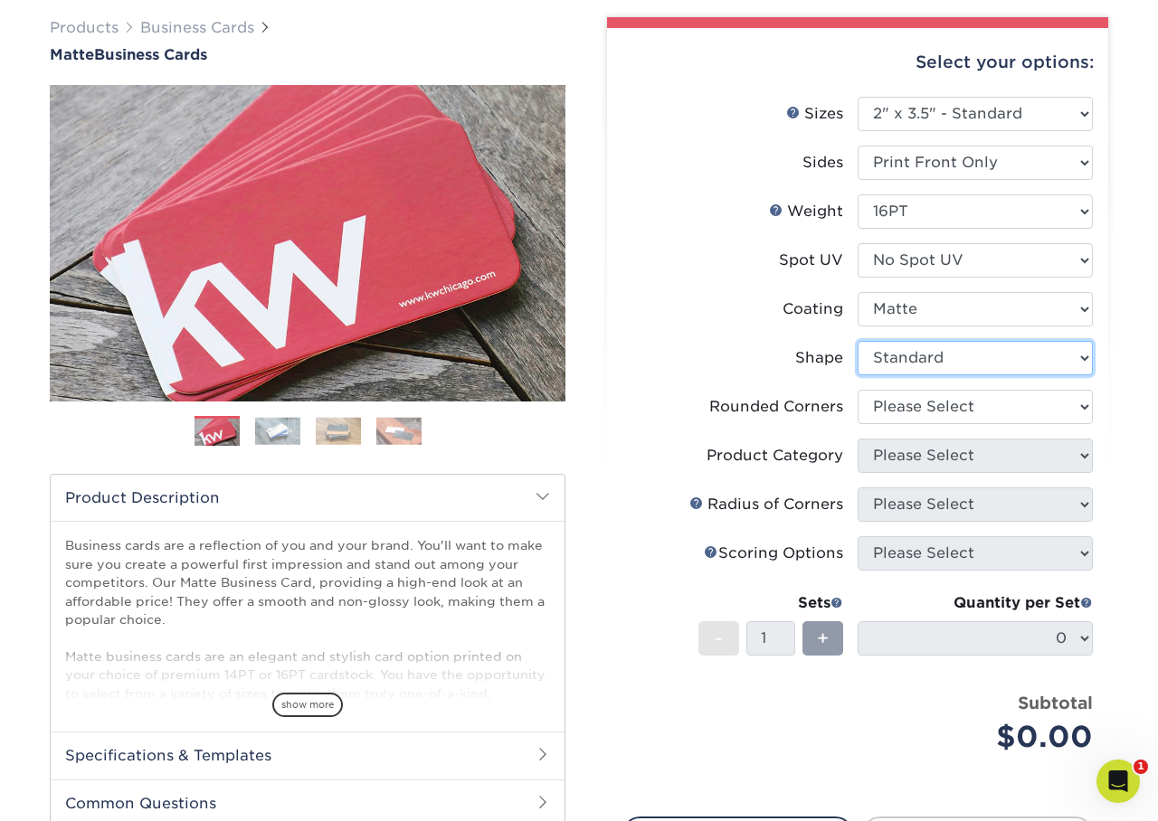
scroll to position [143, 0]
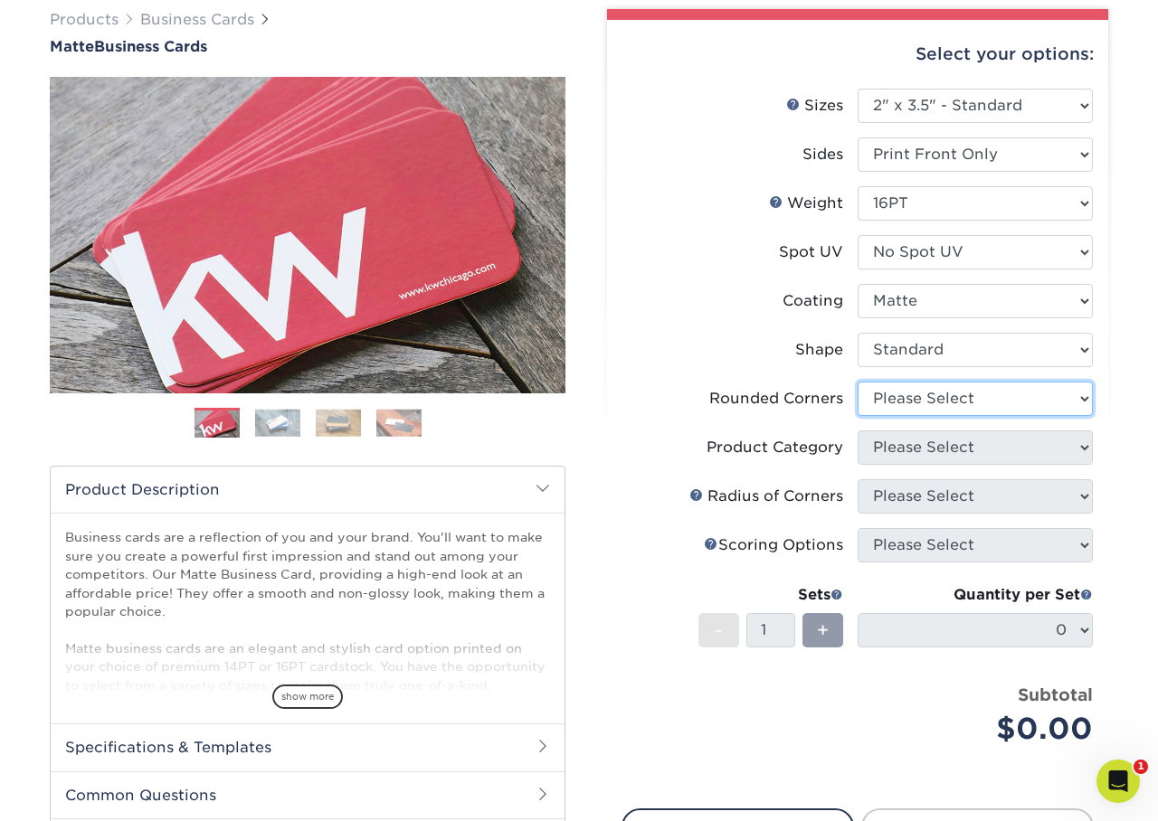
click at [908, 402] on select "Please Select Yes - Round 2 Corners Yes - Round 4 Corners No" at bounding box center [975, 399] width 235 height 34
select select "0"
click at [858, 382] on select "Please Select Yes - Round 2 Corners Yes - Round 4 Corners No" at bounding box center [975, 399] width 235 height 34
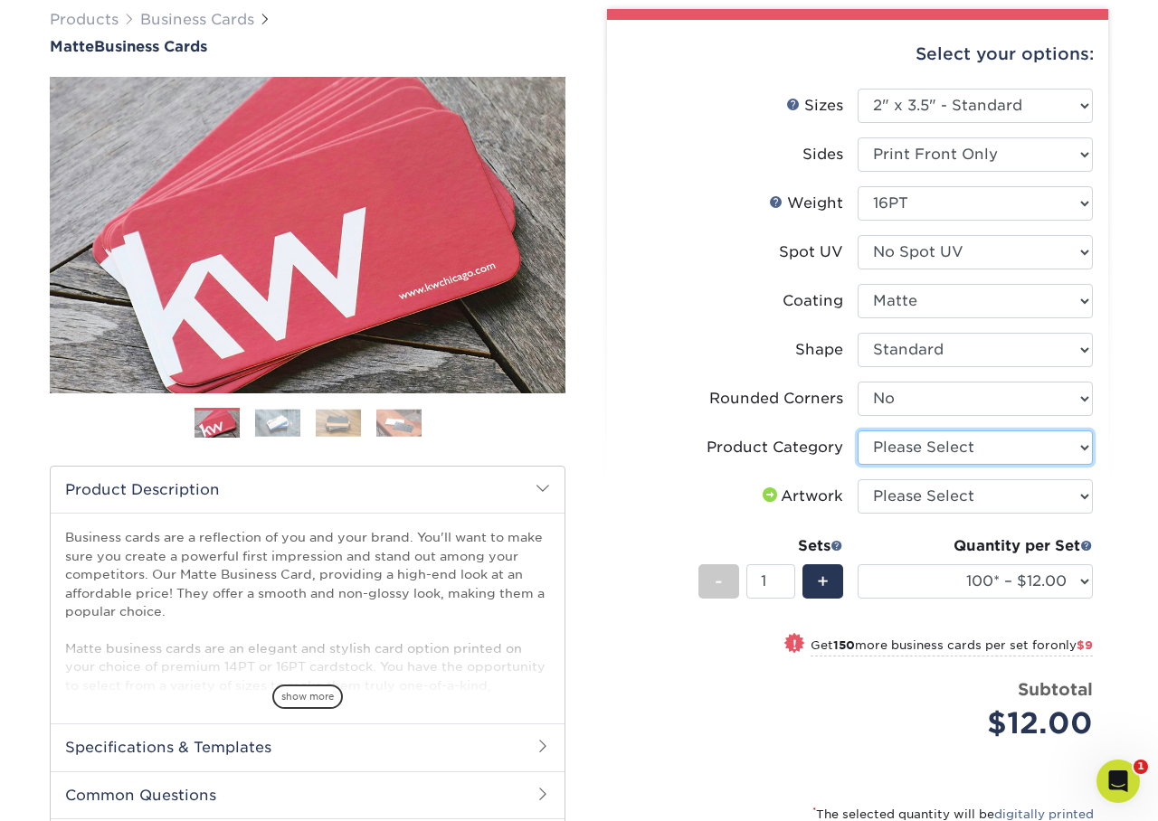
click at [923, 447] on select "Please Select Business Cards" at bounding box center [975, 448] width 235 height 34
select select "3b5148f1-0588-4f88-a218-97bcfdce65c1"
click at [858, 431] on select "Please Select Business Cards" at bounding box center [975, 448] width 235 height 34
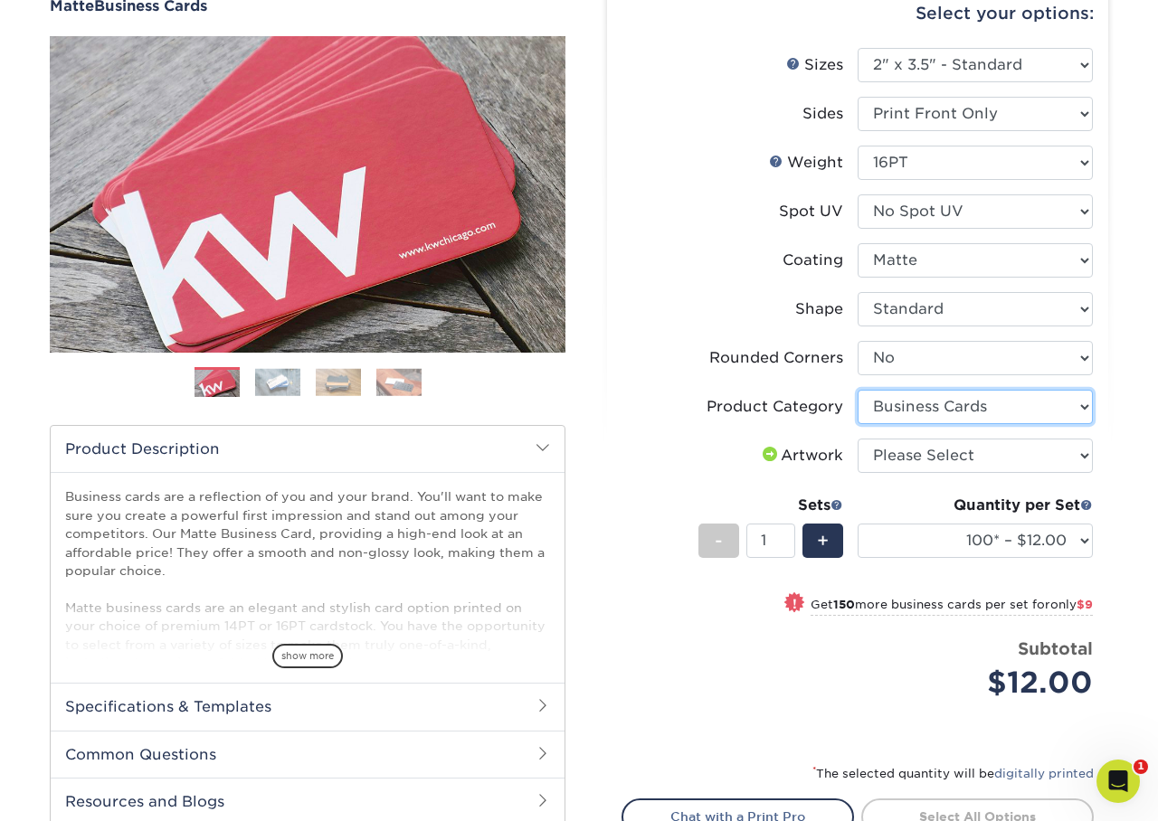
scroll to position [230, 0]
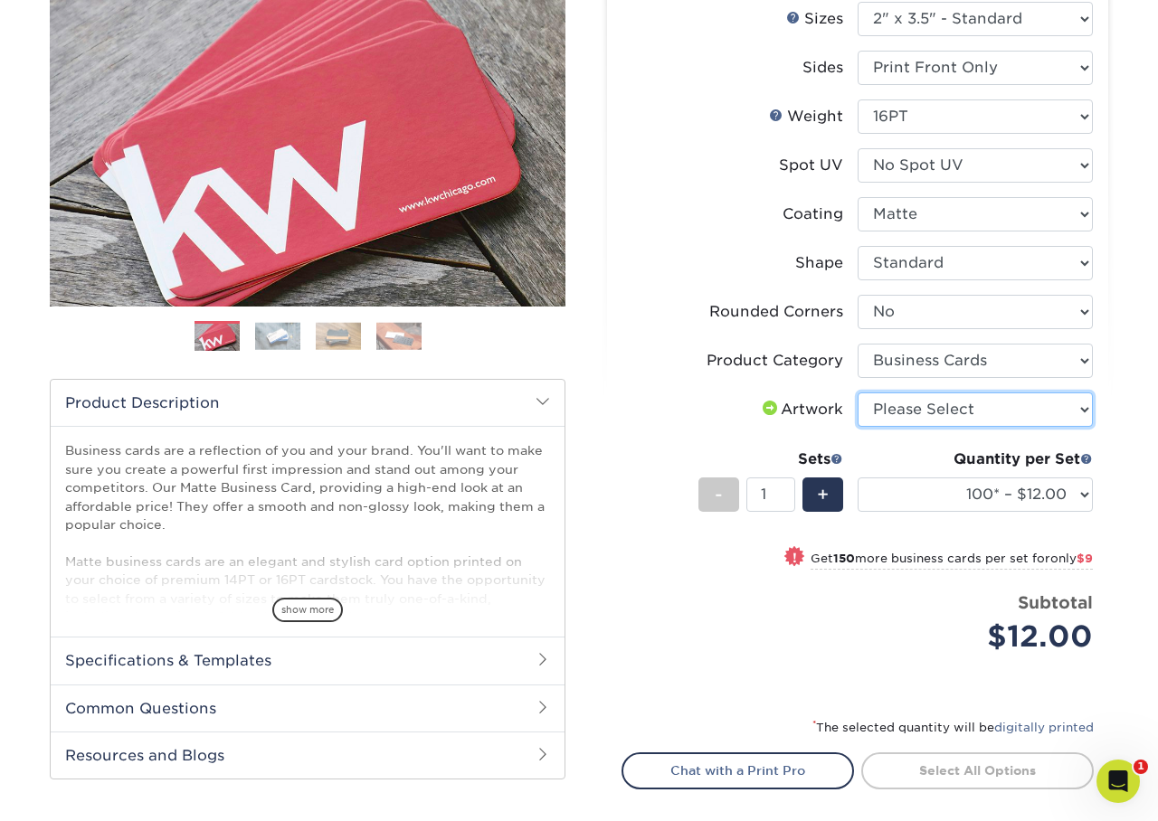
click at [911, 410] on select "Please Select I will upload files I need a design - $100" at bounding box center [975, 410] width 235 height 34
select select "upload"
click at [858, 393] on select "Please Select I will upload files I need a design - $100" at bounding box center [975, 410] width 235 height 34
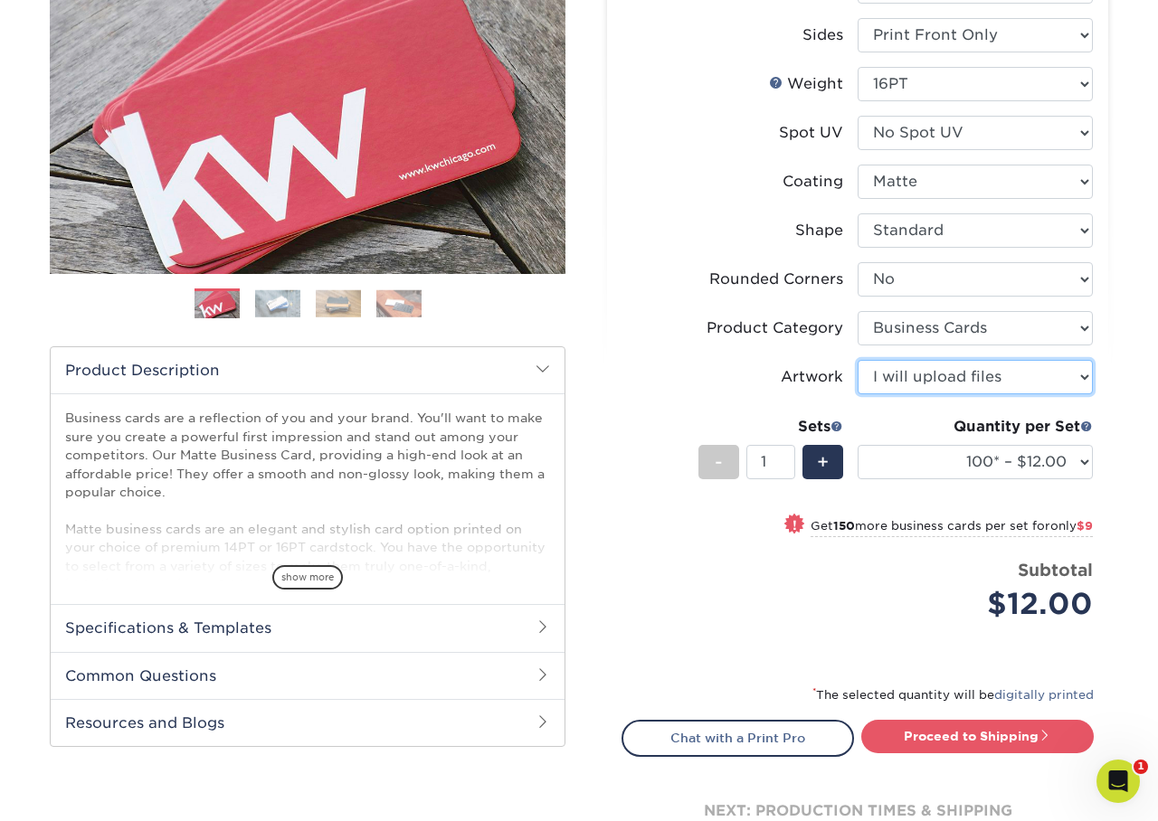
scroll to position [302, 0]
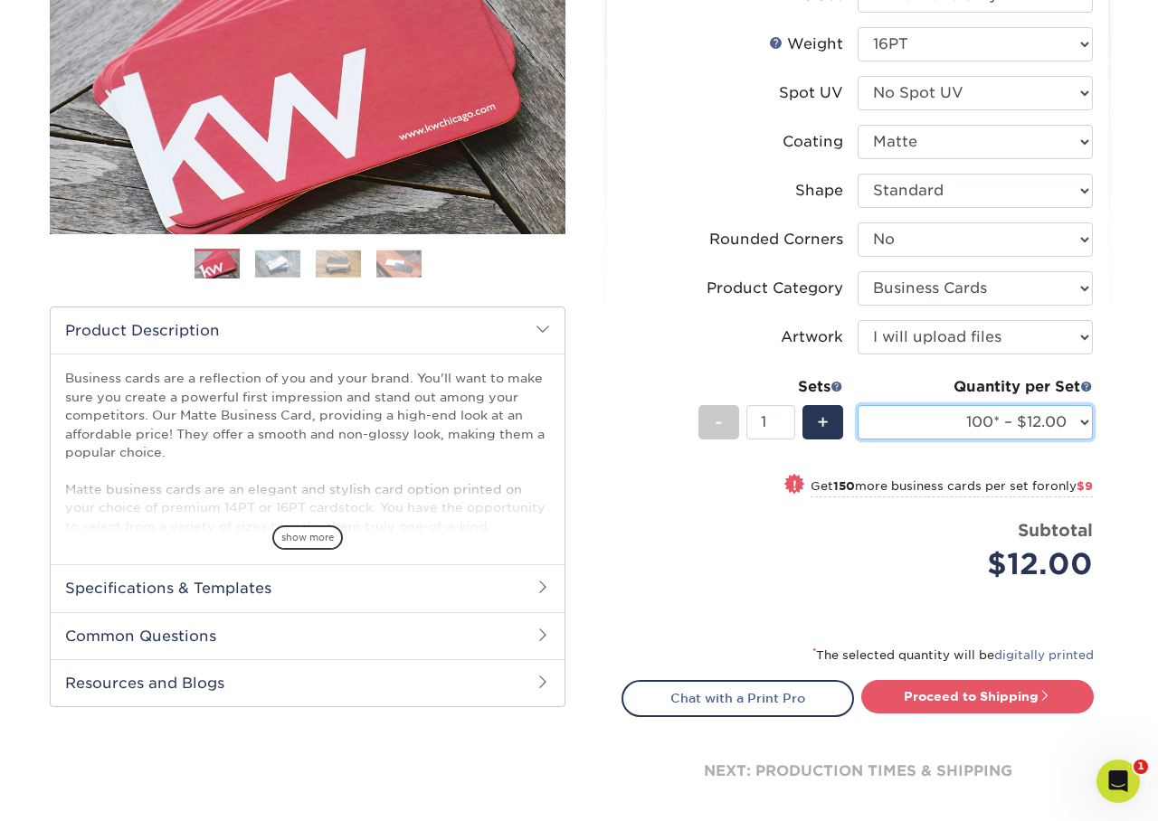
click at [926, 424] on select "100* – $12.00 250* – $21.00 500 – $42.00 1000 – $53.00 2500 – $95.00 5000 – $18…" at bounding box center [975, 422] width 235 height 34
select select "500 – $42.00"
click at [858, 405] on select "100* – $12.00 250* – $21.00 500 – $42.00 1000 – $53.00 2500 – $95.00 5000 – $18…" at bounding box center [975, 422] width 235 height 34
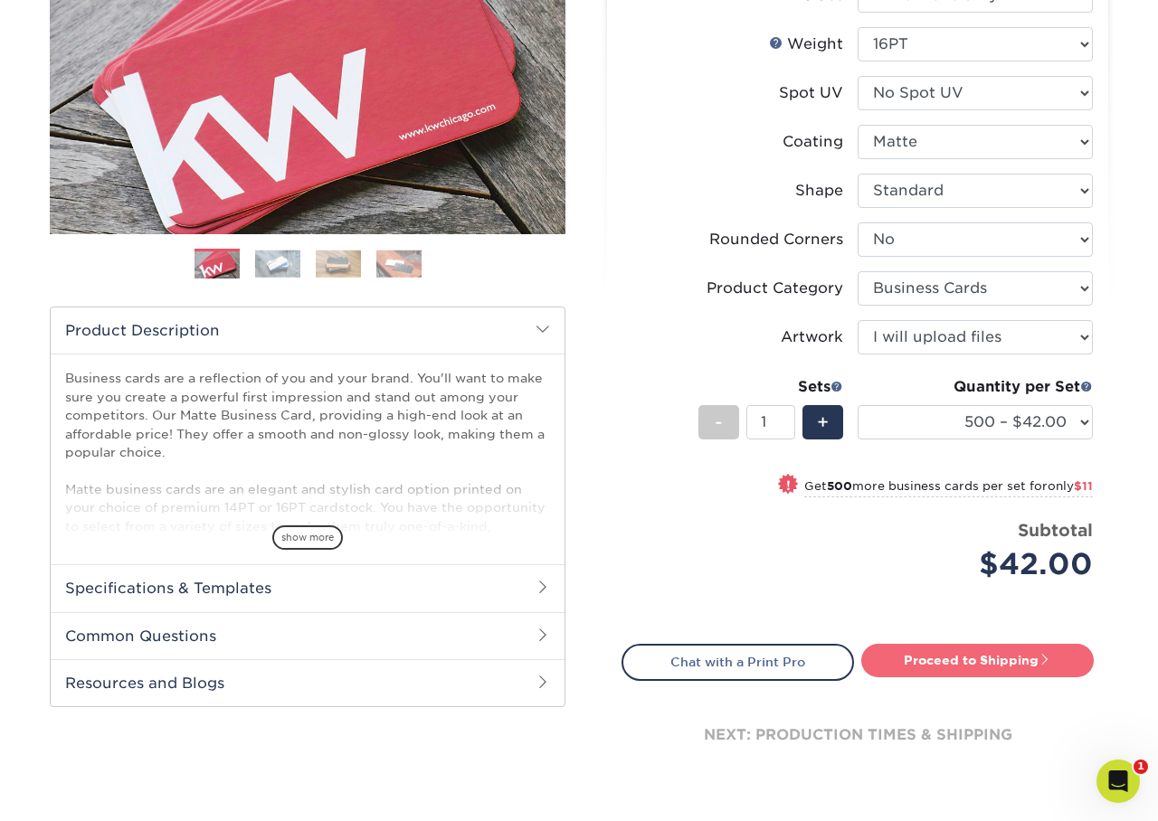
click at [991, 662] on link "Proceed to Shipping" at bounding box center [977, 660] width 232 height 33
type input "Set 1"
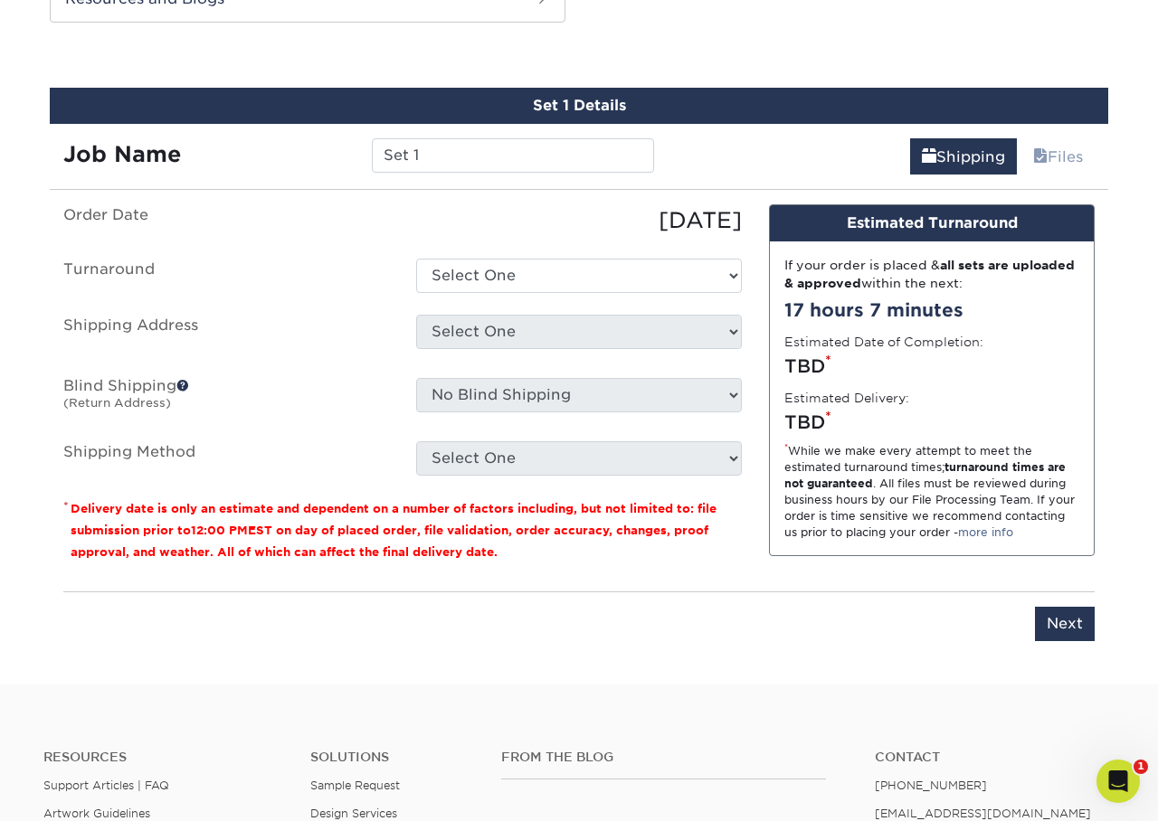
scroll to position [995, 0]
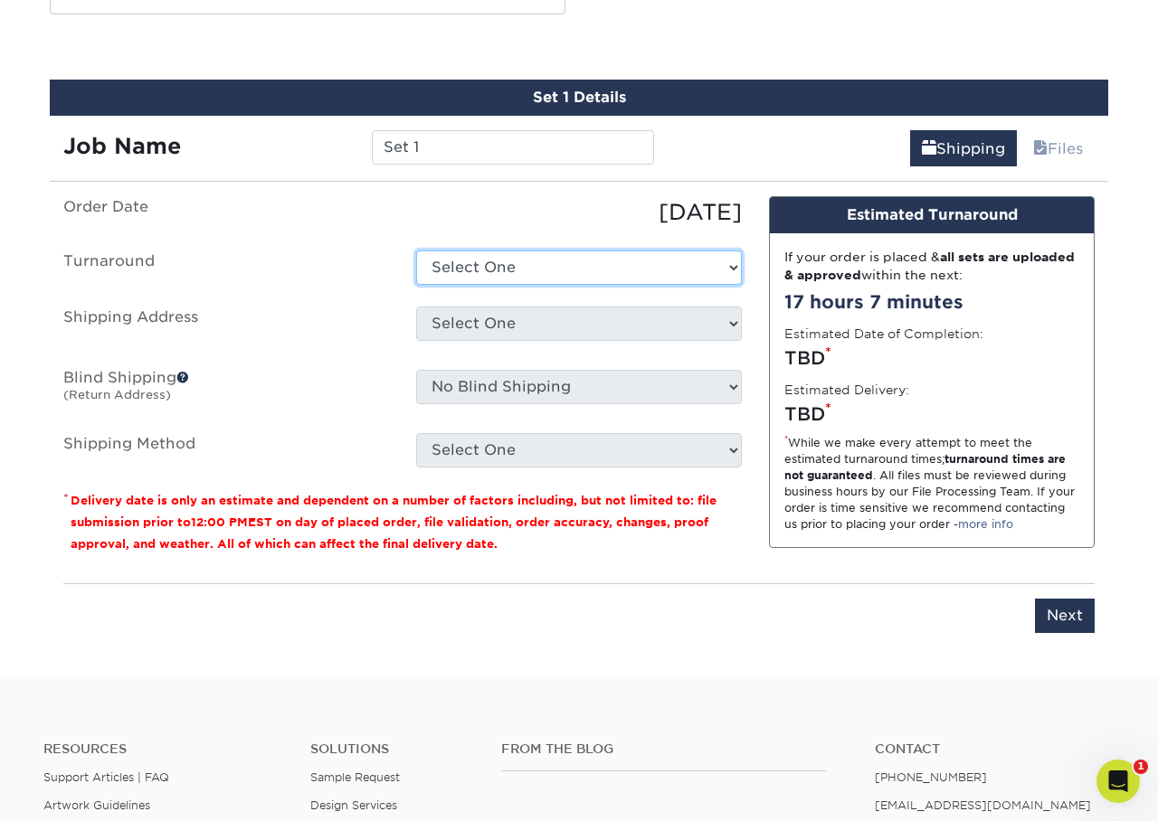
click at [552, 258] on select "Select One 2-4 Business Days 2 Day Next Business Day" at bounding box center [579, 268] width 326 height 34
select select "7fd2479d-672a-4ade-96ee-4e6d759262f5"
click at [416, 251] on select "Select One 2-4 Business Days 2 Day Next Business Day" at bounding box center [579, 268] width 326 height 34
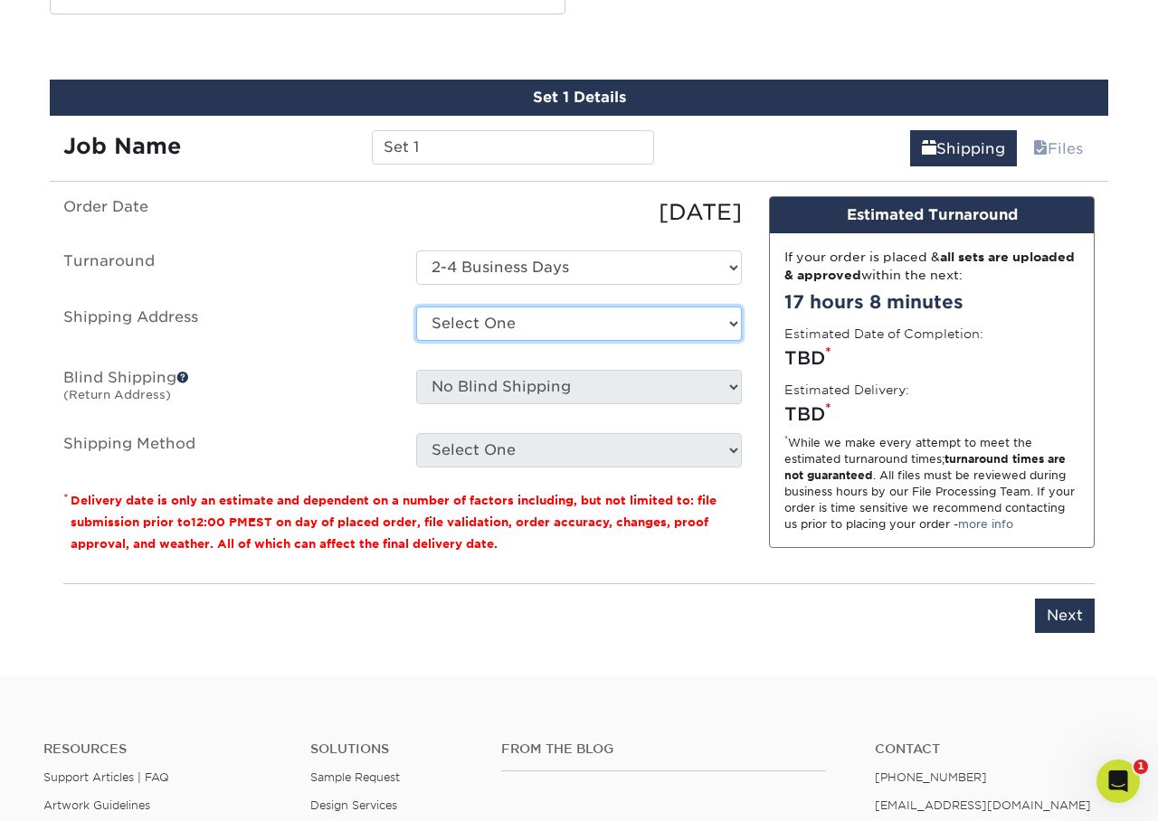
click at [514, 321] on select "Select One Office + Add New Address" at bounding box center [579, 324] width 326 height 34
select select "284261"
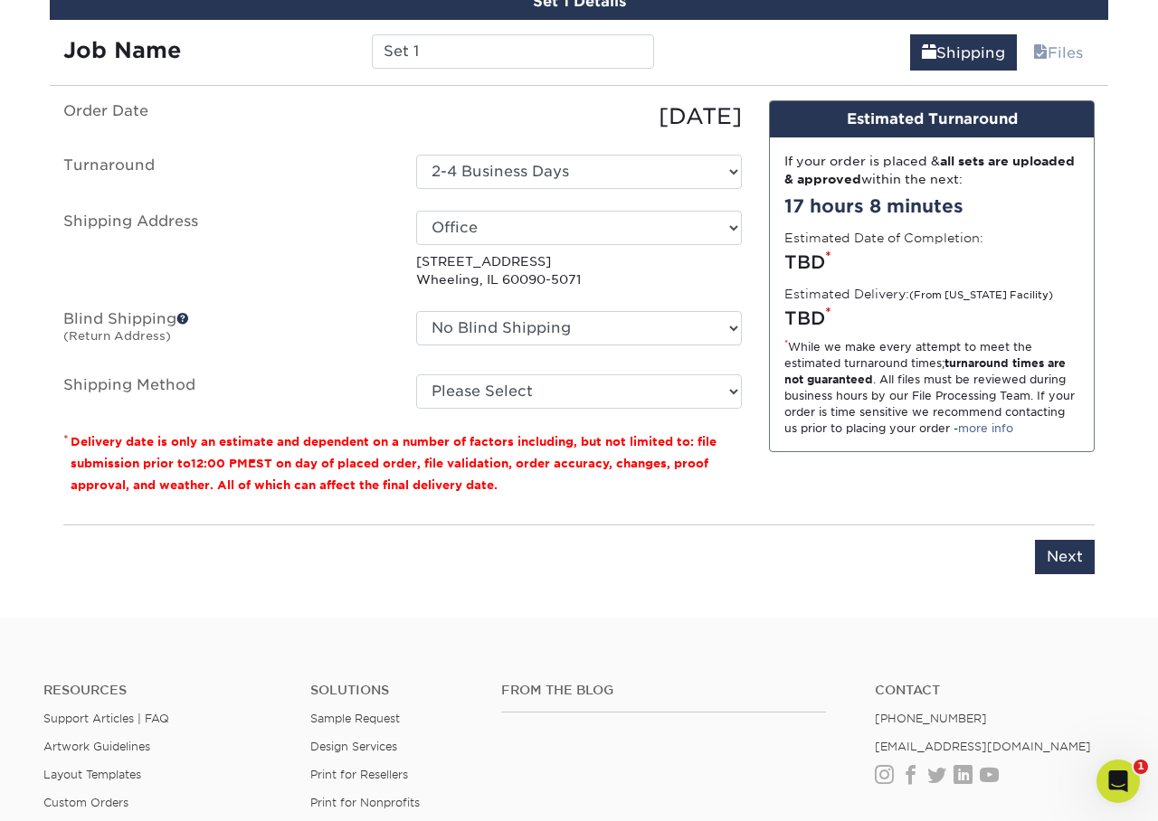
scroll to position [1096, 0]
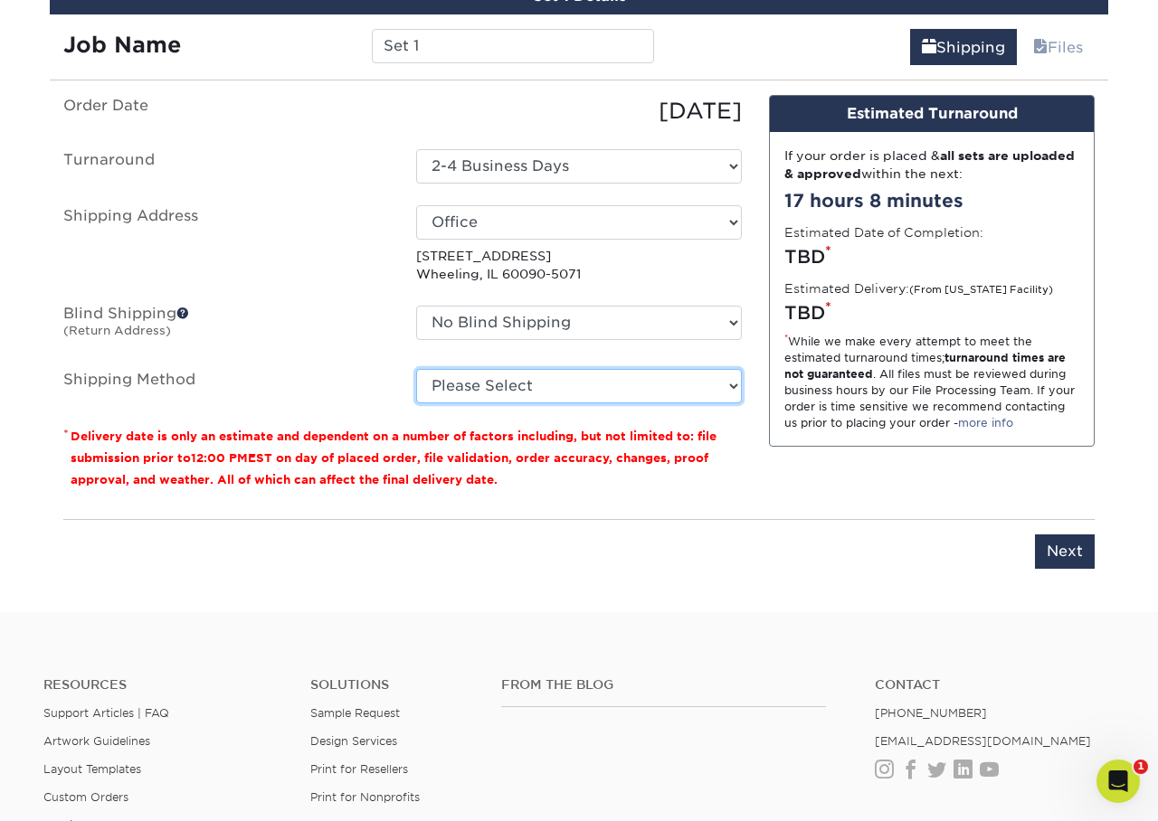
click at [568, 389] on select "Please Select Ground Shipping (+$8.96) 3 Day Shipping Service (+$15.36) 2 Day A…" at bounding box center [579, 386] width 326 height 34
select select "03"
click at [416, 369] on select "Please Select Ground Shipping (+$8.96) 3 Day Shipping Service (+$15.36) 2 Day A…" at bounding box center [579, 386] width 326 height 34
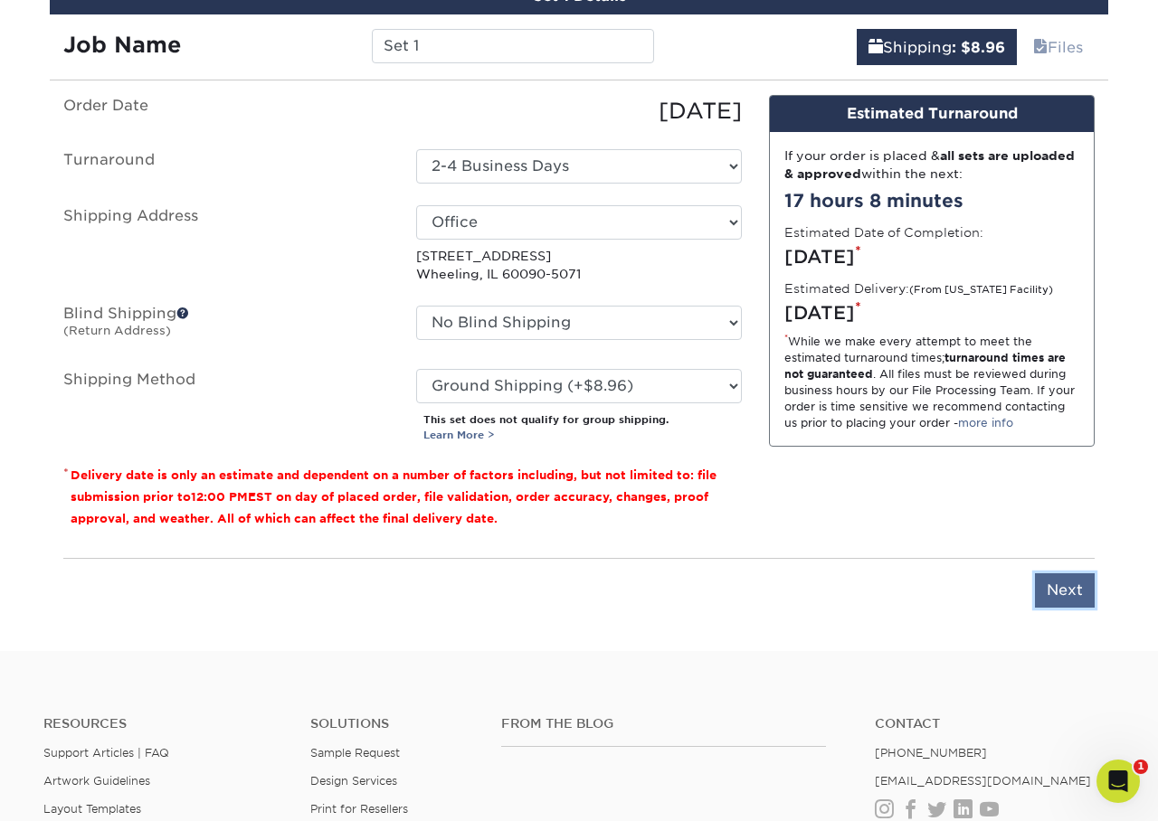
click at [1065, 593] on input "Next" at bounding box center [1065, 590] width 60 height 34
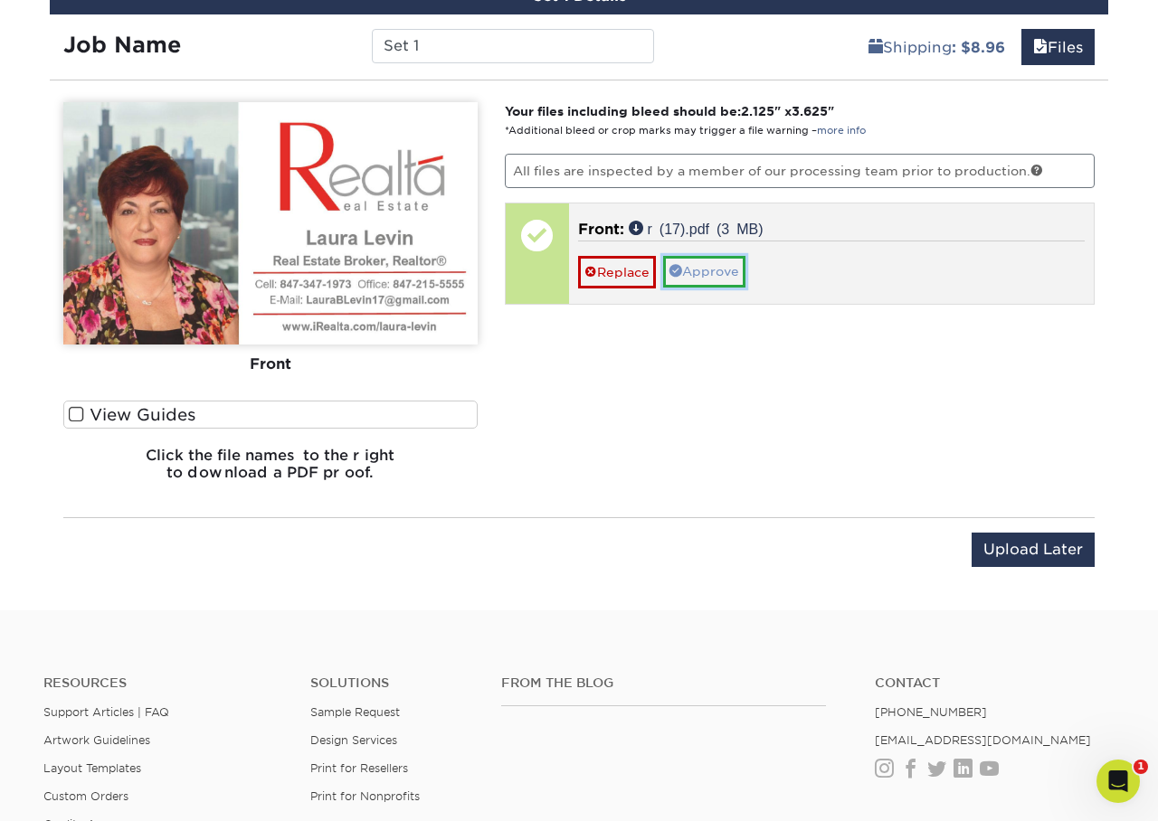
click at [709, 273] on link "Approve" at bounding box center [704, 271] width 82 height 31
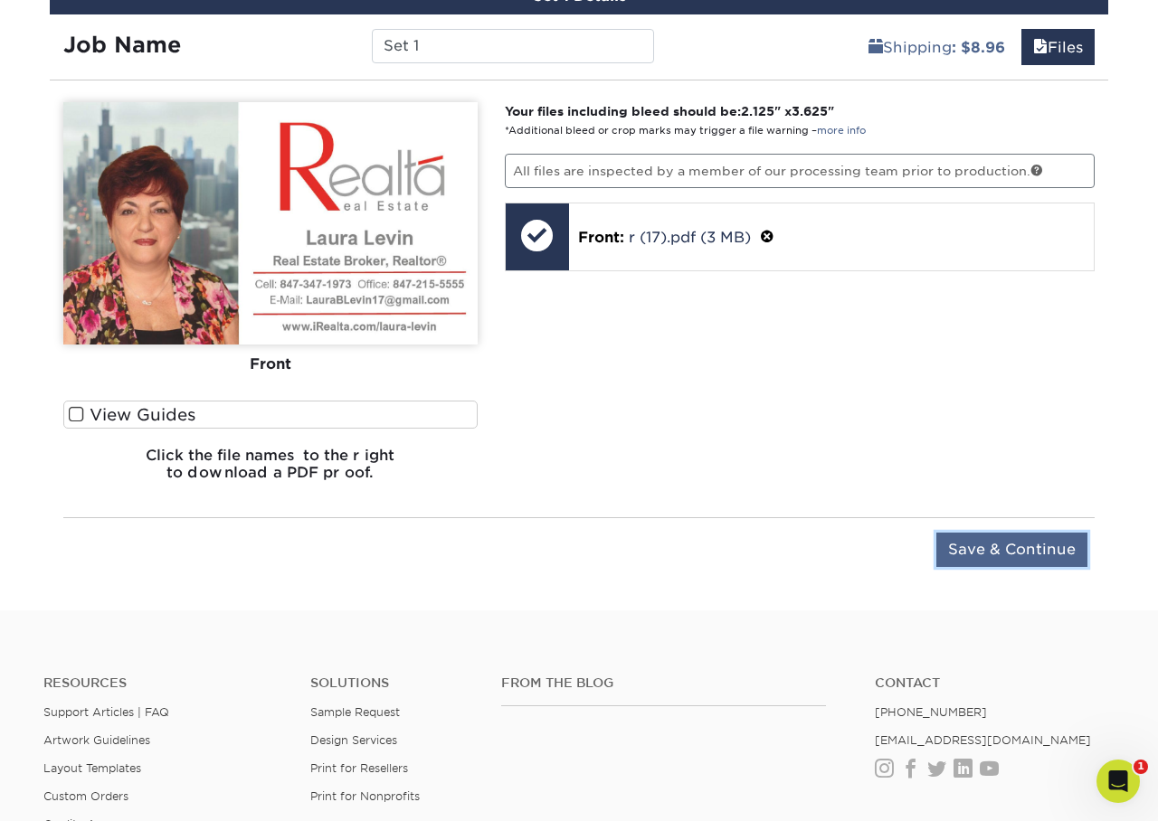
click at [1003, 554] on input "Save & Continue" at bounding box center [1011, 550] width 151 height 34
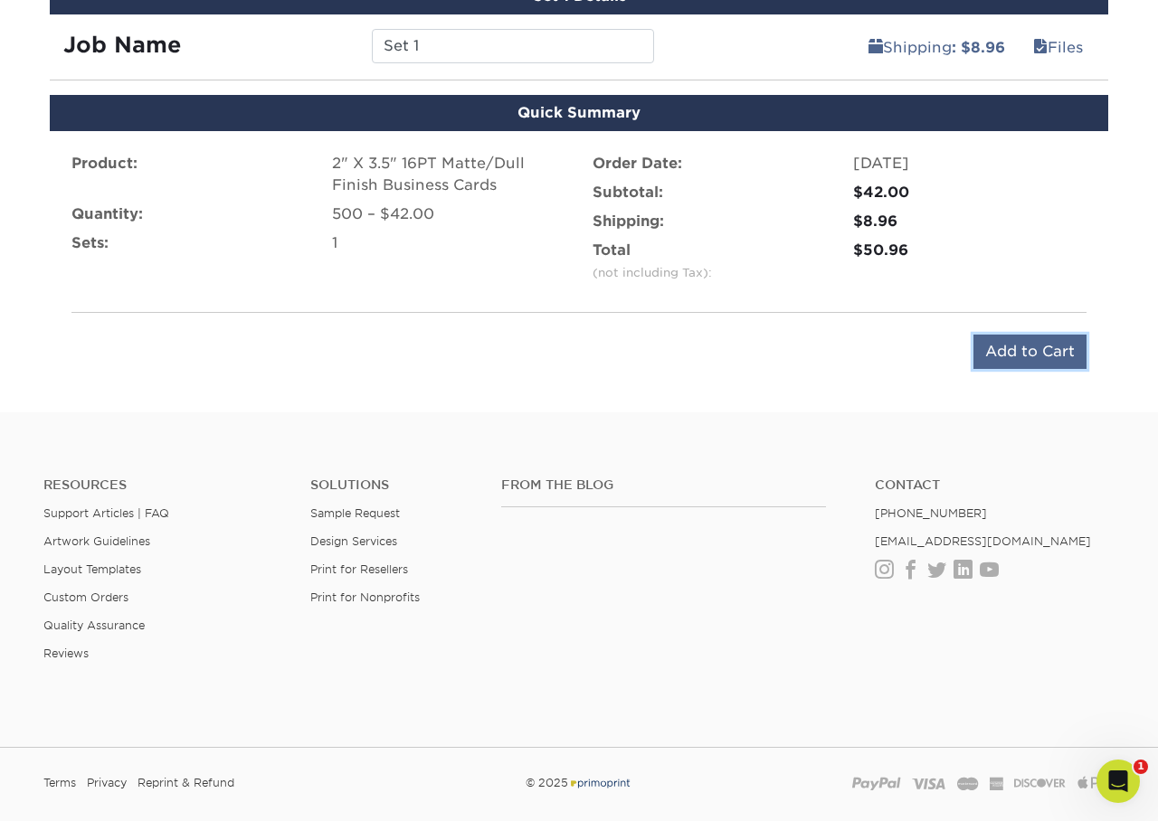
click at [1020, 359] on input "Add to Cart" at bounding box center [1029, 352] width 113 height 34
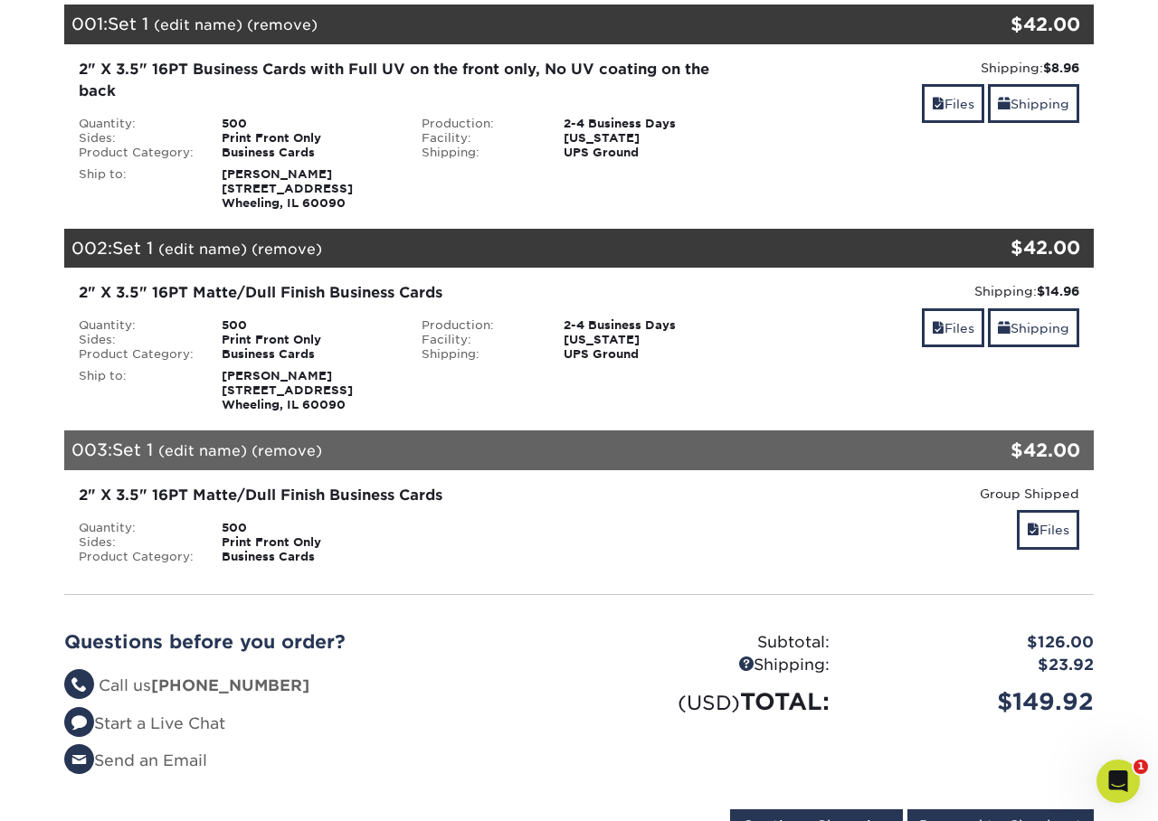
scroll to position [356, 0]
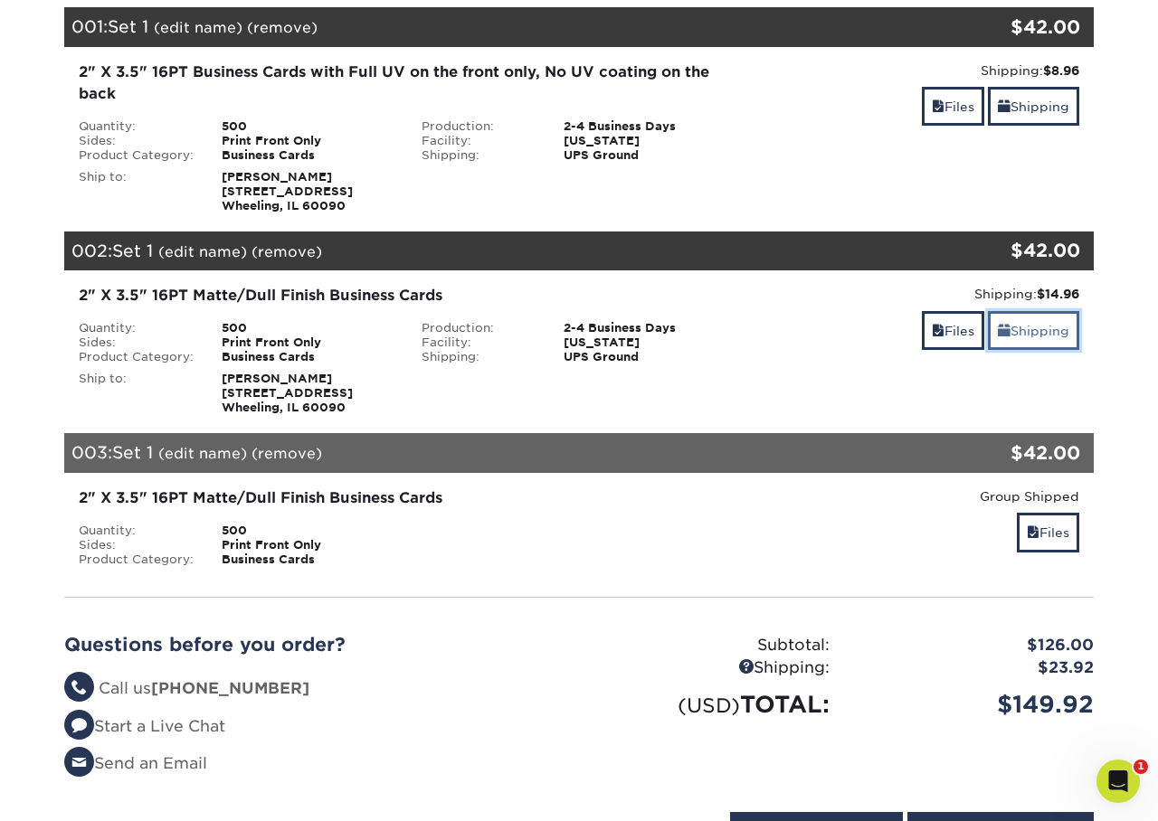
click at [1041, 331] on link "Shipping" at bounding box center [1033, 330] width 91 height 39
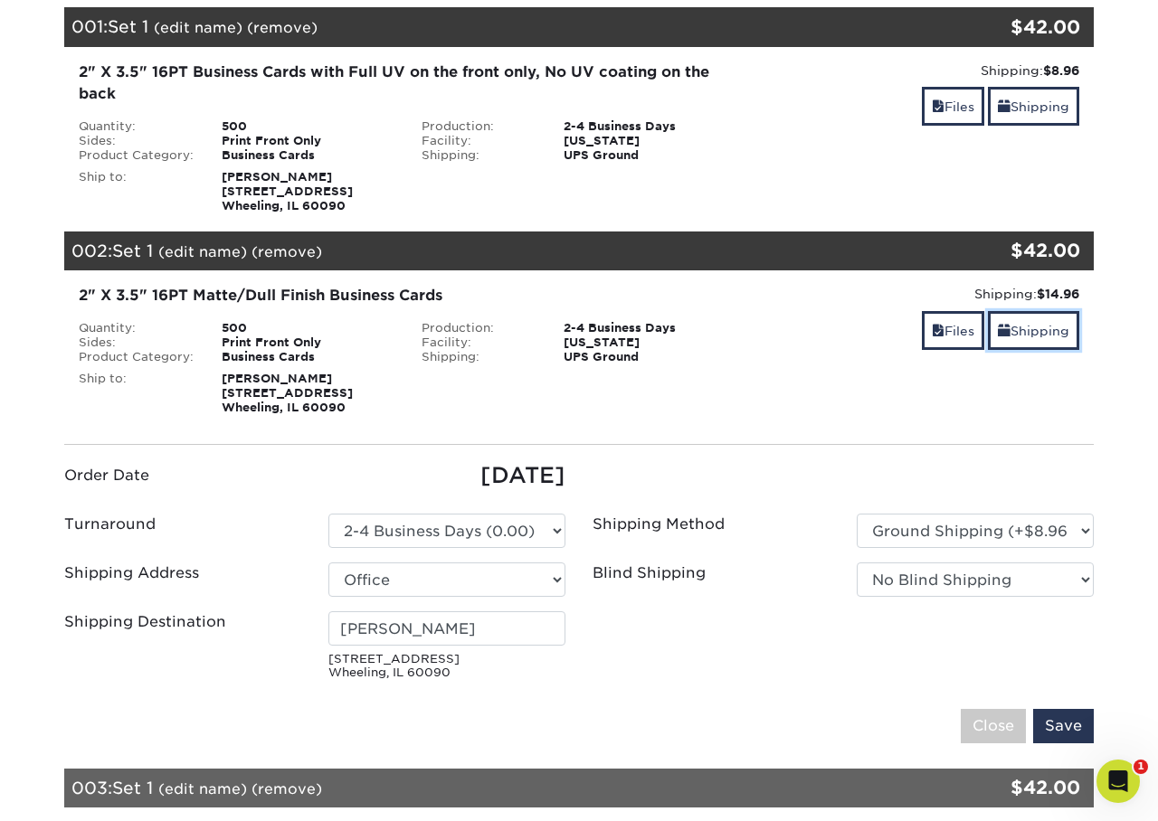
scroll to position [355, 0]
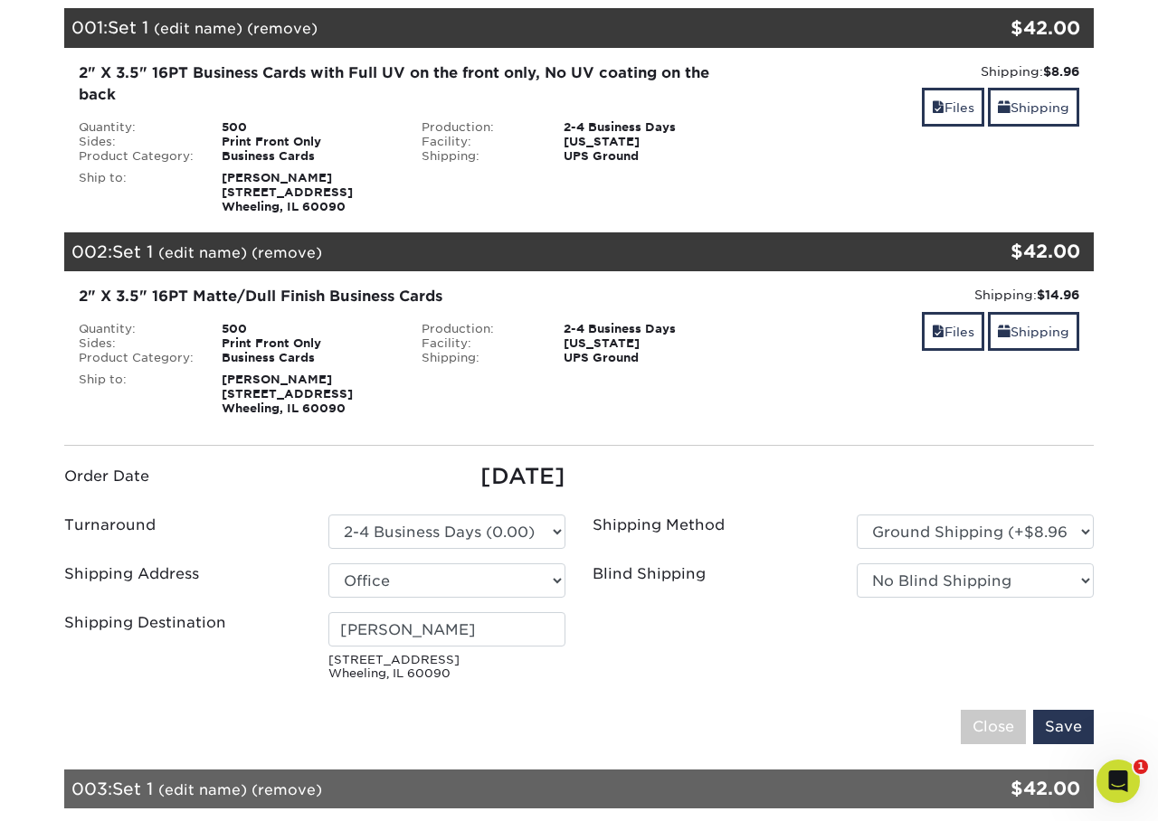
click at [782, 422] on div "2" X 3.5" 16PT Matte/Dull Finish Business Cards Quantity: 500 Sides: Print Fron…" at bounding box center [579, 350] width 1057 height 159
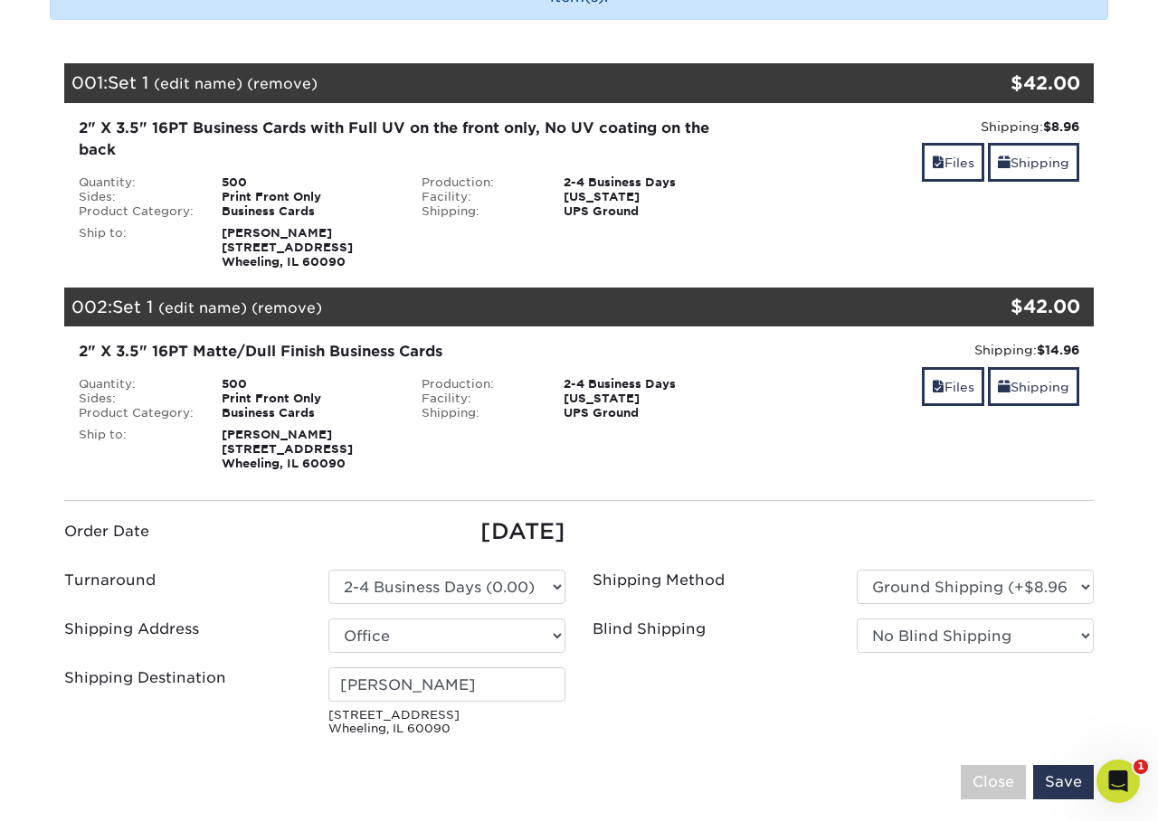
scroll to position [299, 0]
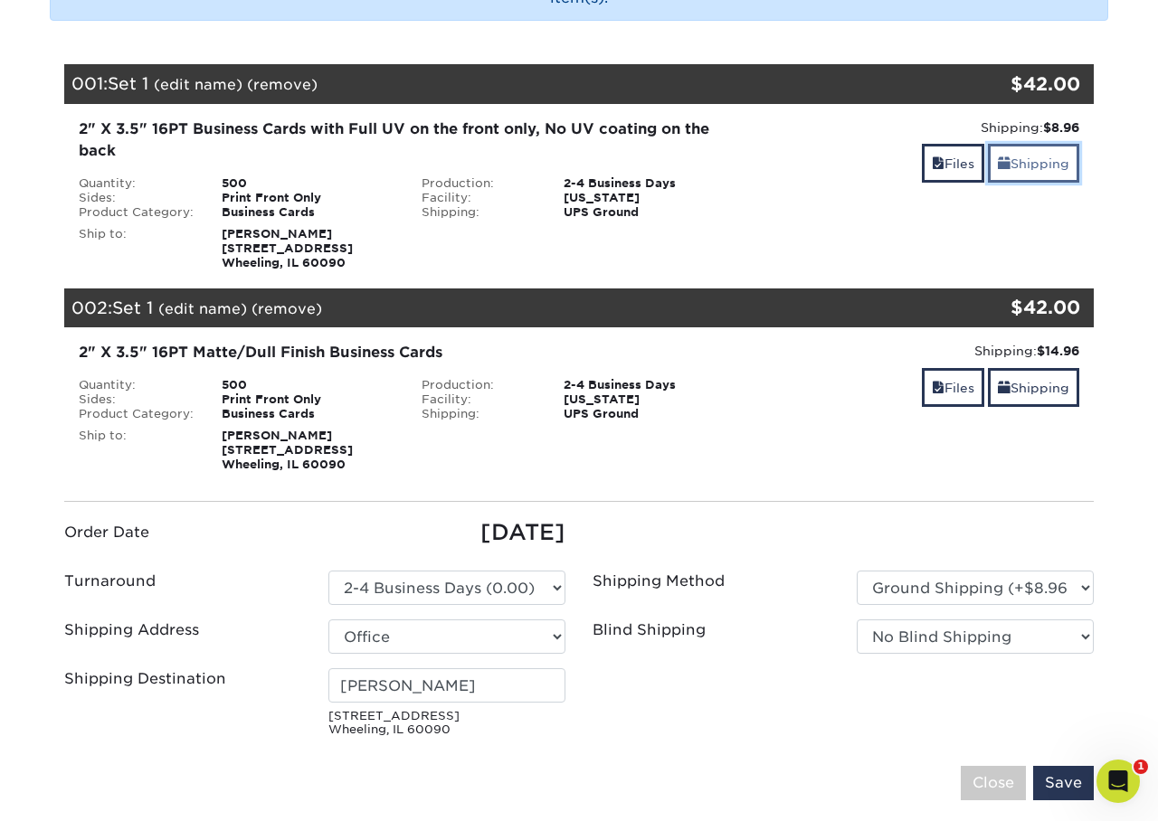
click at [1037, 164] on link "Shipping" at bounding box center [1033, 163] width 91 height 39
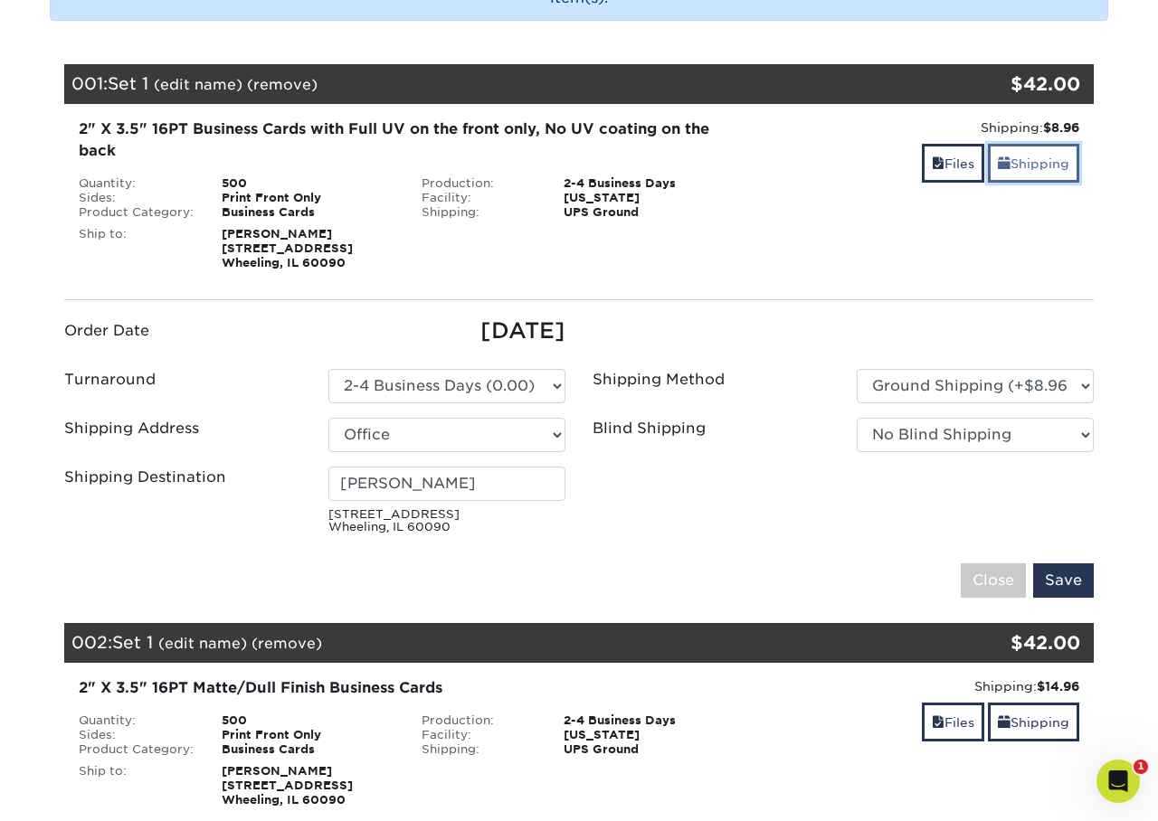
click at [1037, 164] on link "Shipping" at bounding box center [1033, 163] width 91 height 39
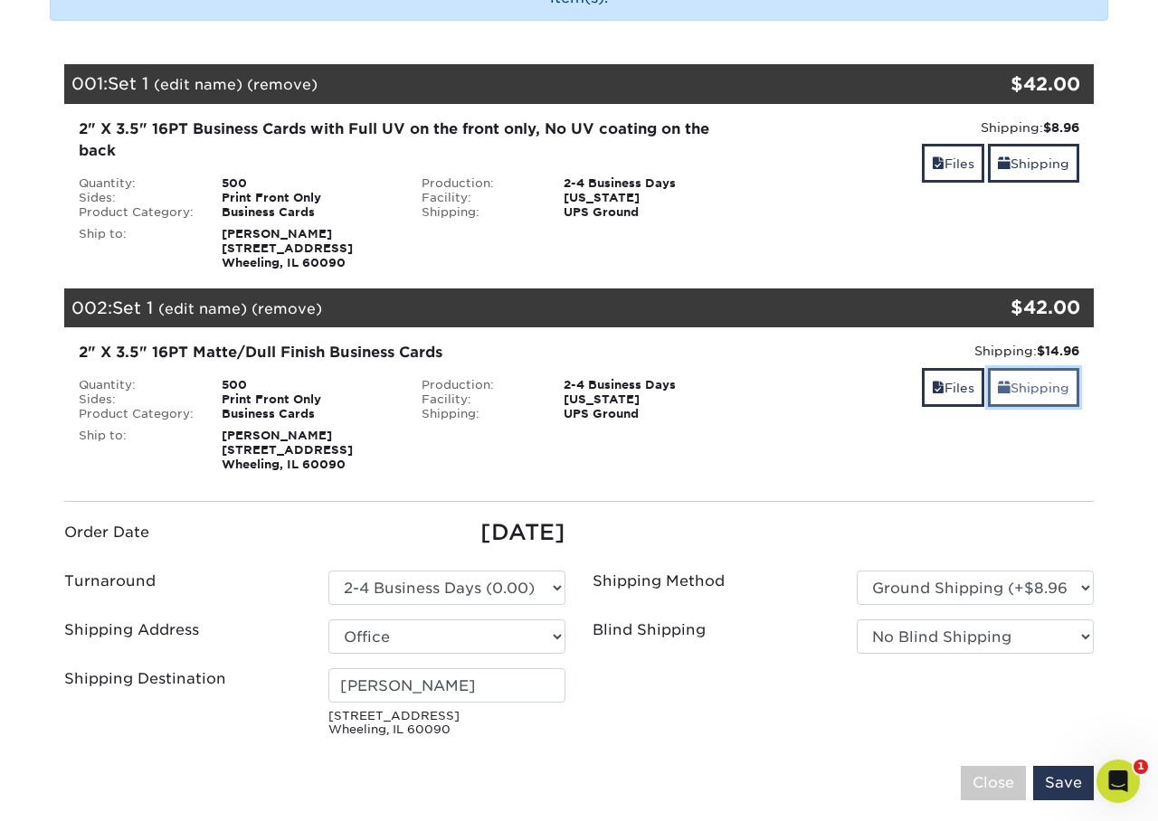
click at [1056, 393] on link "Shipping" at bounding box center [1033, 387] width 91 height 39
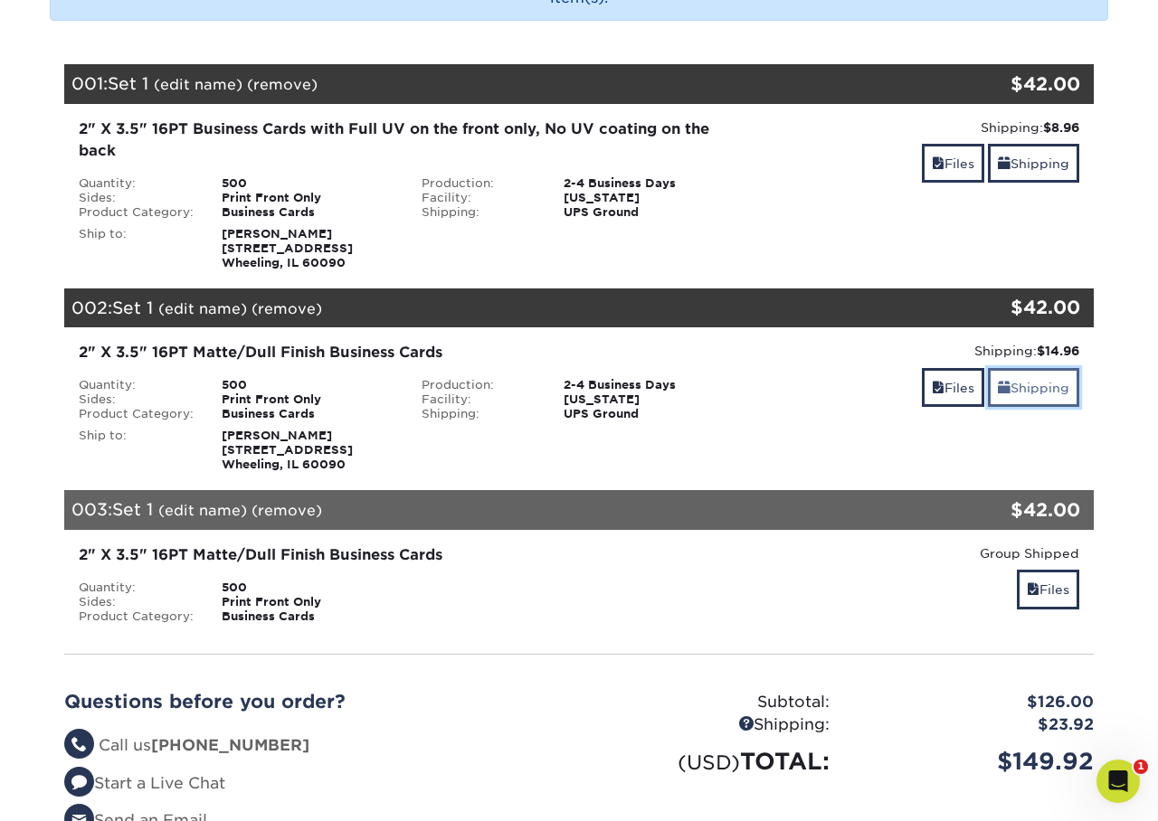
click at [1056, 393] on link "Shipping" at bounding box center [1033, 387] width 91 height 39
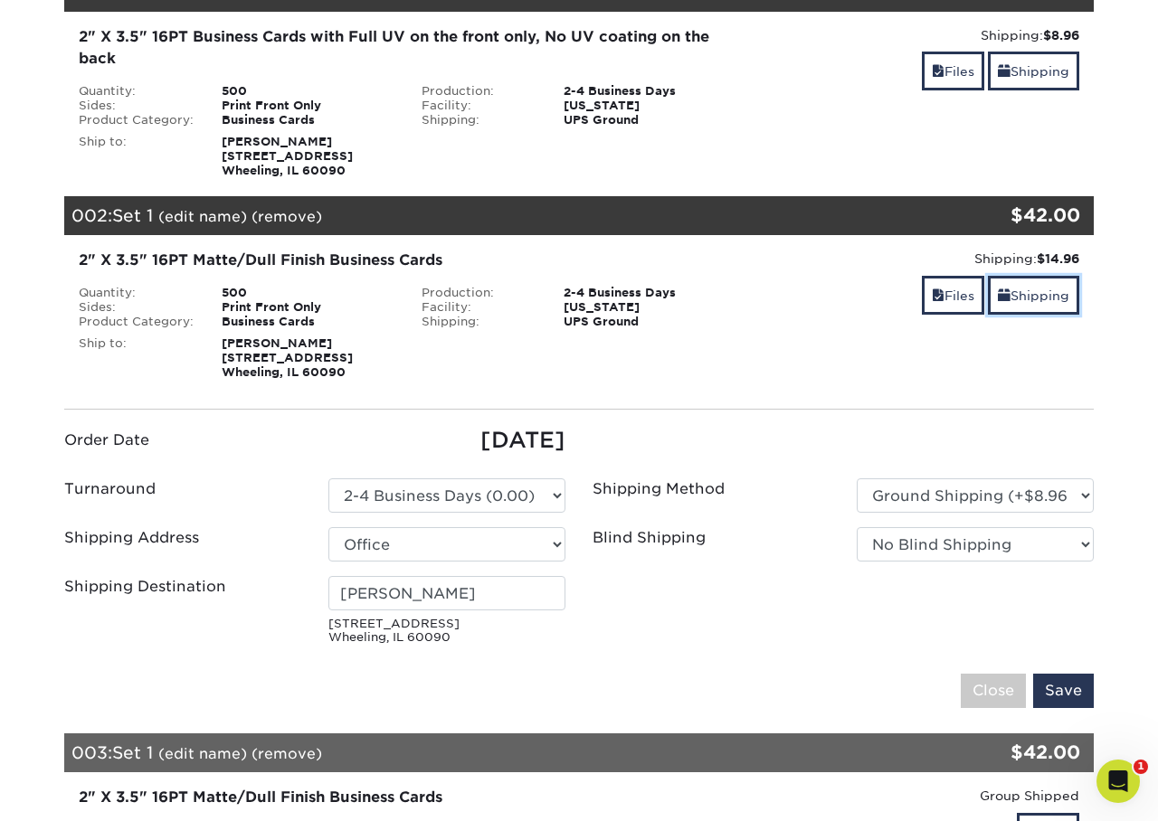
scroll to position [394, 0]
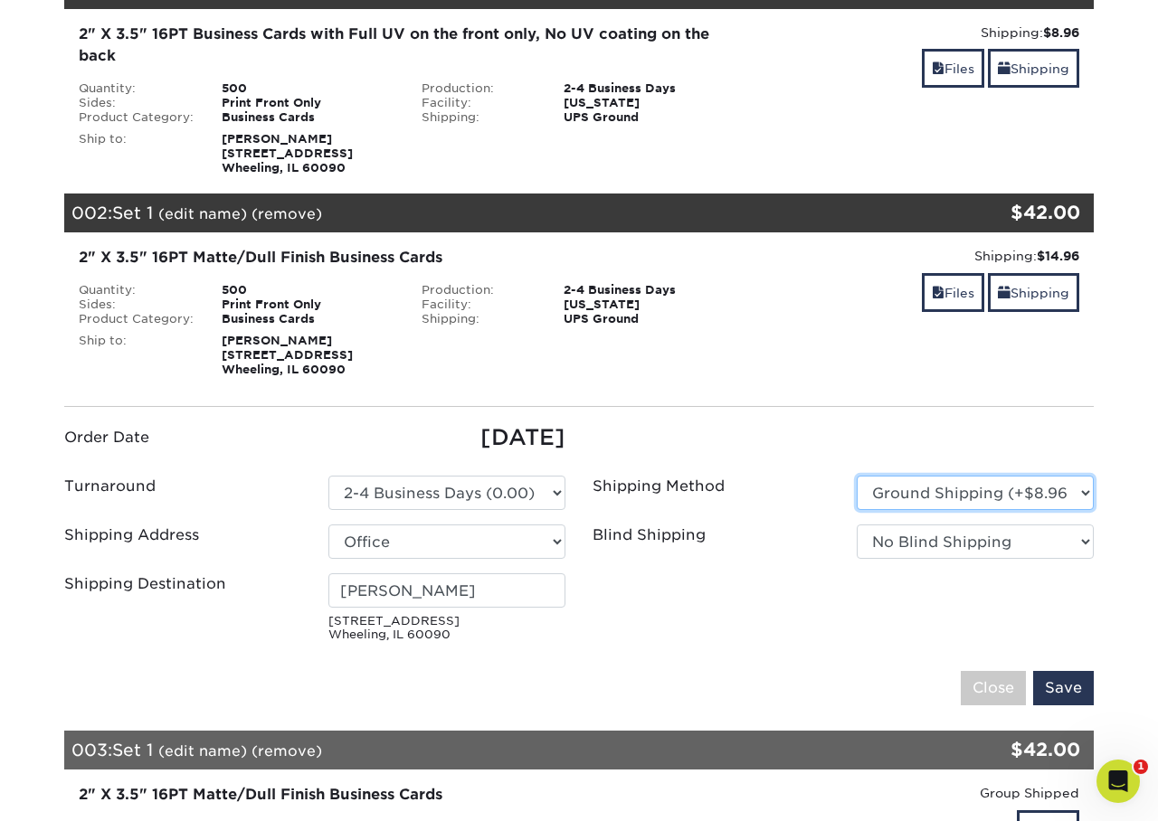
click at [1083, 491] on select "Please Select Ground Shipping (+$8.96) 3 Day Shipping Service (+$15.36) 2 Day A…" at bounding box center [975, 493] width 237 height 34
select select "-1"
click at [857, 476] on select "Please Select Ground Shipping (+$8.96) 3 Day Shipping Service (+$15.36) 2 Day A…" at bounding box center [975, 493] width 237 height 34
click at [1049, 401] on div "Order Date [DATE] Turnaround Please Select Shipping Method" at bounding box center [578, 559] width 1029 height 335
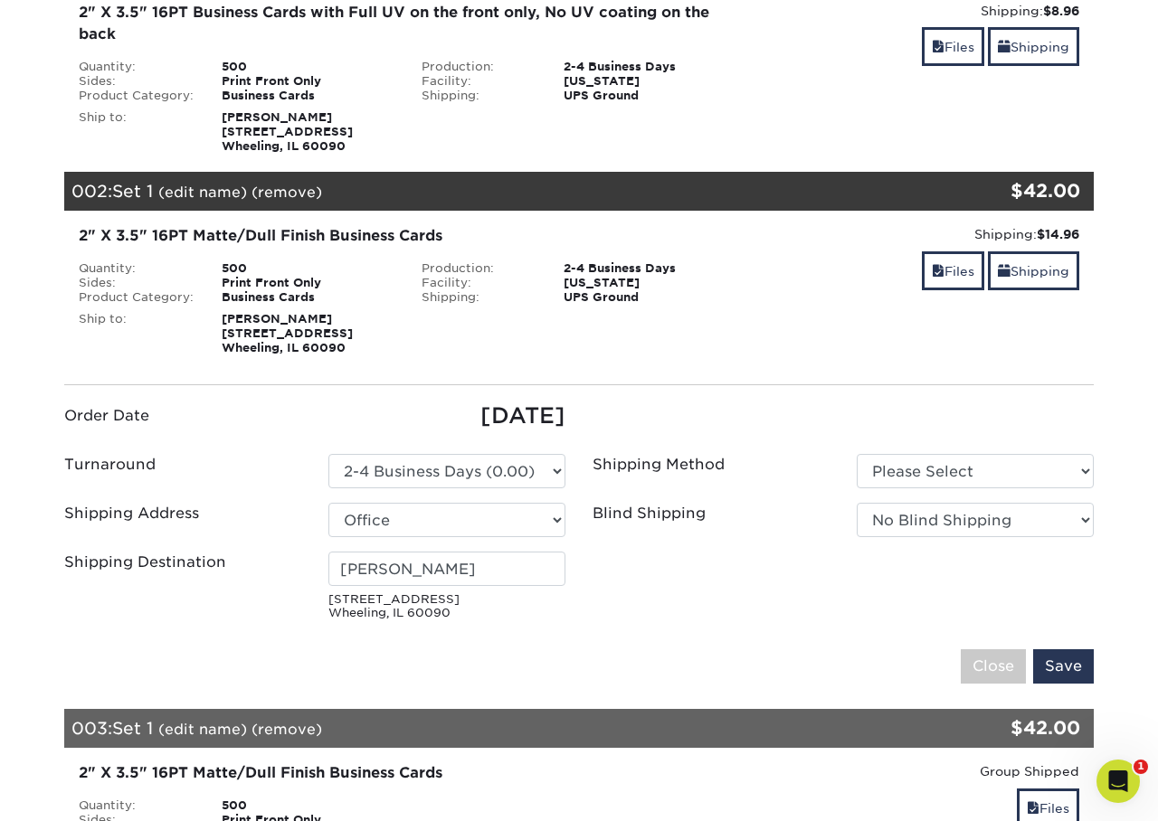
scroll to position [400, 0]
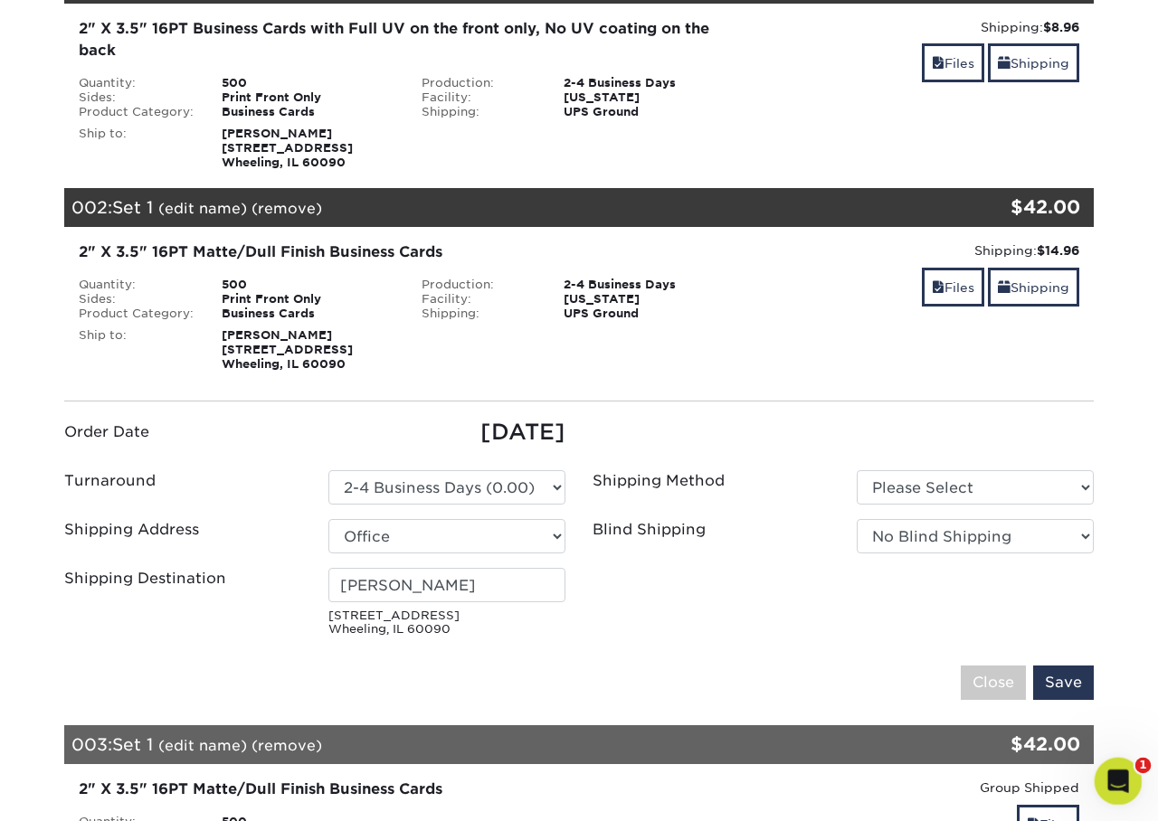
click at [1121, 788] on icon "Open Intercom Messenger" at bounding box center [1116, 779] width 30 height 30
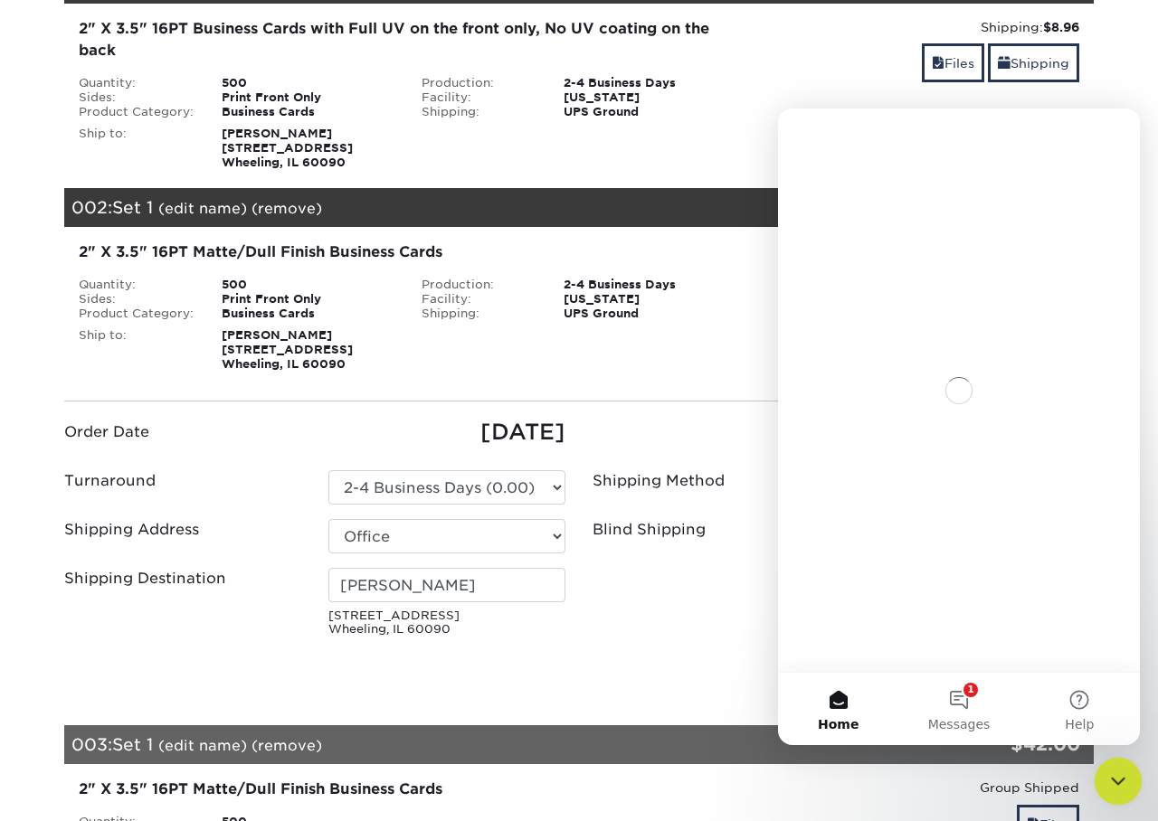
scroll to position [0, 0]
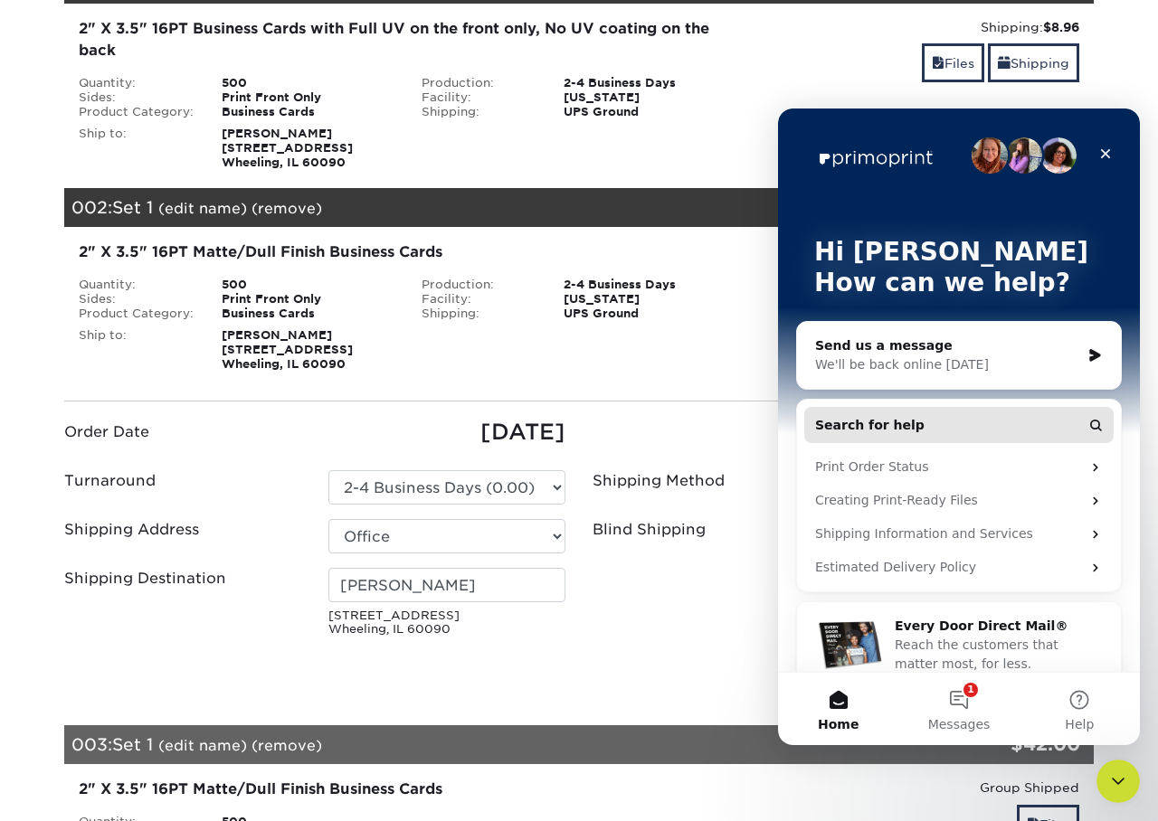
click at [1002, 422] on button "Search for help" at bounding box center [958, 425] width 309 height 36
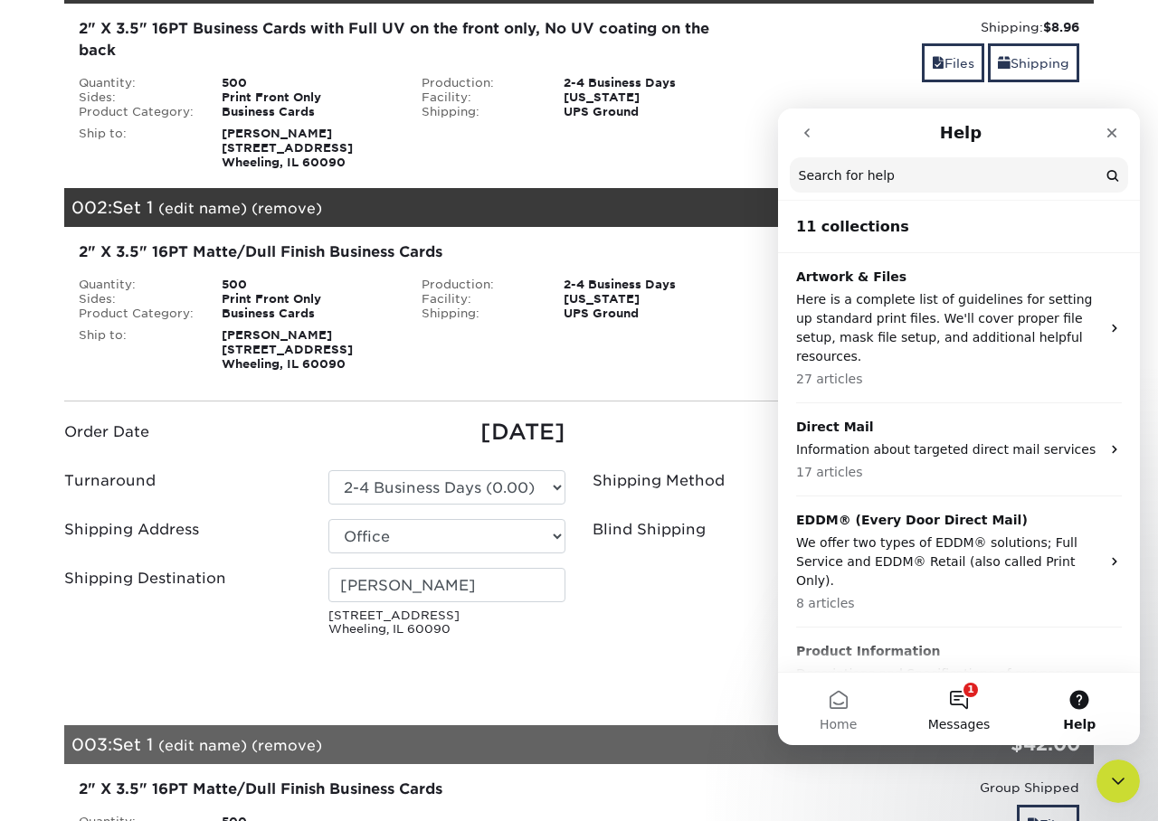
click at [962, 703] on button "1 Messages" at bounding box center [958, 709] width 120 height 72
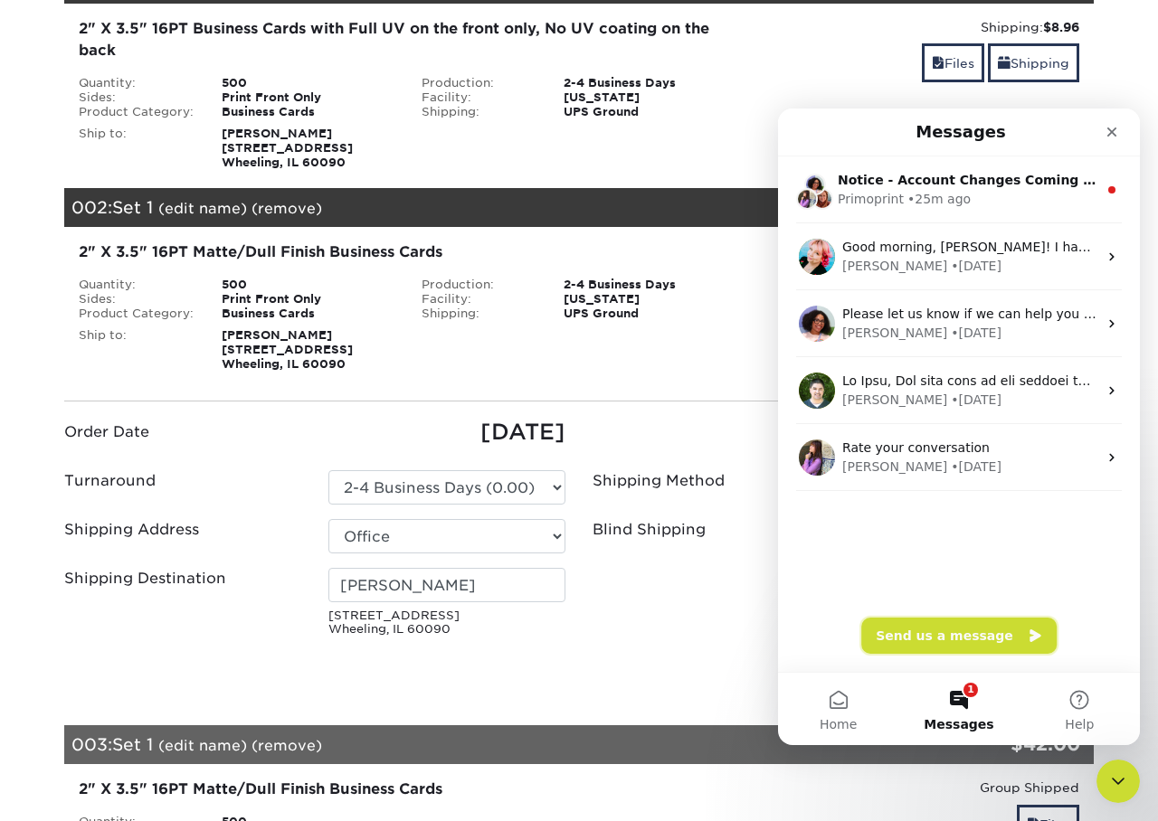
click at [952, 640] on button "Send us a message" at bounding box center [958, 636] width 195 height 36
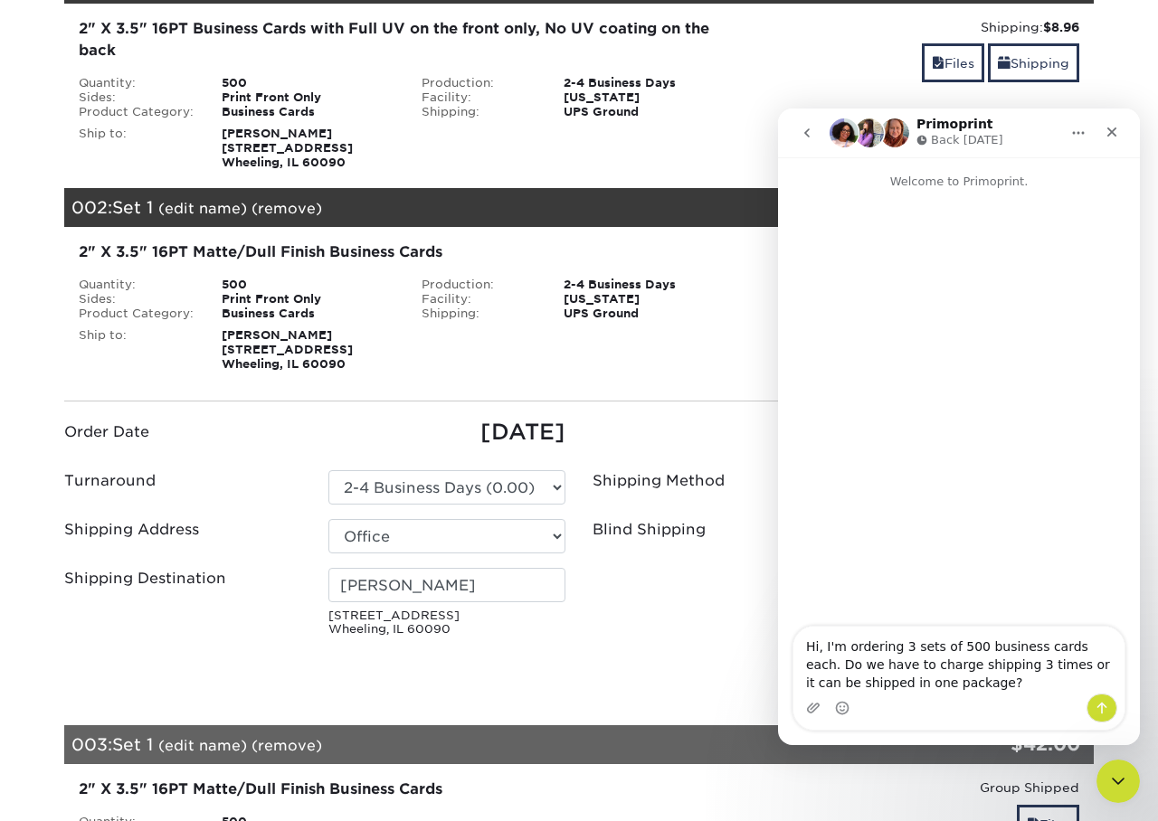
type textarea "Hi, I'm ordering 3 sets of 500 business cards each. Do we have to charge shippi…"
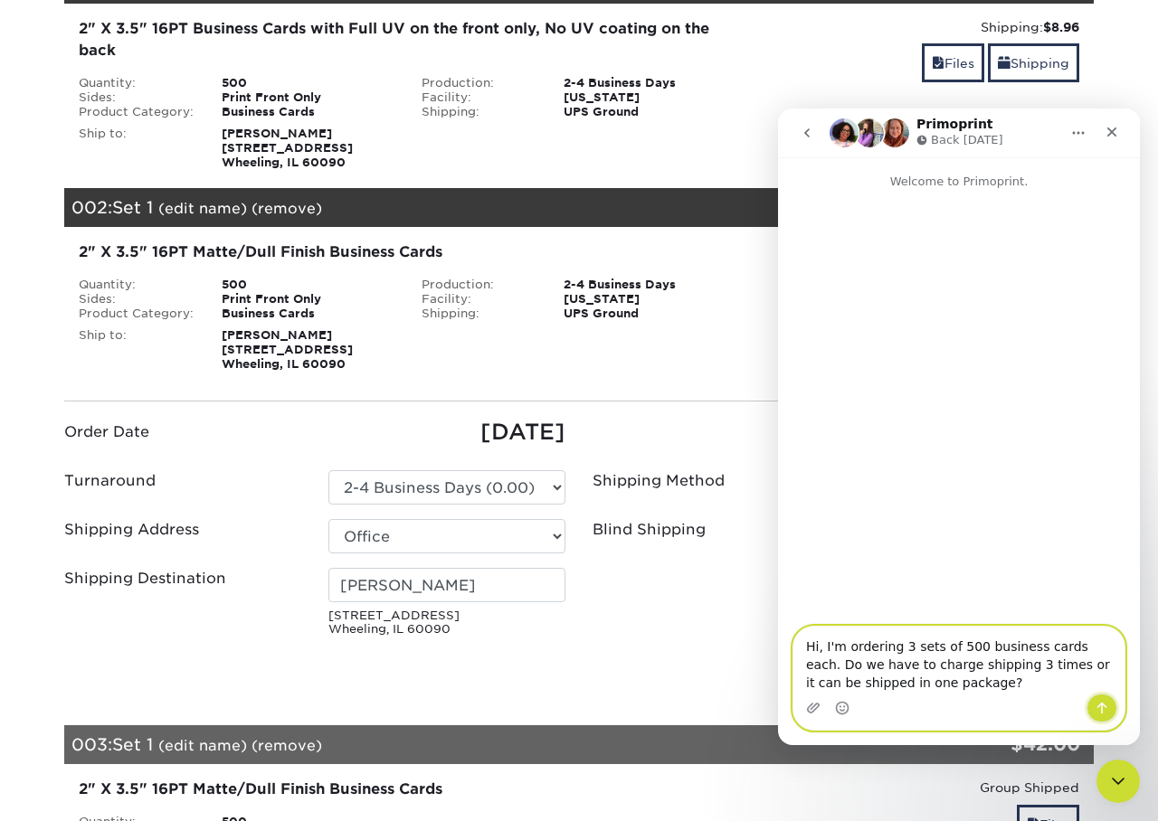
click at [1106, 708] on icon "Send a message…" at bounding box center [1102, 708] width 14 height 14
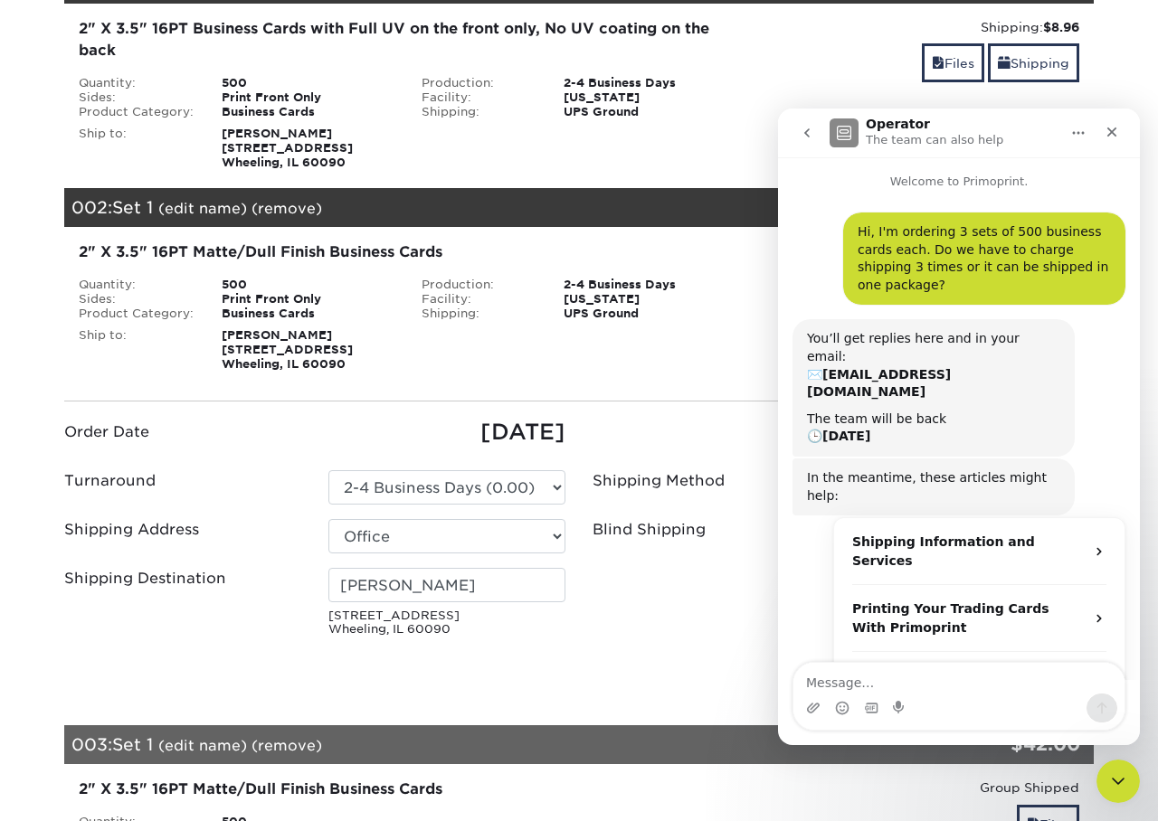
scroll to position [49, 0]
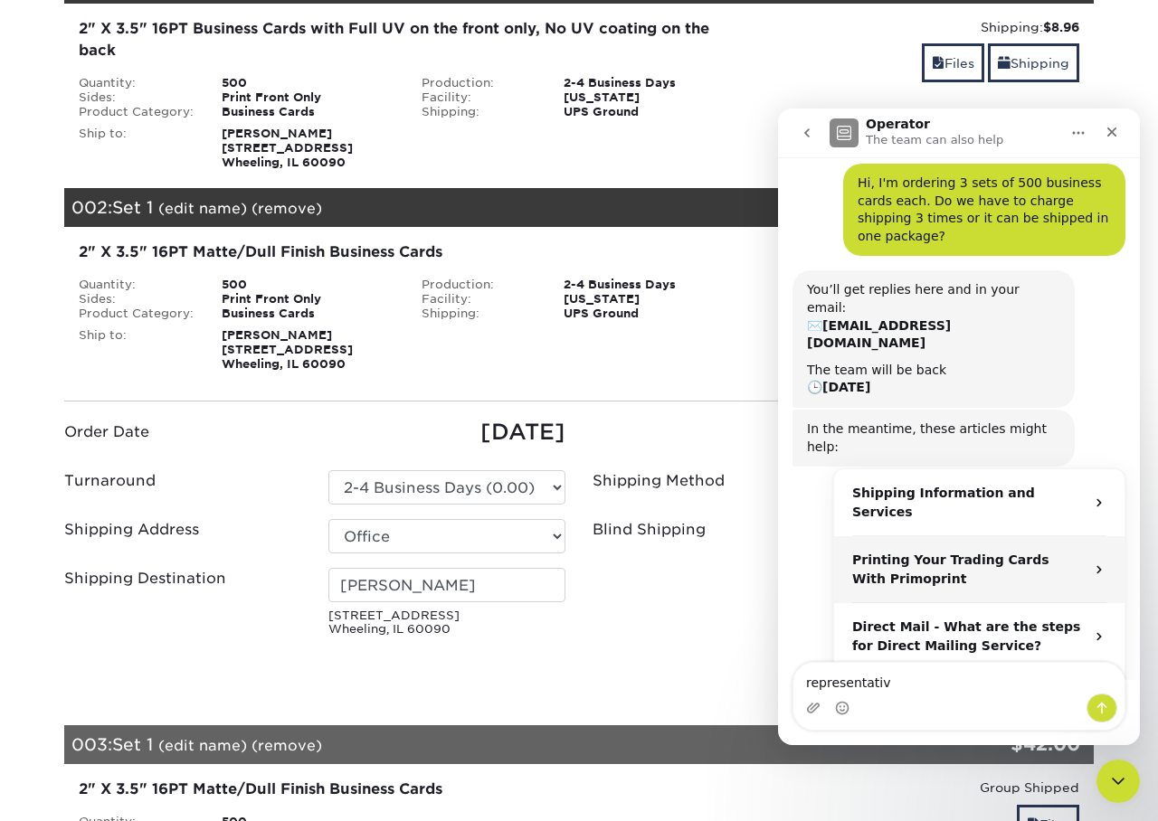
type textarea "representative"
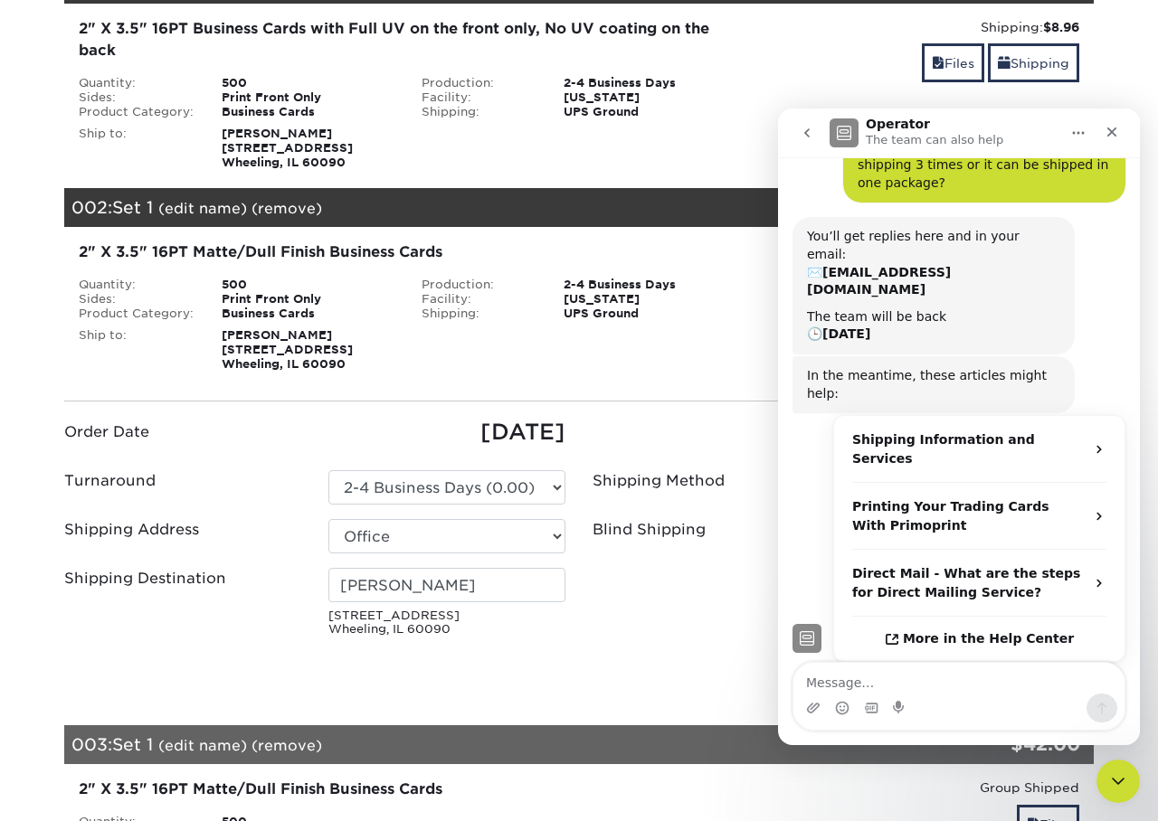
click at [856, 86] on div "Files Shipping" at bounding box center [921, 64] width 316 height 43
click at [1126, 775] on div "Close Intercom Messenger" at bounding box center [1115, 778] width 43 height 43
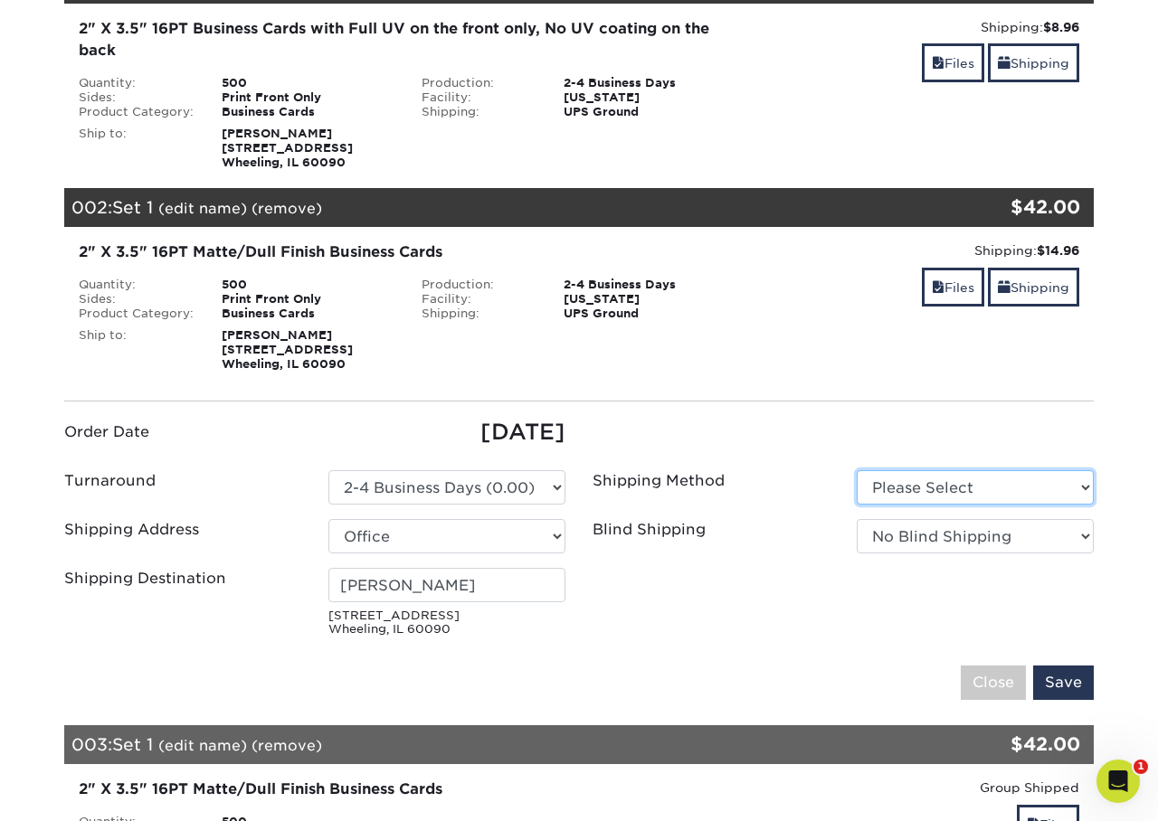
click at [941, 482] on select "Please Select Ground Shipping (+$8.96) 3 Day Shipping Service (+$15.36) 2 Day A…" at bounding box center [975, 487] width 237 height 34
select select "03"
click at [857, 470] on select "Please Select Ground Shipping (+$8.96) 3 Day Shipping Service (+$15.36) 2 Day A…" at bounding box center [975, 487] width 237 height 34
click at [954, 379] on div "2" X 3.5" 16PT Matte/Dull Finish Business Cards Quantity: 500 Sides: Print Fron…" at bounding box center [579, 306] width 1057 height 159
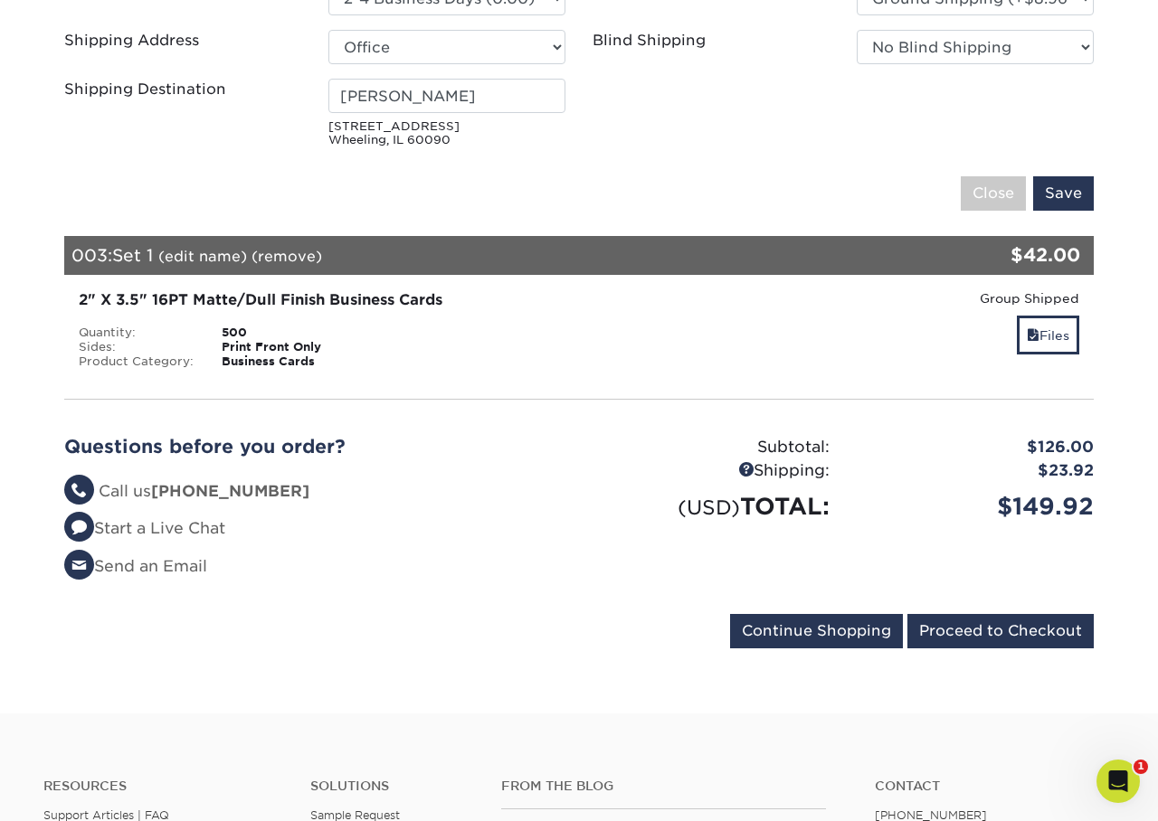
scroll to position [890, 0]
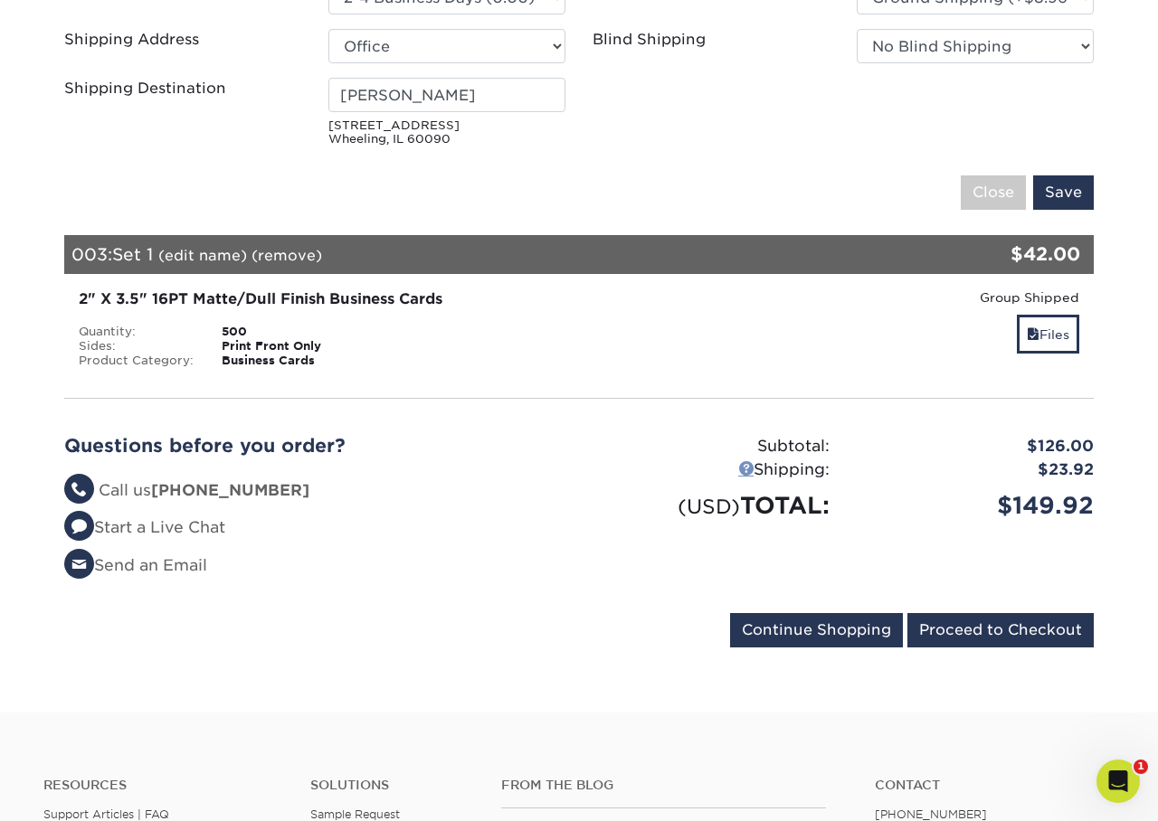
click at [744, 466] on link at bounding box center [745, 467] width 15 height 15
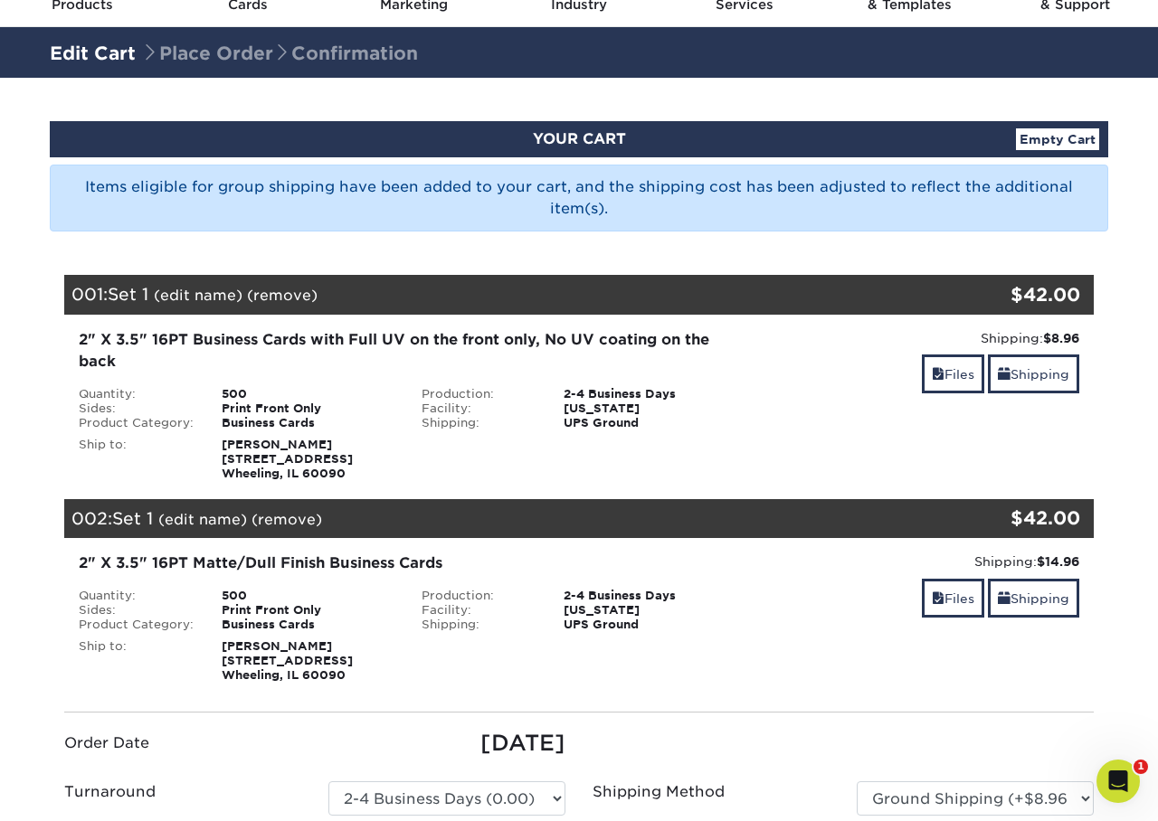
scroll to position [90, 0]
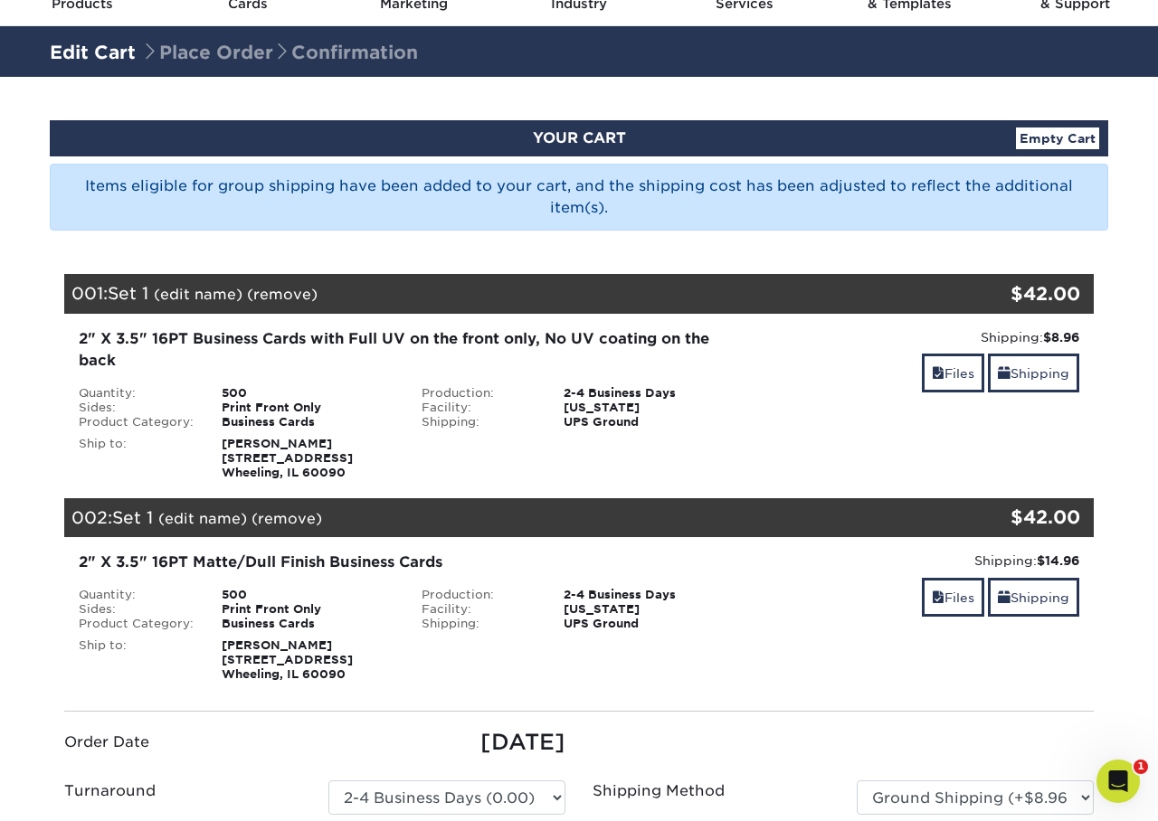
click at [734, 415] on div "UPS Ground" at bounding box center [650, 422] width 200 height 14
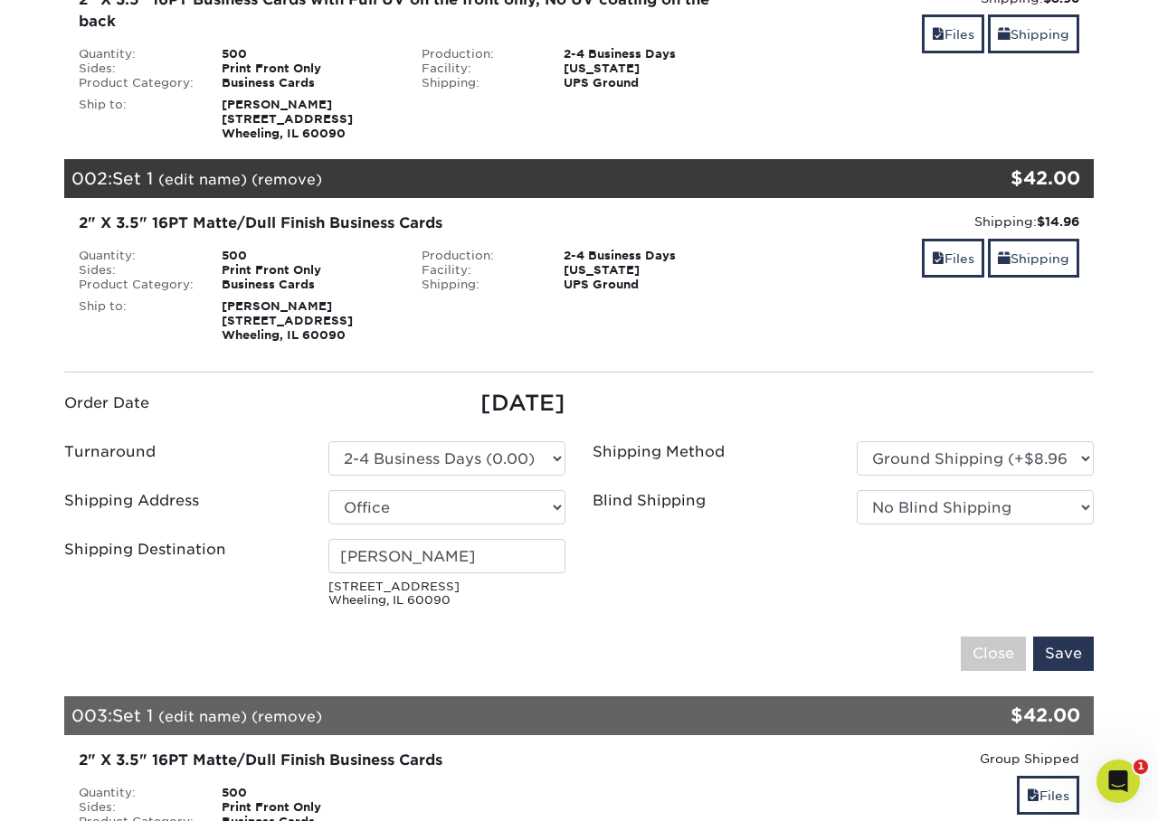
scroll to position [430, 0]
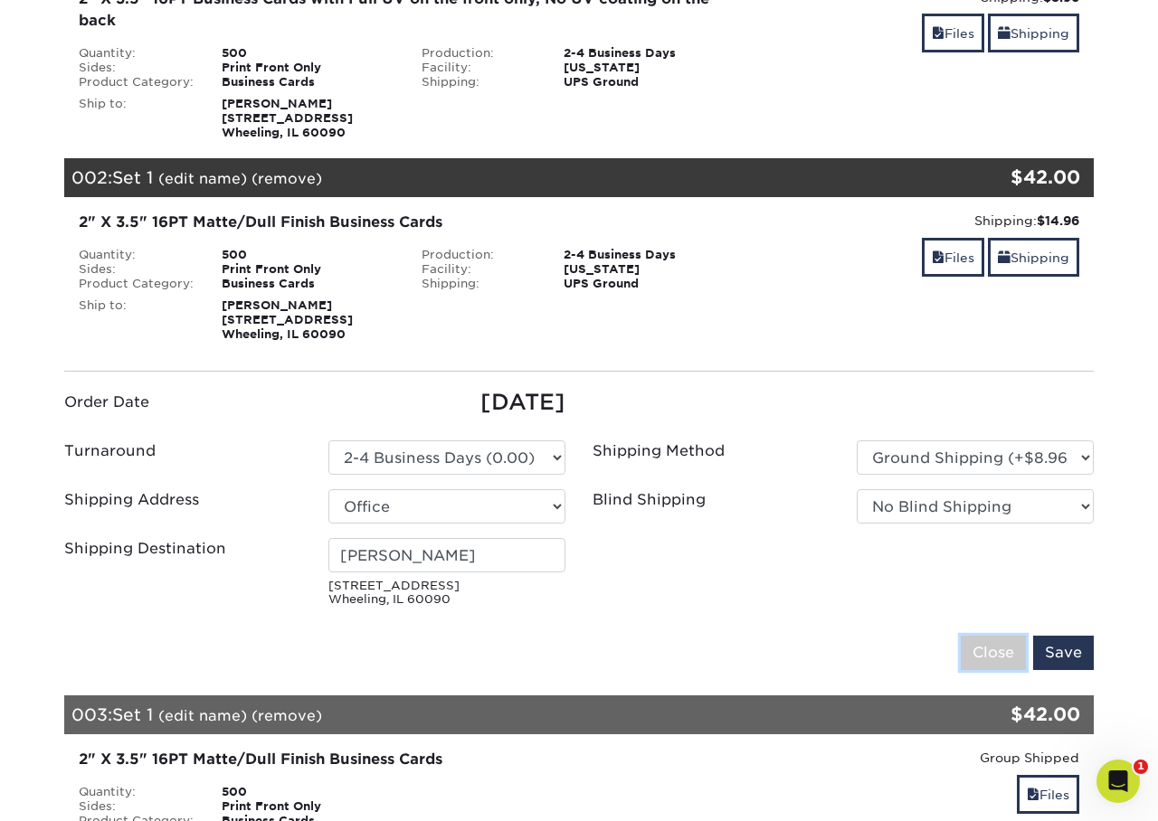
click at [997, 650] on input "Close" at bounding box center [993, 653] width 65 height 34
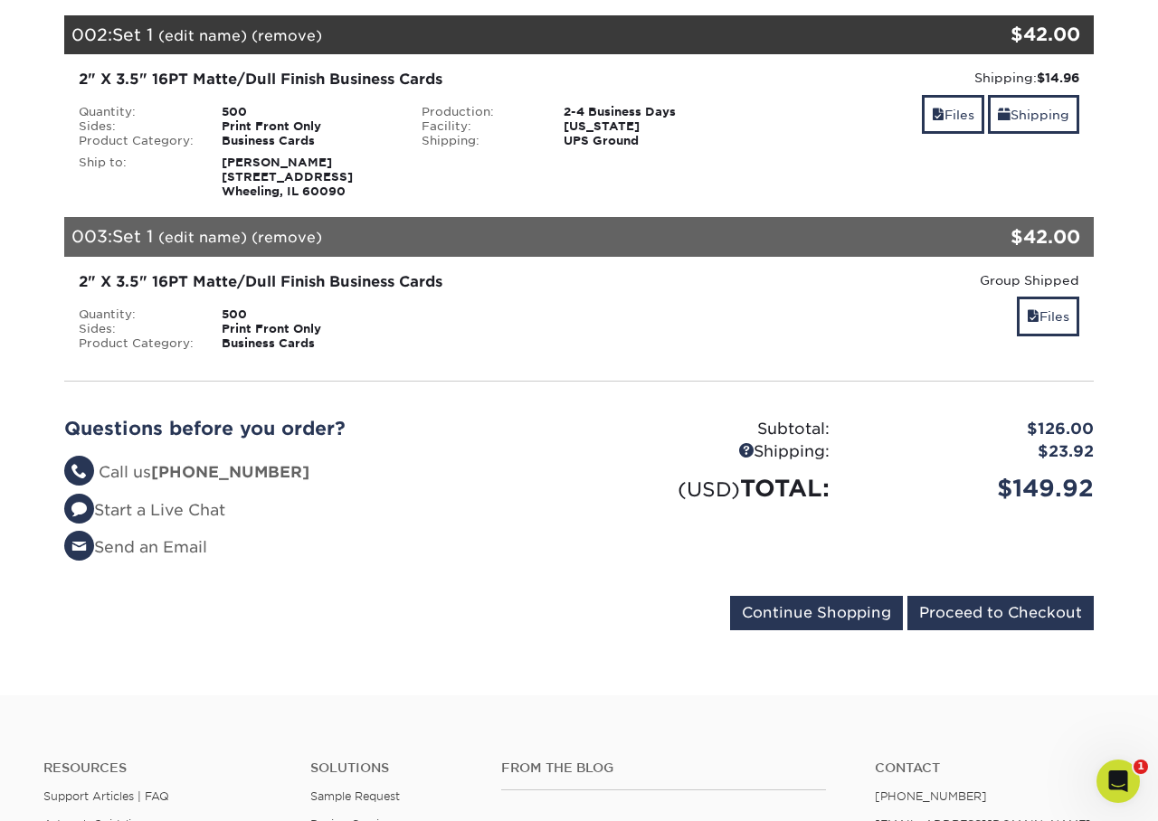
scroll to position [596, 0]
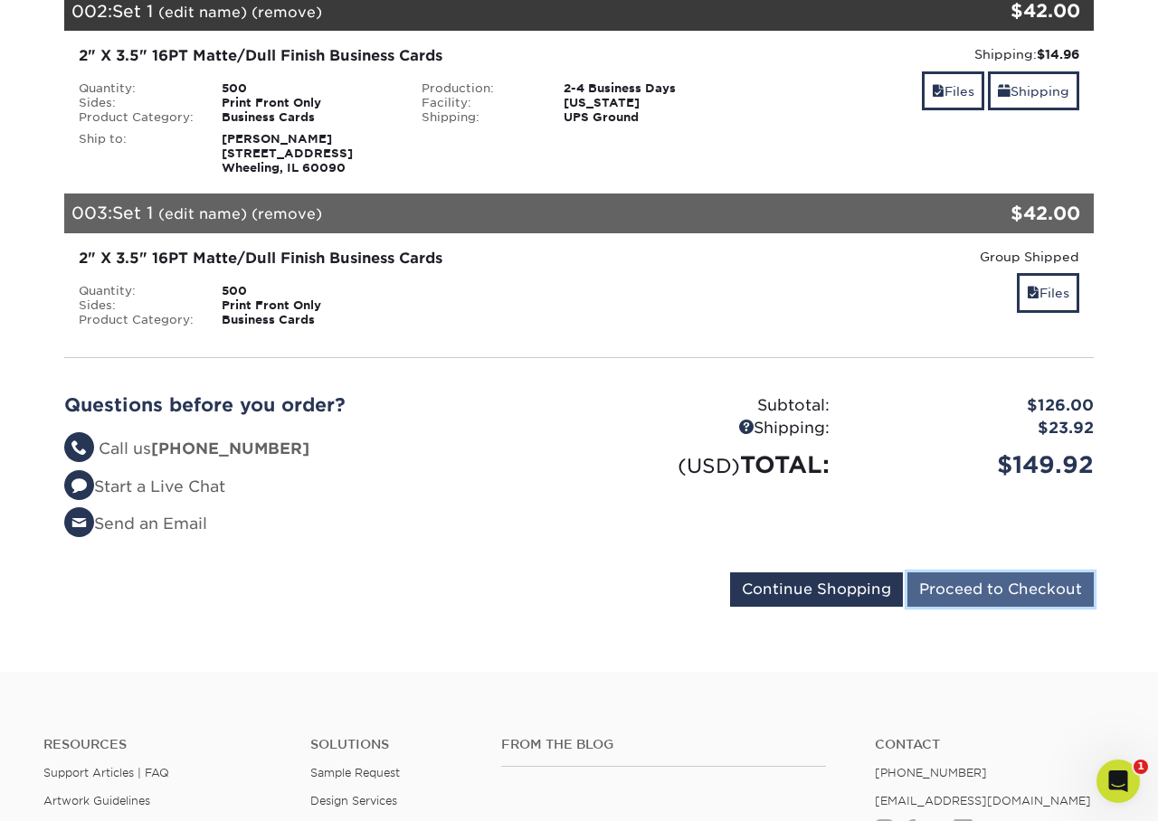
click at [1016, 592] on input "Proceed to Checkout" at bounding box center [1000, 590] width 186 height 34
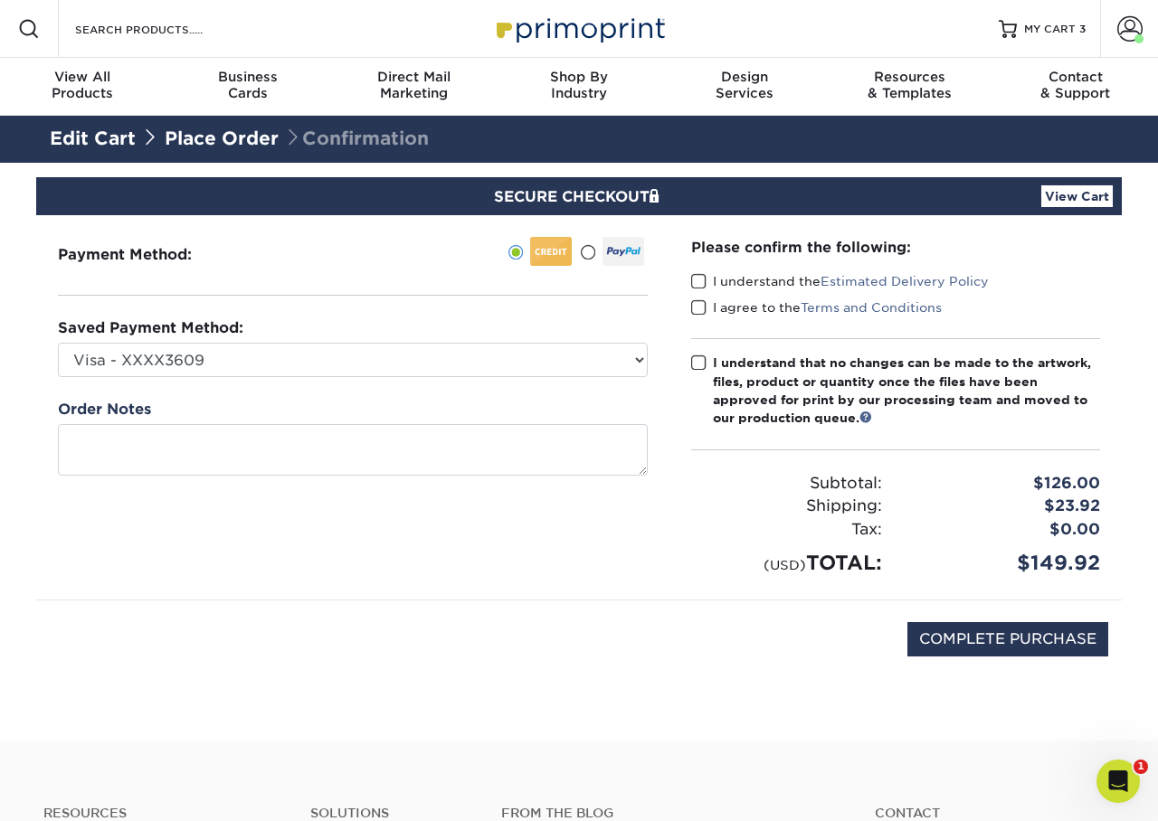
click at [697, 280] on span at bounding box center [698, 281] width 15 height 17
click at [0, 0] on input "I understand the Estimated Delivery Policy" at bounding box center [0, 0] width 0 height 0
click at [698, 306] on span at bounding box center [698, 307] width 15 height 17
click at [0, 0] on input "I agree to the Terms and Conditions" at bounding box center [0, 0] width 0 height 0
click at [695, 361] on span at bounding box center [698, 363] width 15 height 17
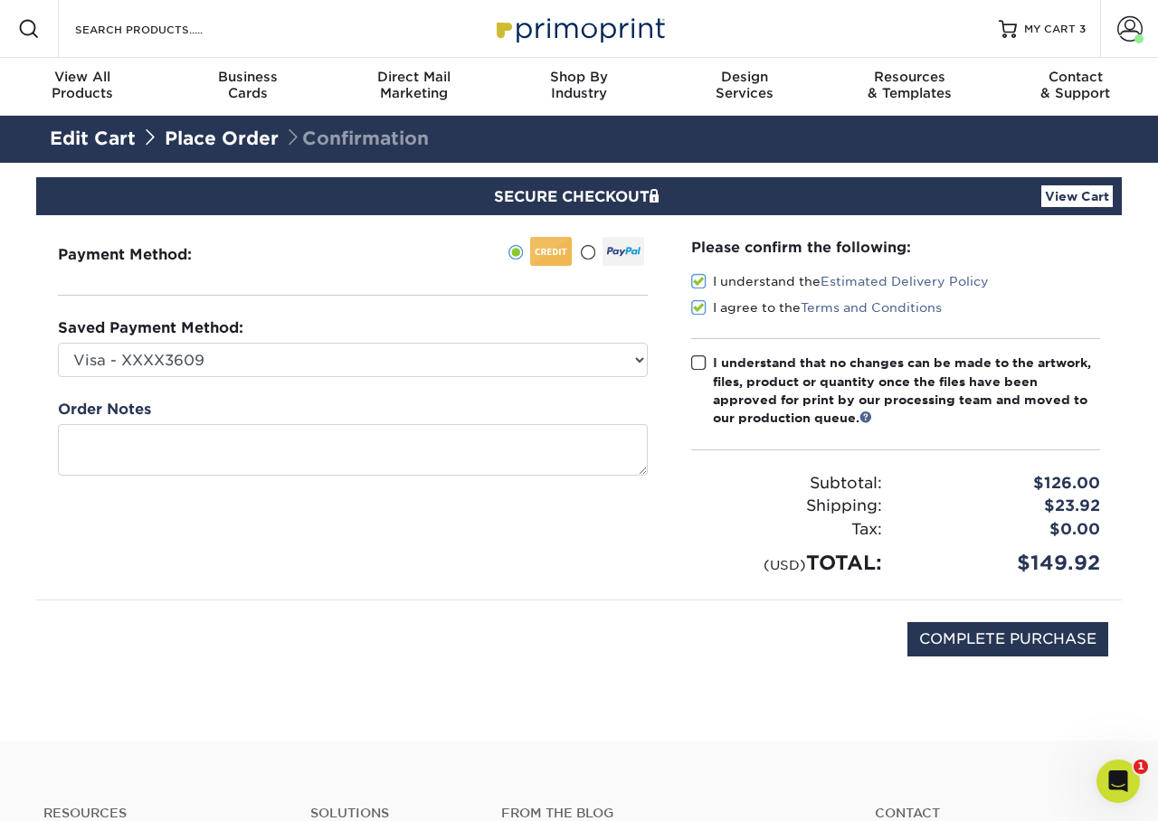
click at [0, 0] on input "I understand that no changes can be made to the artwork, files, product or quan…" at bounding box center [0, 0] width 0 height 0
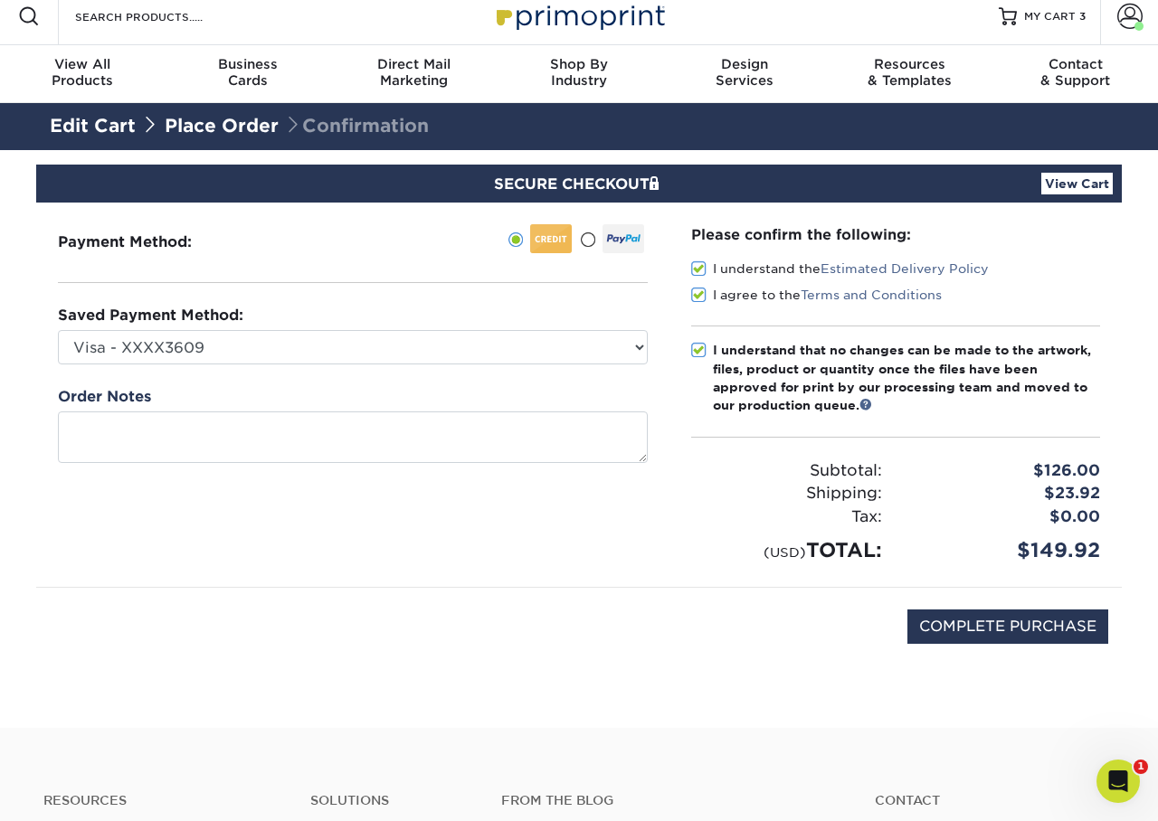
scroll to position [11, 0]
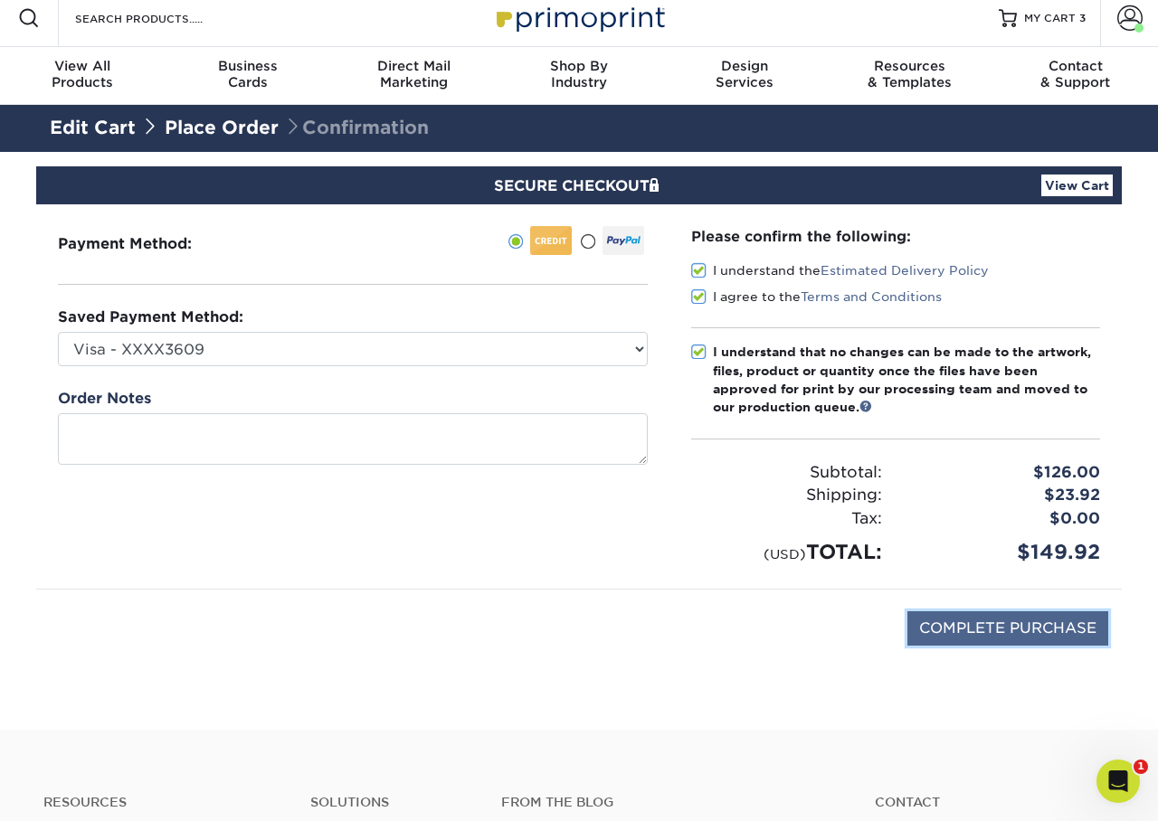
click at [1029, 629] on input "COMPLETE PURCHASE" at bounding box center [1007, 628] width 201 height 34
type input "PROCESSING, PLEASE WAIT..."
